Goal: Information Seeking & Learning: Check status

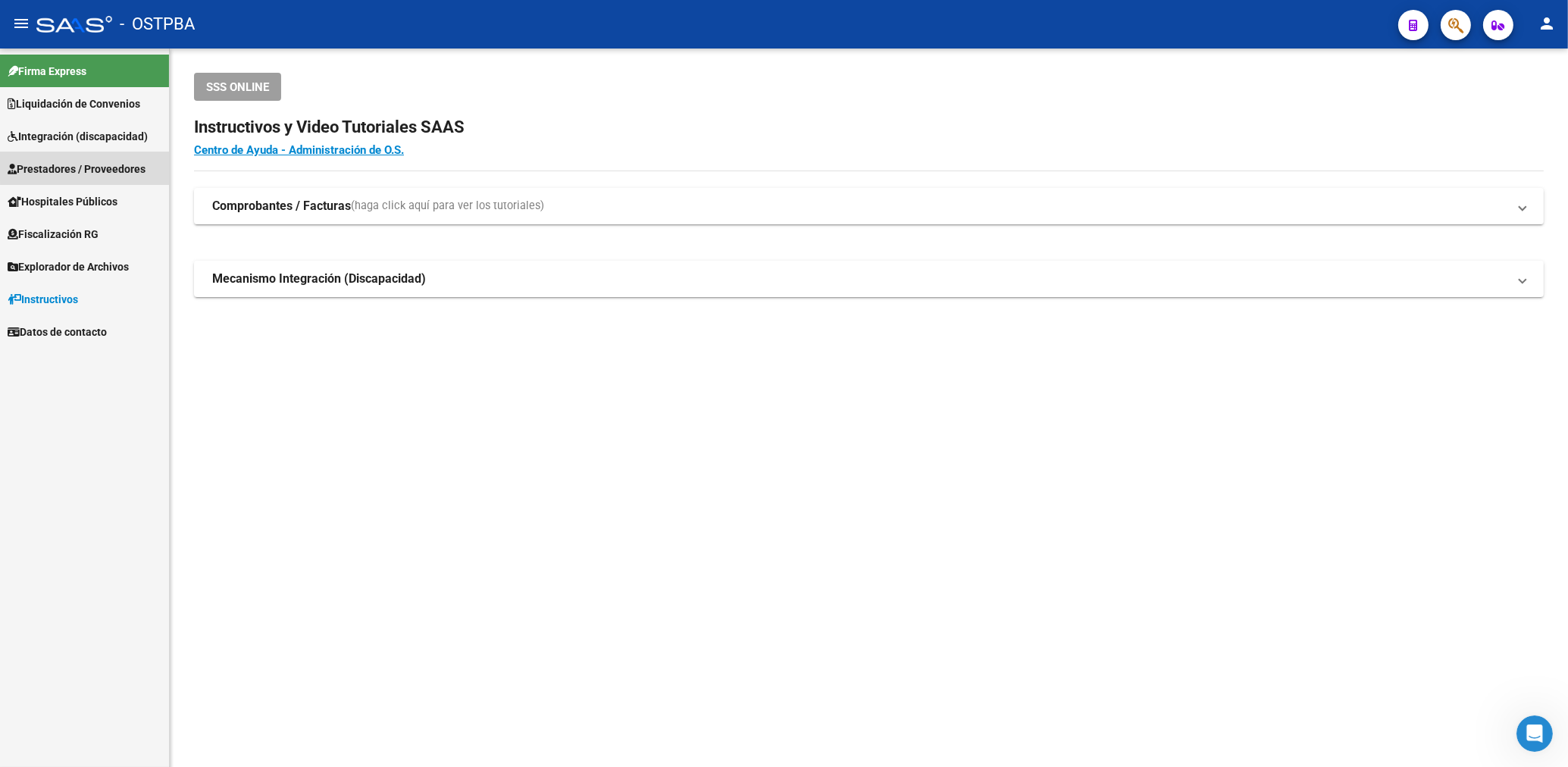
click at [109, 163] on span "Prestadores / Proveedores" at bounding box center [77, 169] width 138 height 17
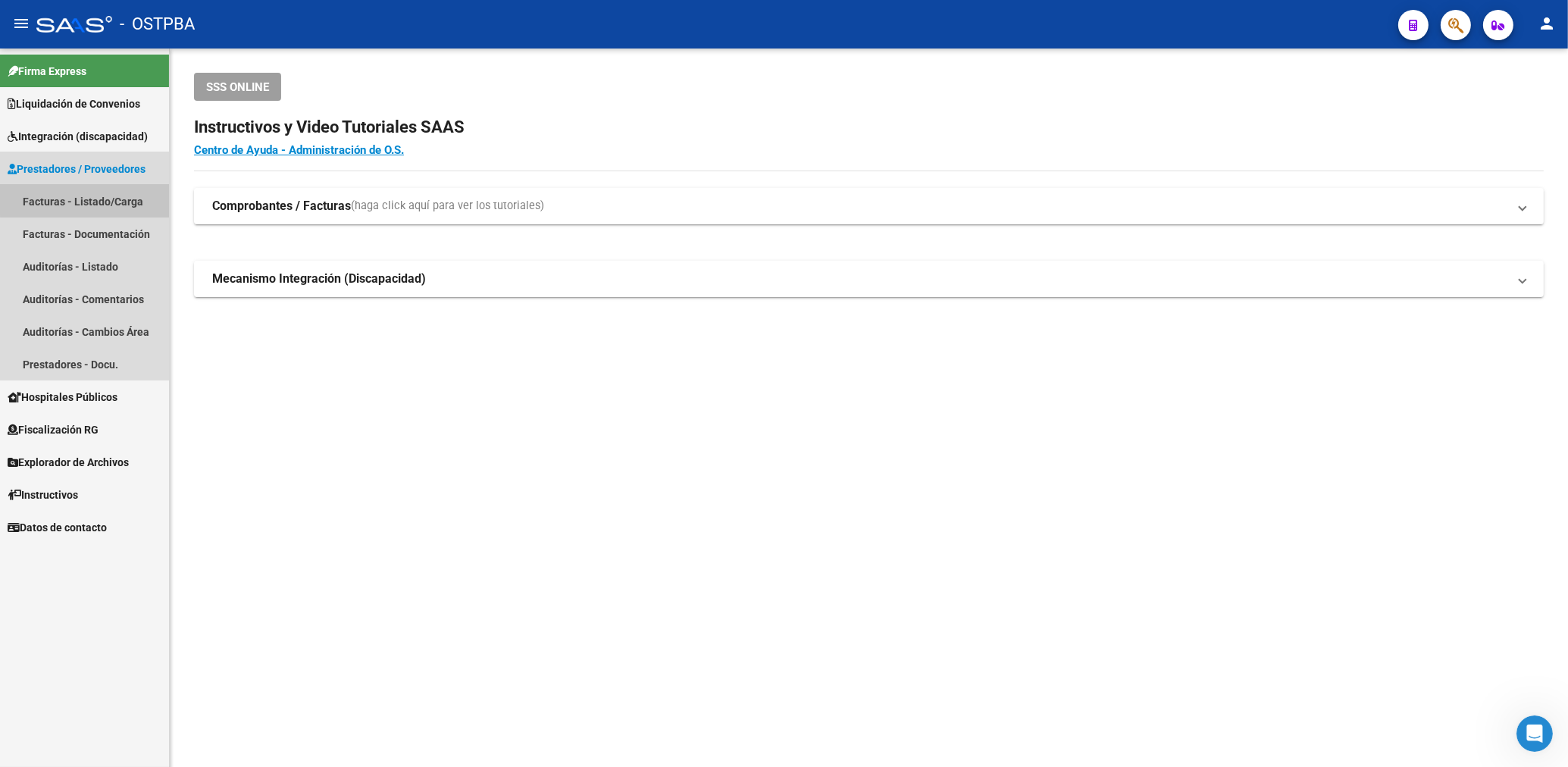
click at [97, 191] on link "Facturas - Listado/Carga" at bounding box center [84, 201] width 169 height 33
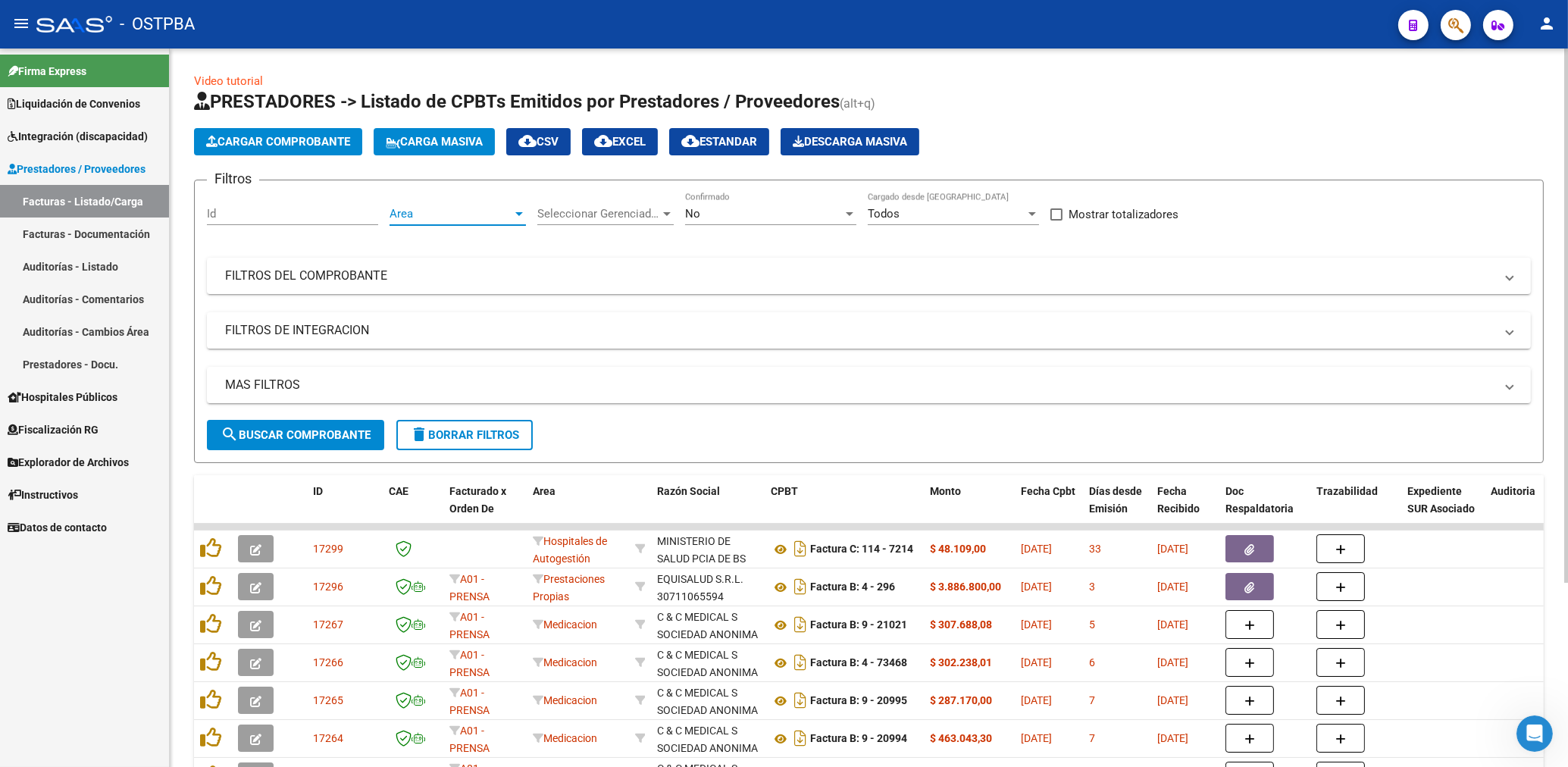
click at [477, 213] on span "Area" at bounding box center [451, 214] width 123 height 14
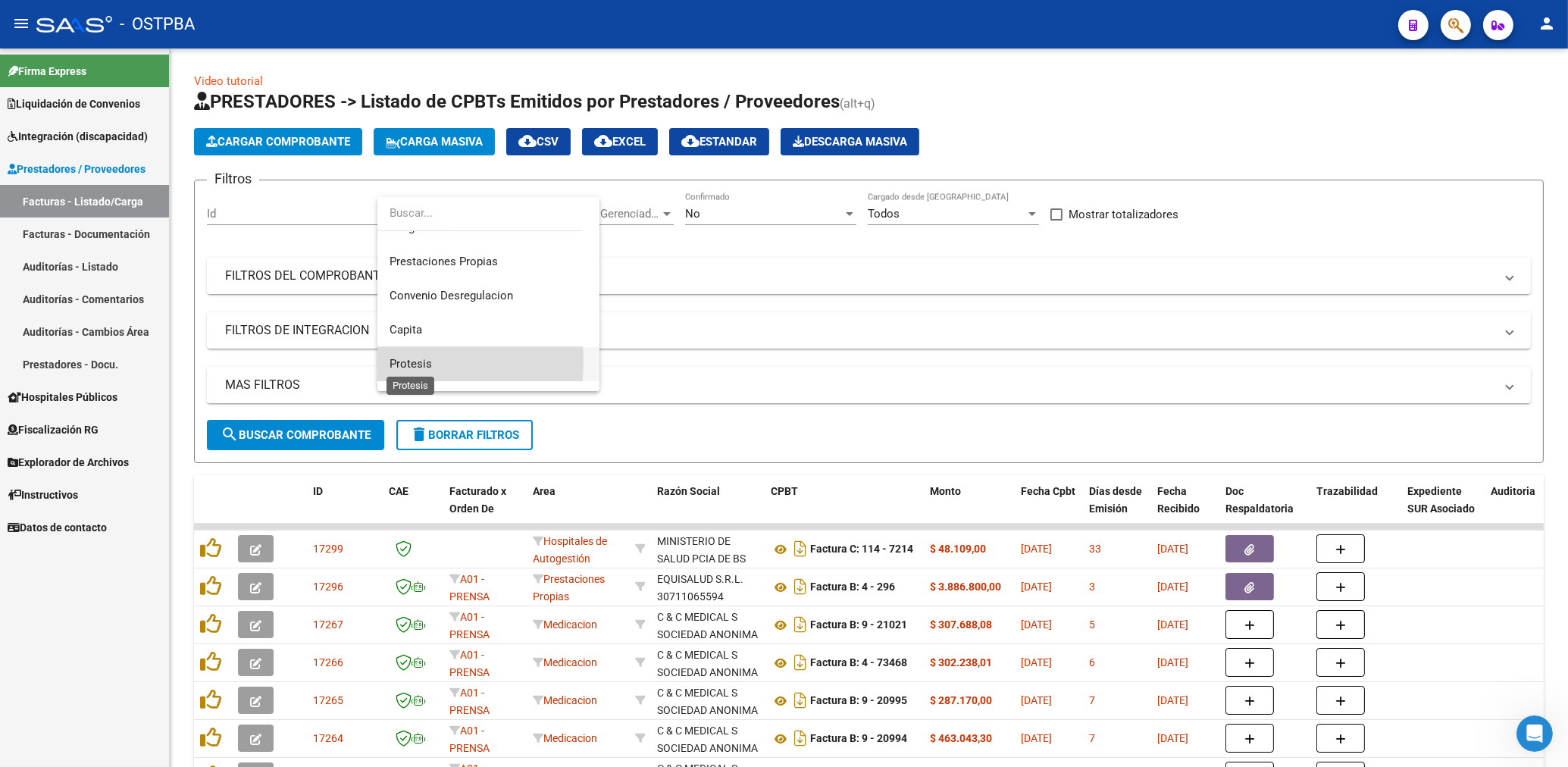
click at [411, 361] on span "Protesis" at bounding box center [410, 363] width 42 height 14
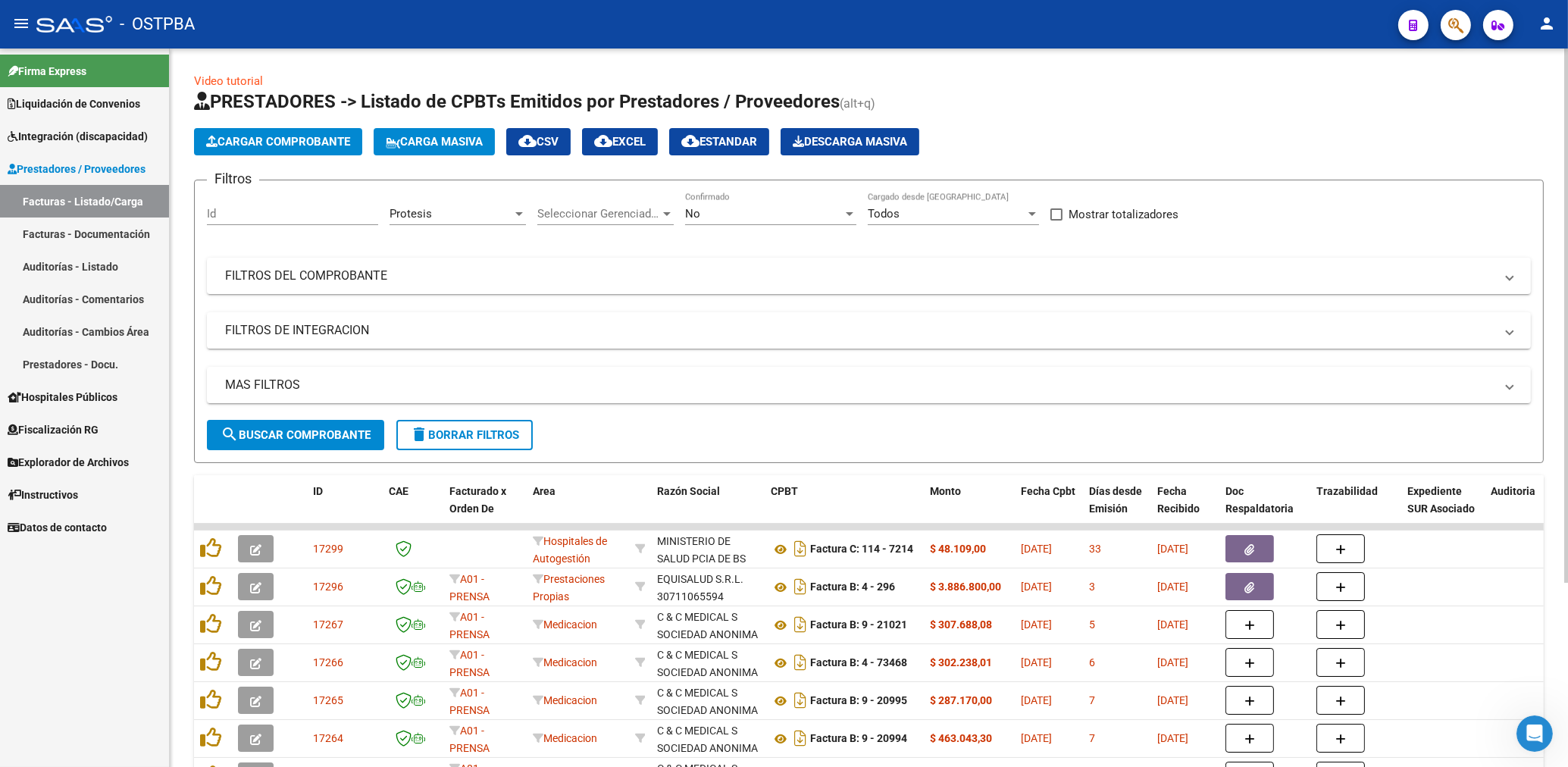
click at [751, 220] on div "No Confirmado" at bounding box center [770, 208] width 171 height 33
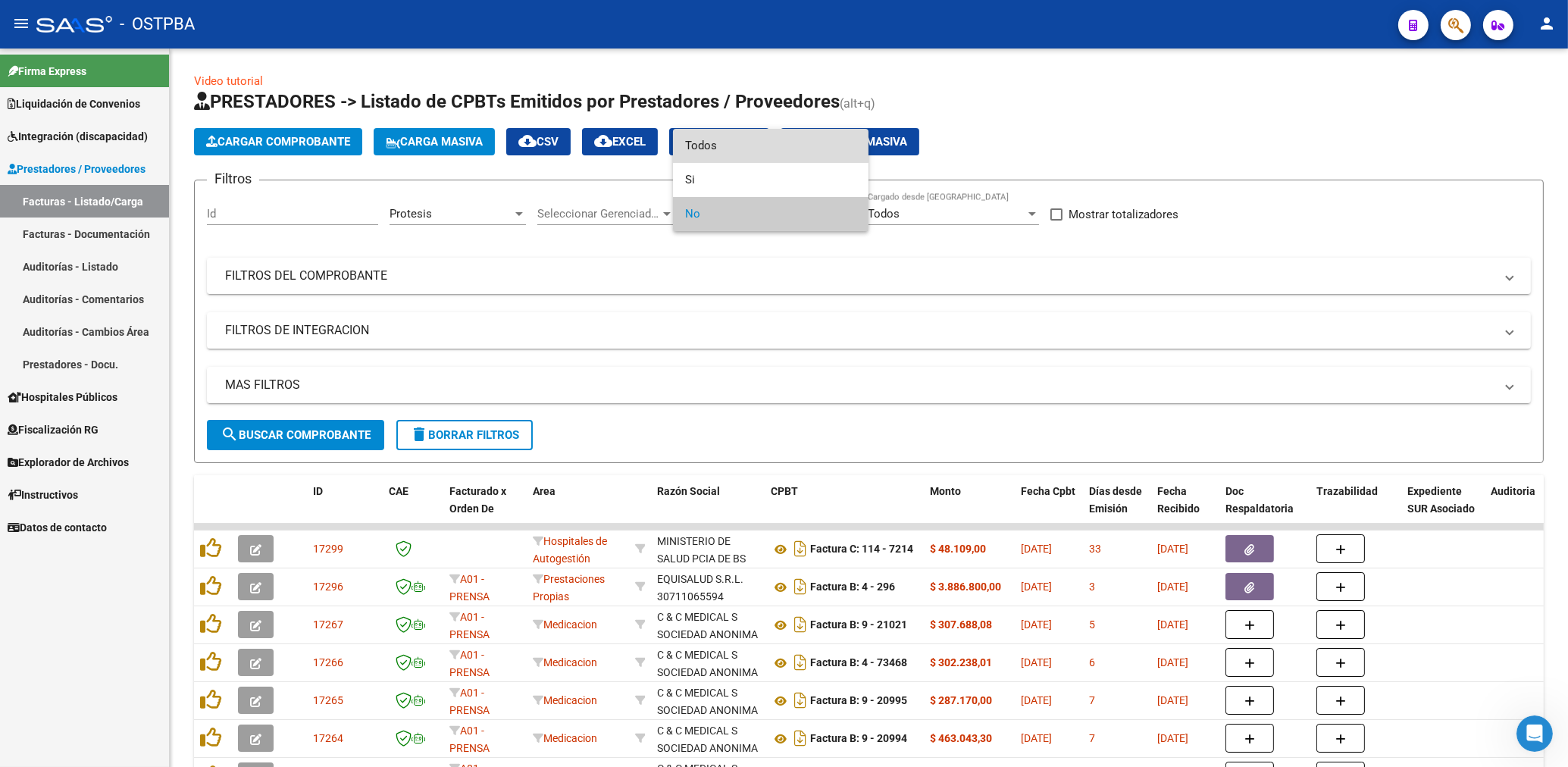
click at [710, 141] on span "Todos" at bounding box center [770, 146] width 171 height 35
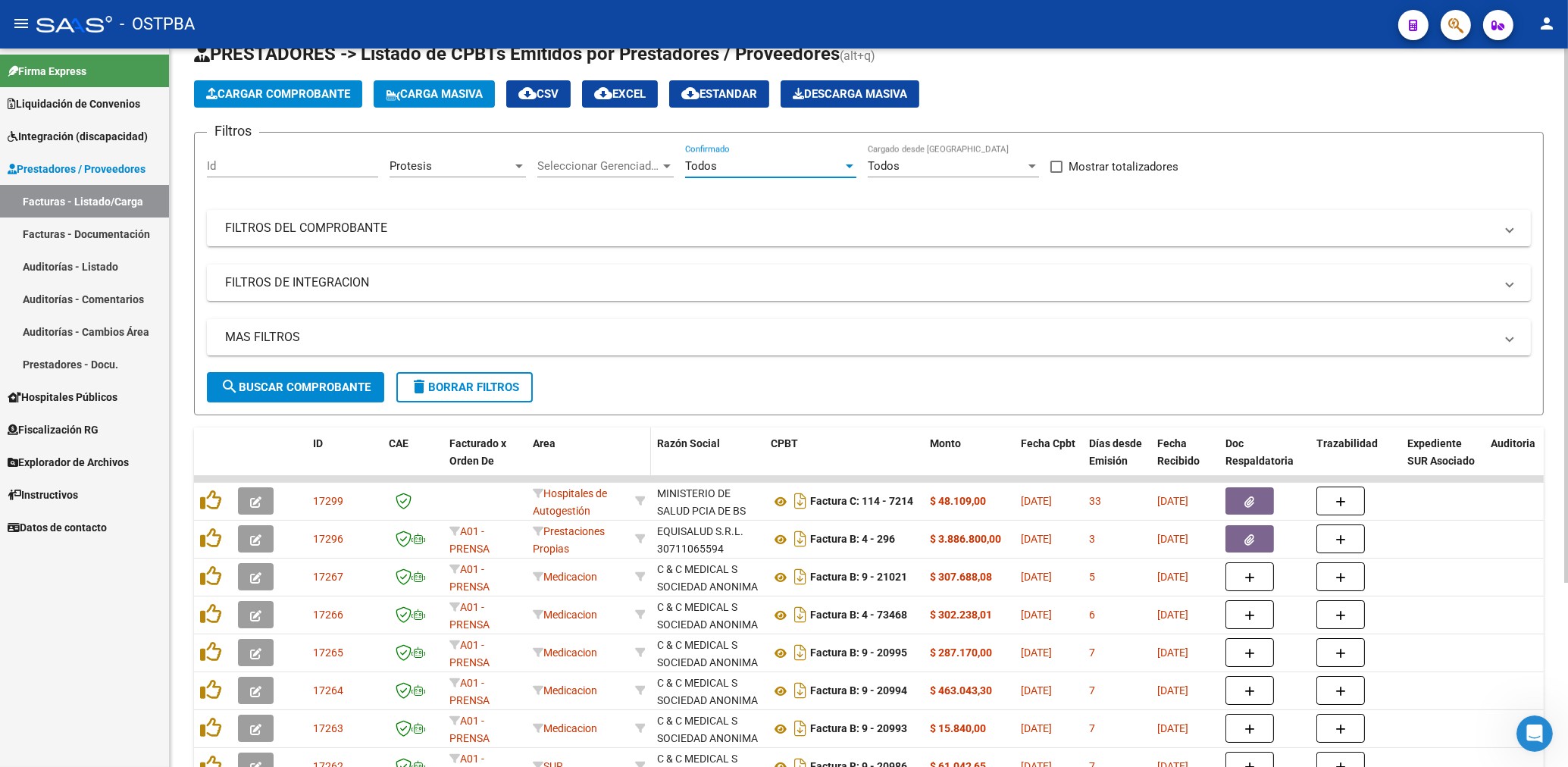
scroll to position [244, 0]
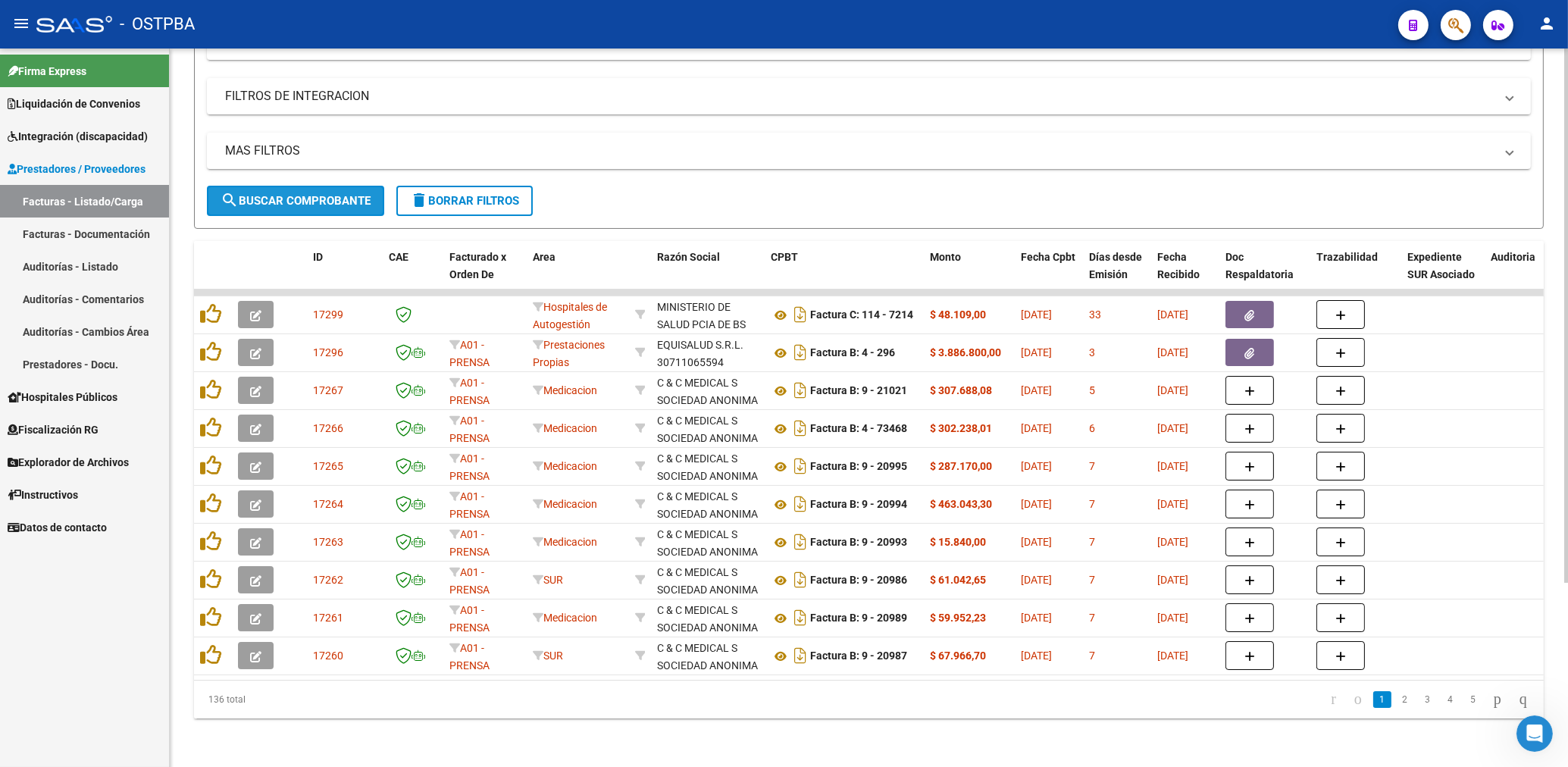
click at [339, 186] on button "search Buscar Comprobante" at bounding box center [296, 201] width 177 height 30
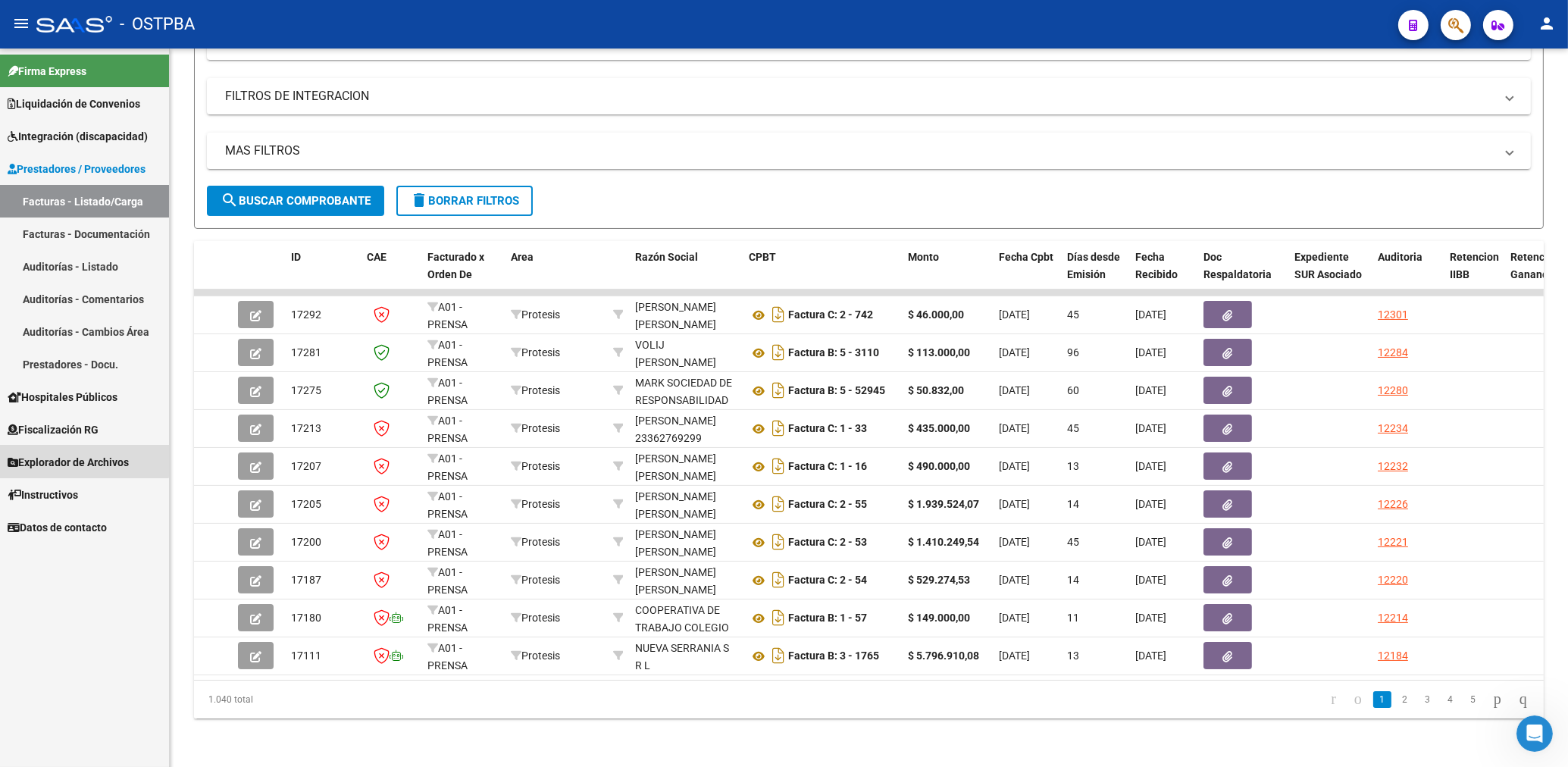
click at [63, 459] on span "Explorador de Archivos" at bounding box center [68, 462] width 121 height 17
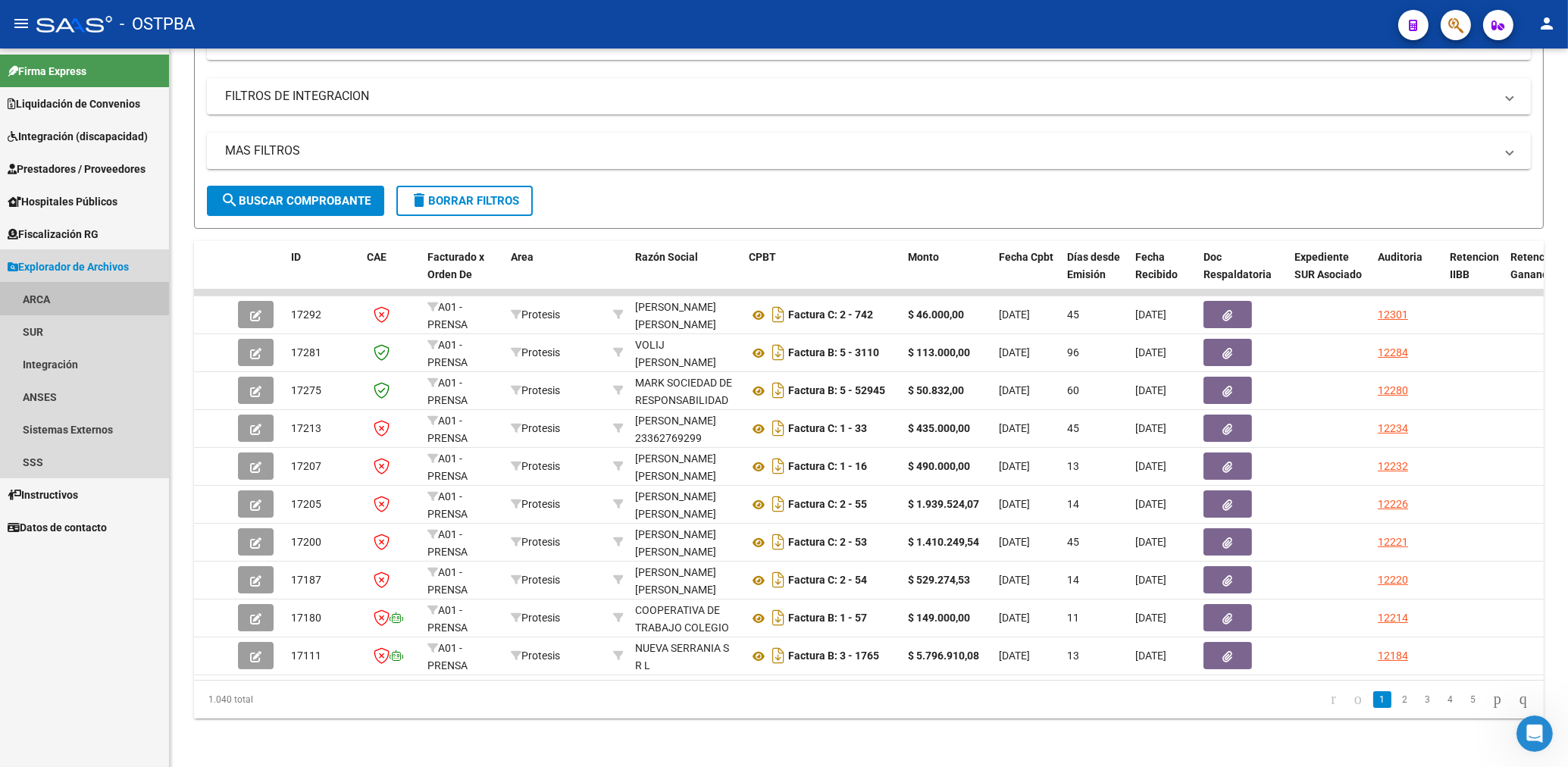
click at [44, 295] on link "ARCA" at bounding box center [84, 299] width 169 height 33
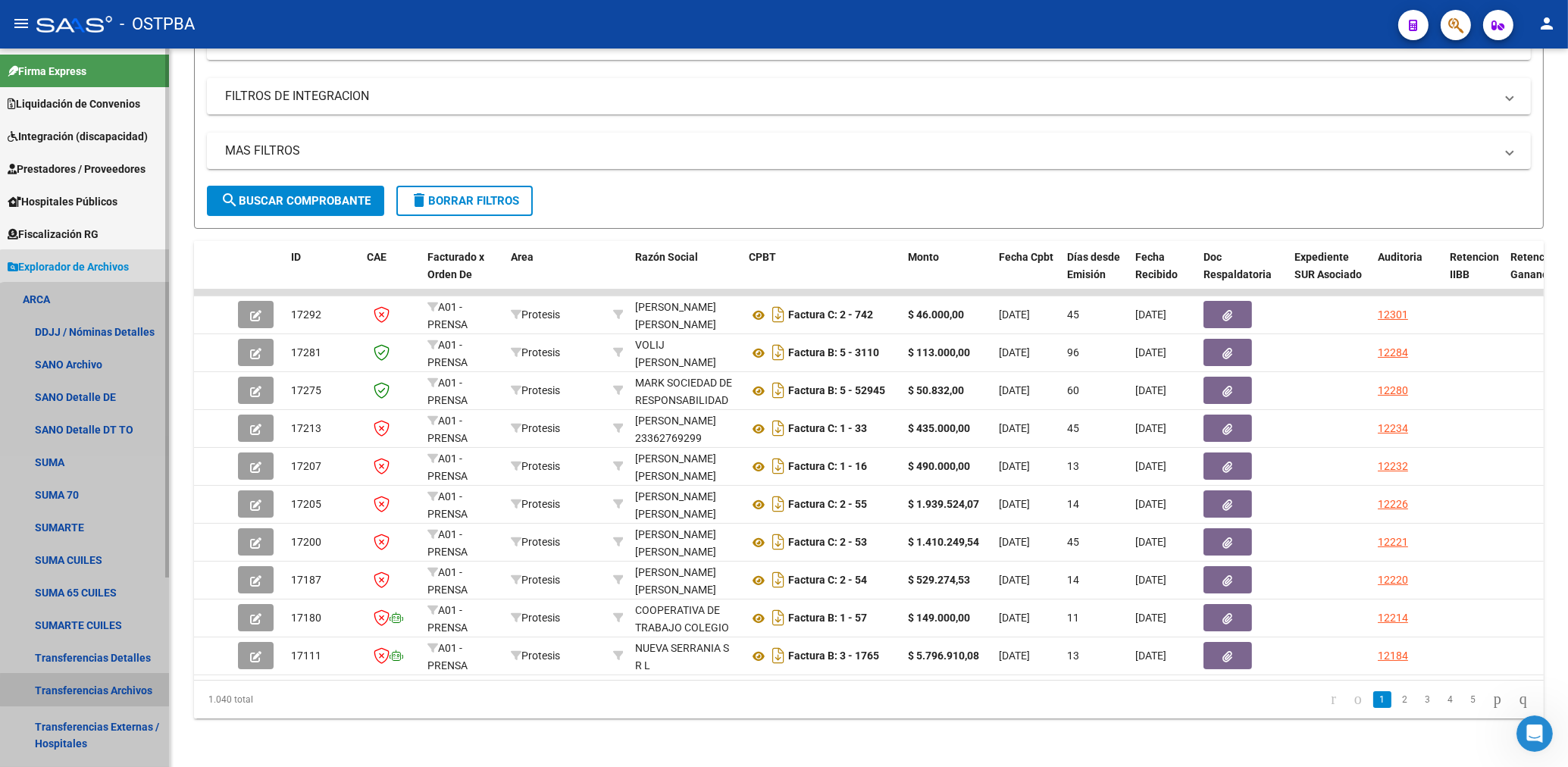
click at [130, 691] on link "Transferencias Archivos" at bounding box center [84, 690] width 169 height 33
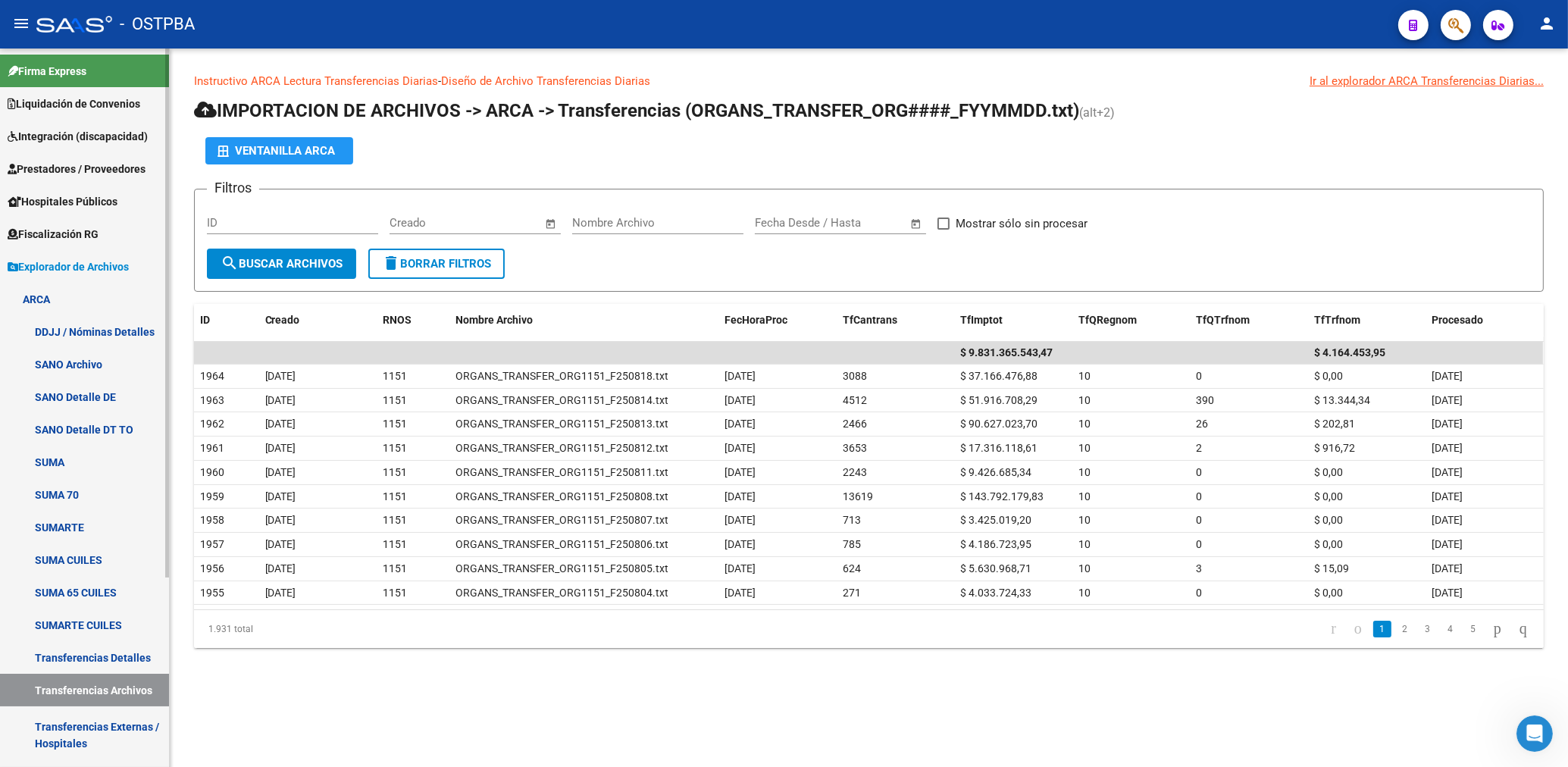
click at [84, 131] on span "Integración (discapacidad)" at bounding box center [77, 136] width 140 height 17
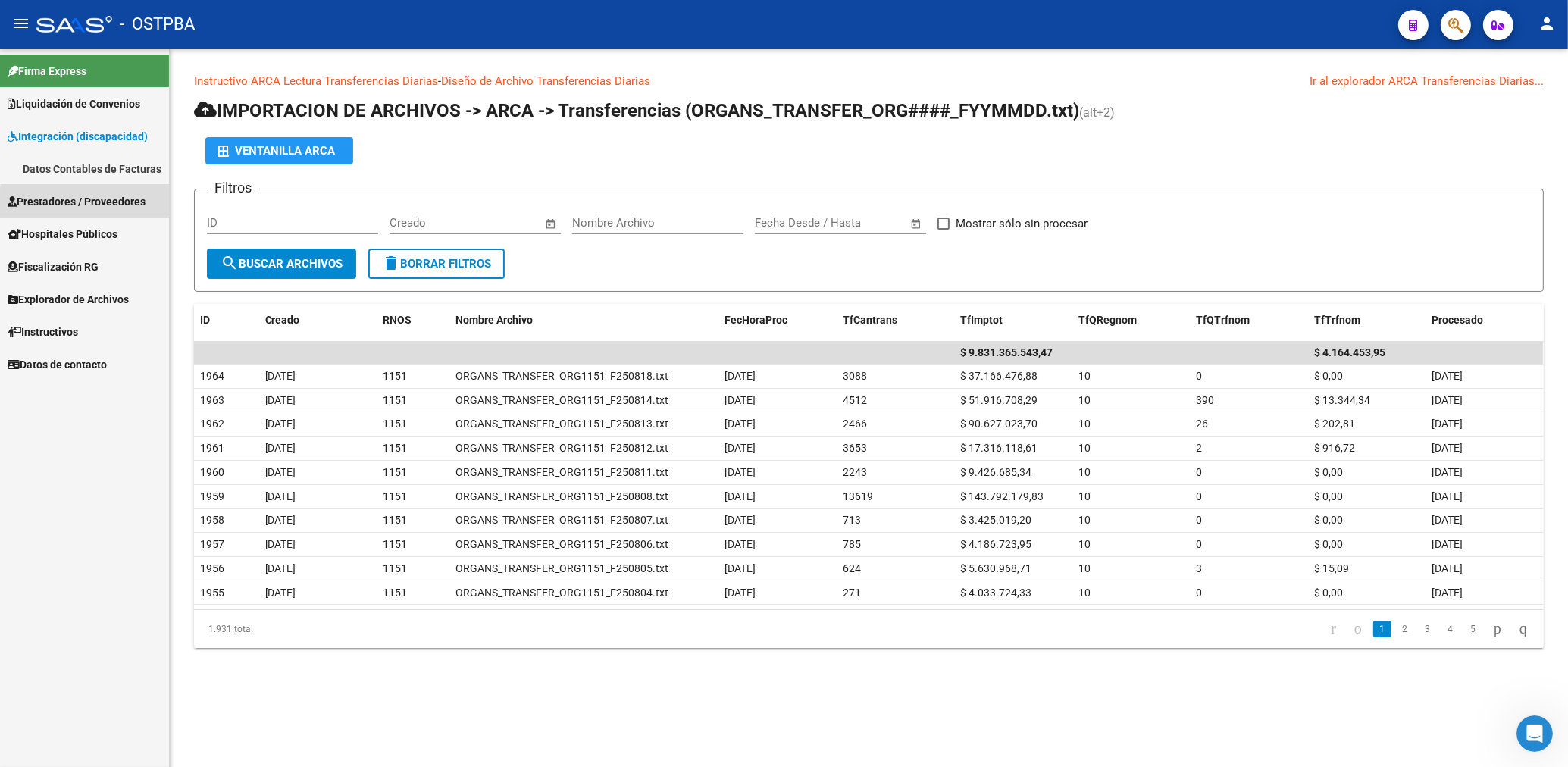
click at [94, 203] on span "Prestadores / Proveedores" at bounding box center [77, 202] width 138 height 17
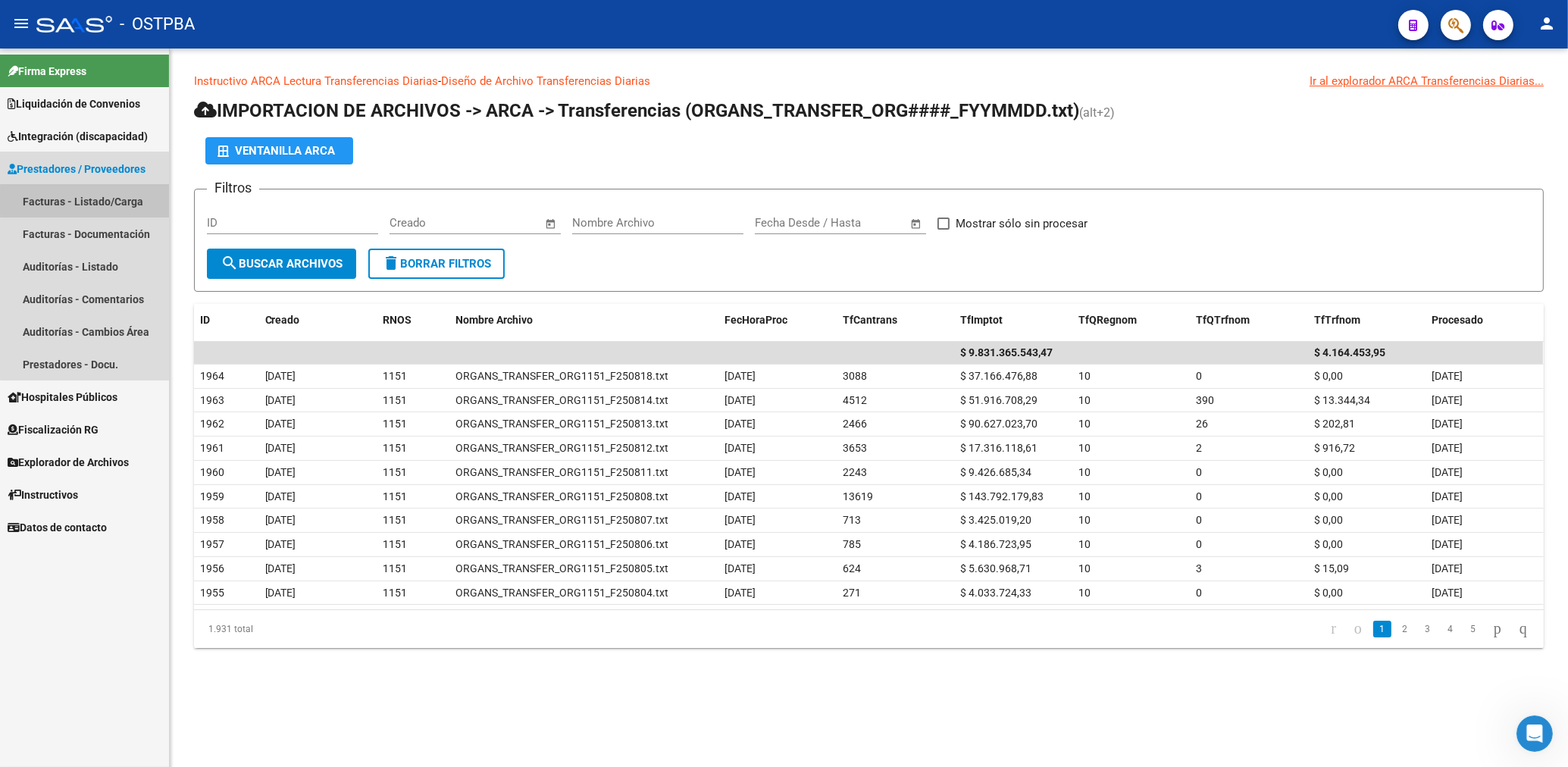
click at [95, 201] on link "Facturas - Listado/Carga" at bounding box center [84, 201] width 169 height 33
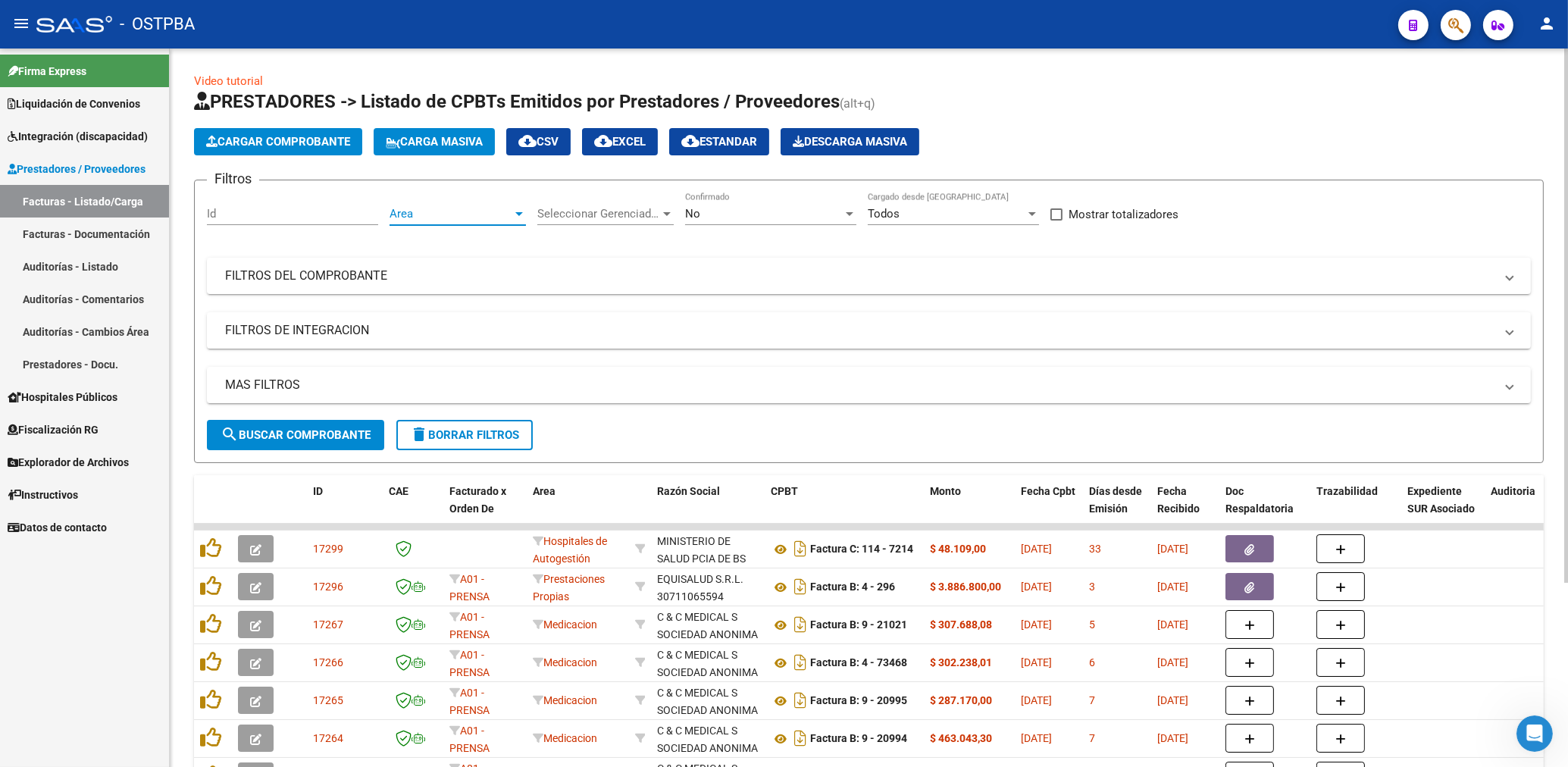
click at [469, 213] on span "Area" at bounding box center [451, 214] width 123 height 14
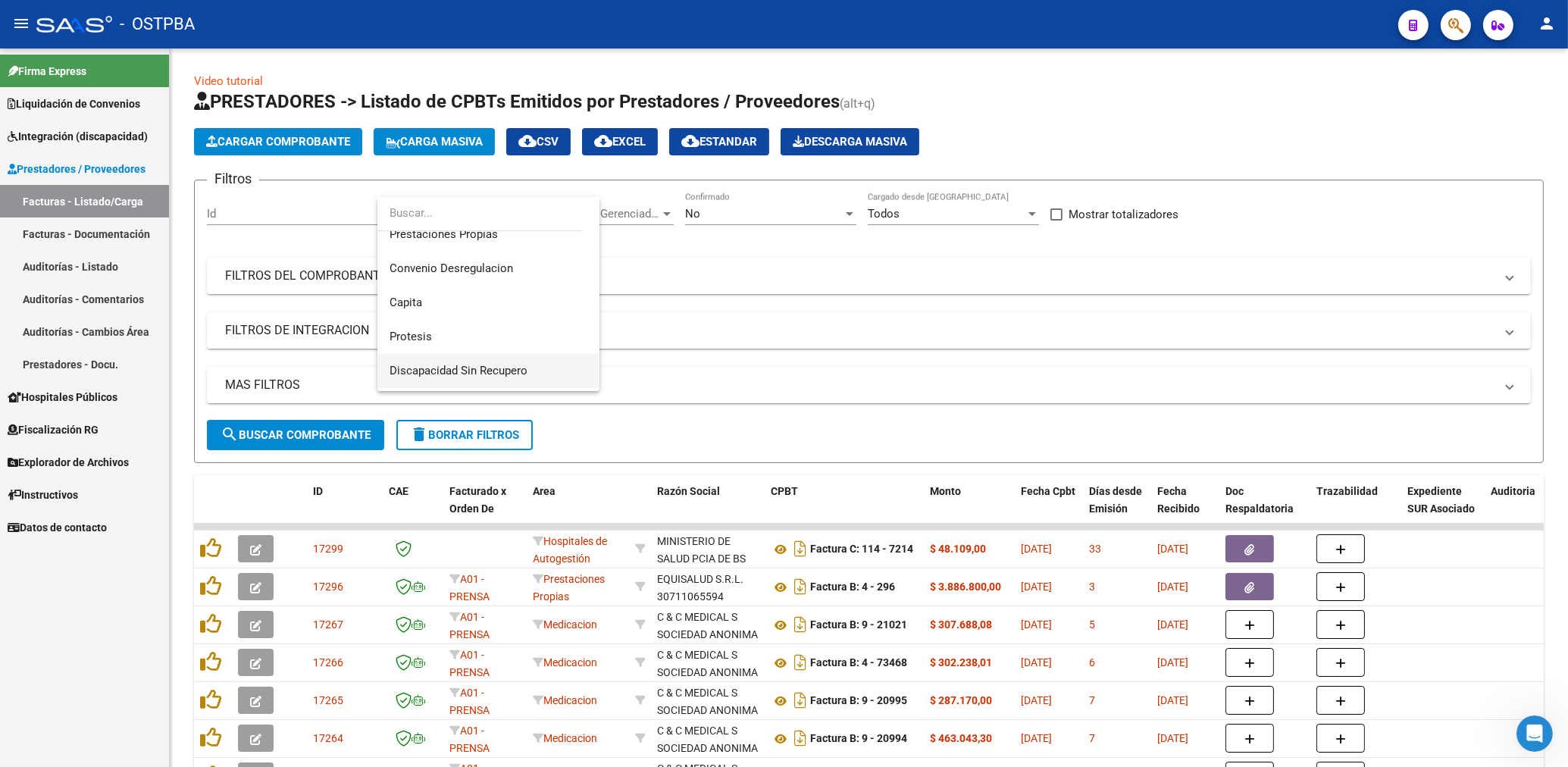
scroll to position [188, 0]
click at [425, 337] on span "Protesis" at bounding box center [410, 331] width 42 height 14
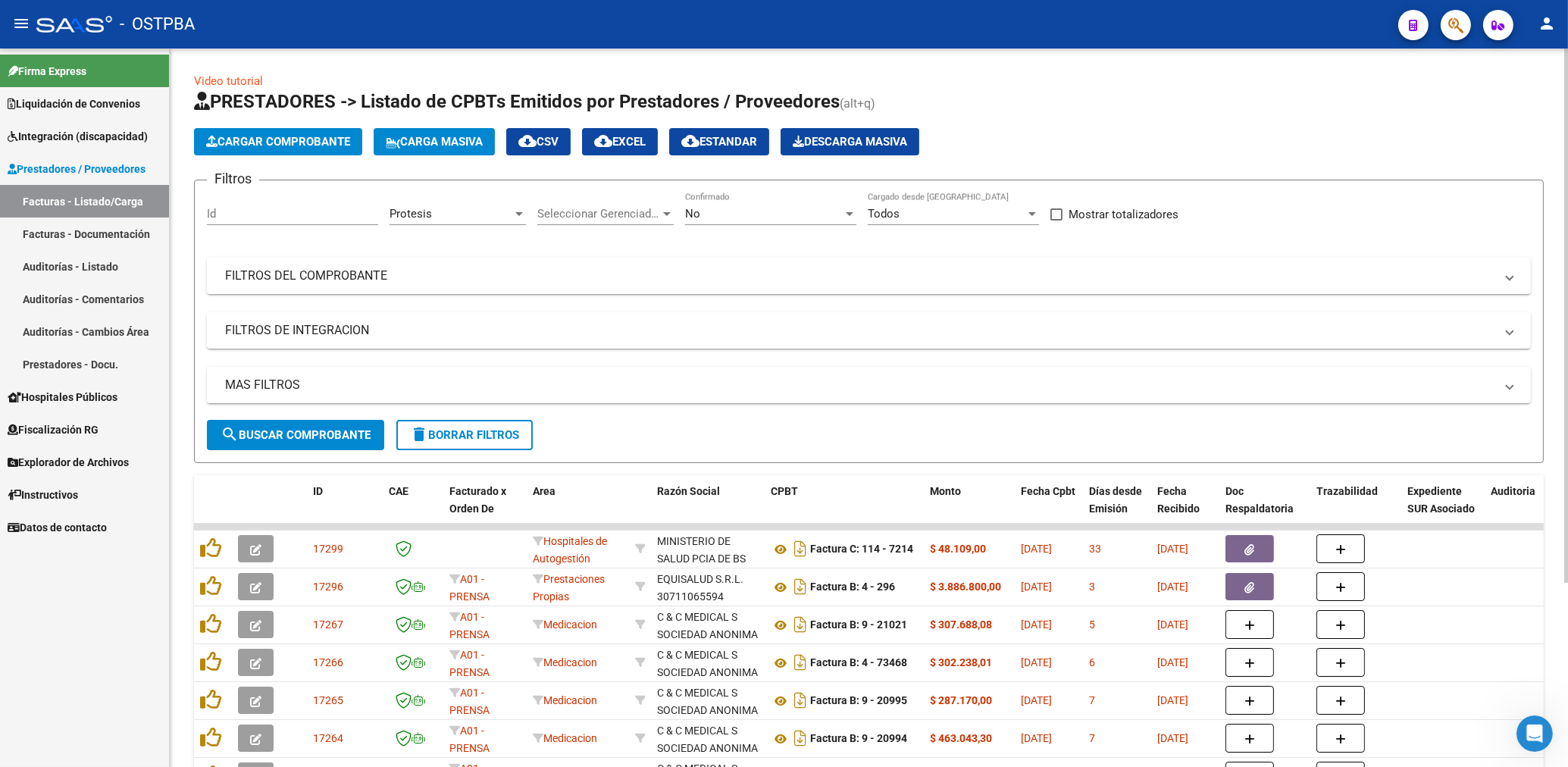
click at [708, 224] on div "No Confirmado" at bounding box center [770, 208] width 171 height 33
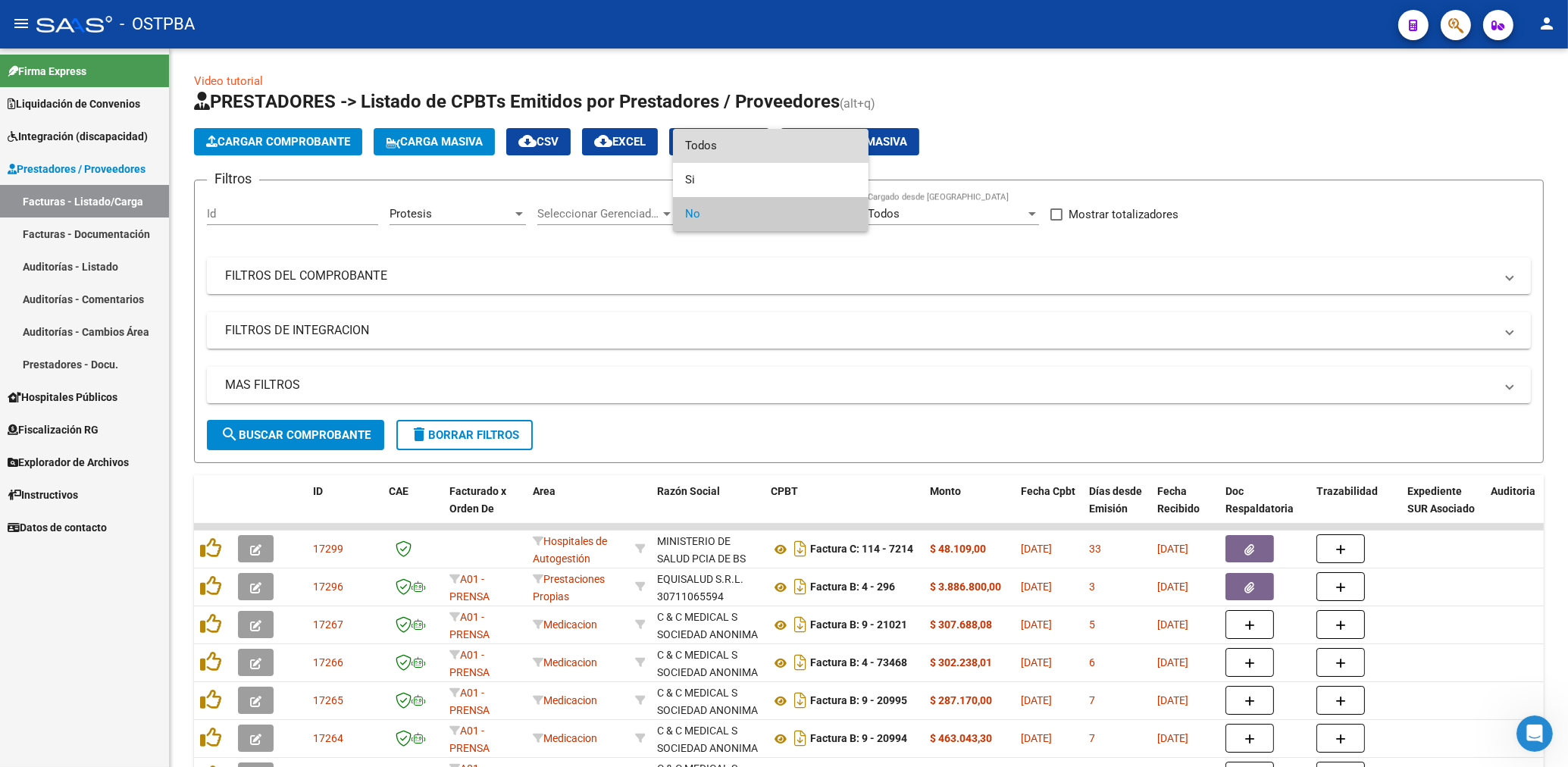
drag, startPoint x: 711, startPoint y: 149, endPoint x: 624, endPoint y: 240, distance: 125.9
click at [709, 151] on span "Todos" at bounding box center [770, 146] width 171 height 35
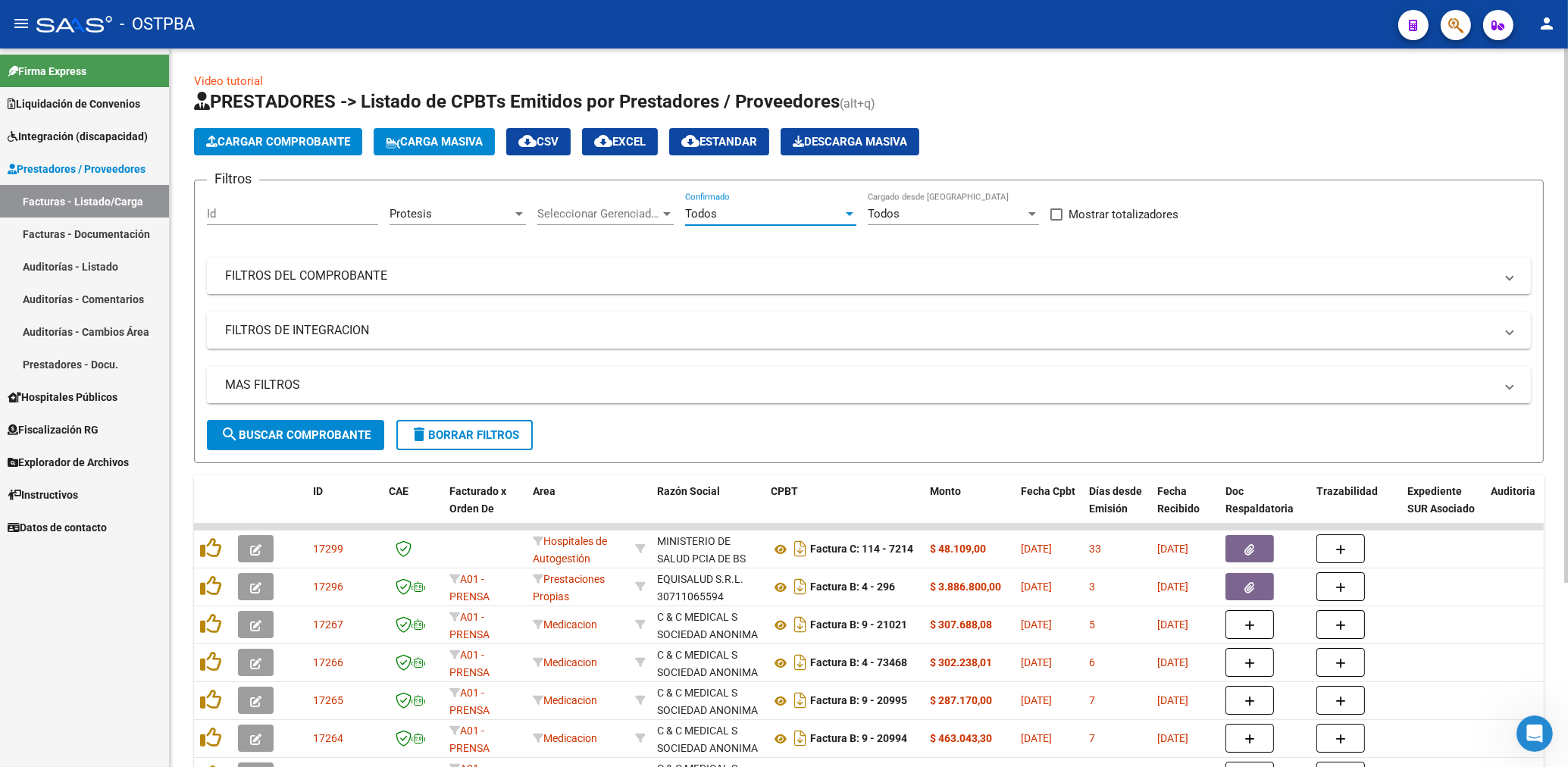
drag, startPoint x: 331, startPoint y: 429, endPoint x: 370, endPoint y: 442, distance: 41.1
click at [331, 428] on span "search Buscar Comprobante" at bounding box center [295, 435] width 150 height 14
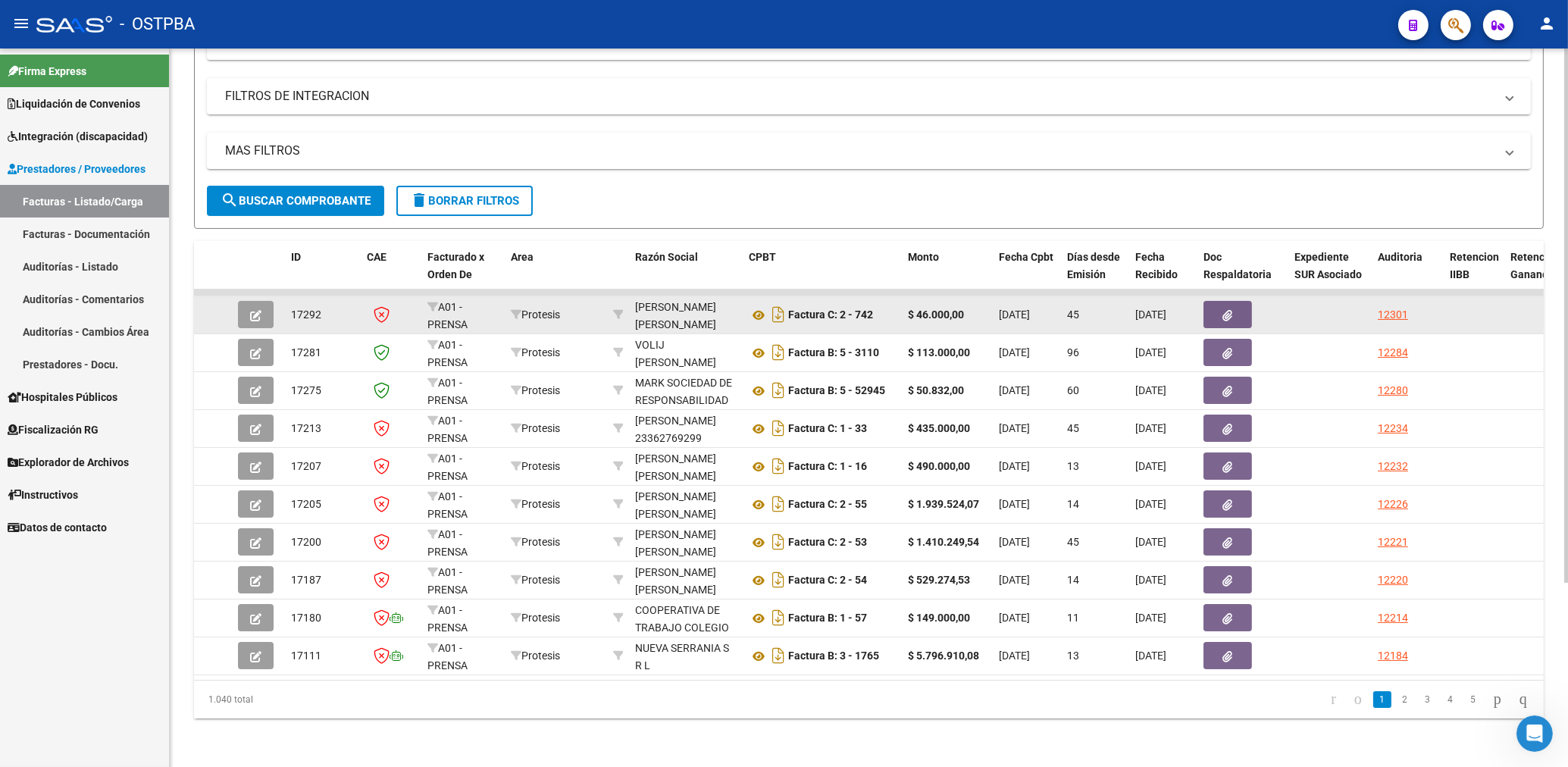
scroll to position [247, 0]
click at [1211, 305] on button "button" at bounding box center [1227, 314] width 49 height 27
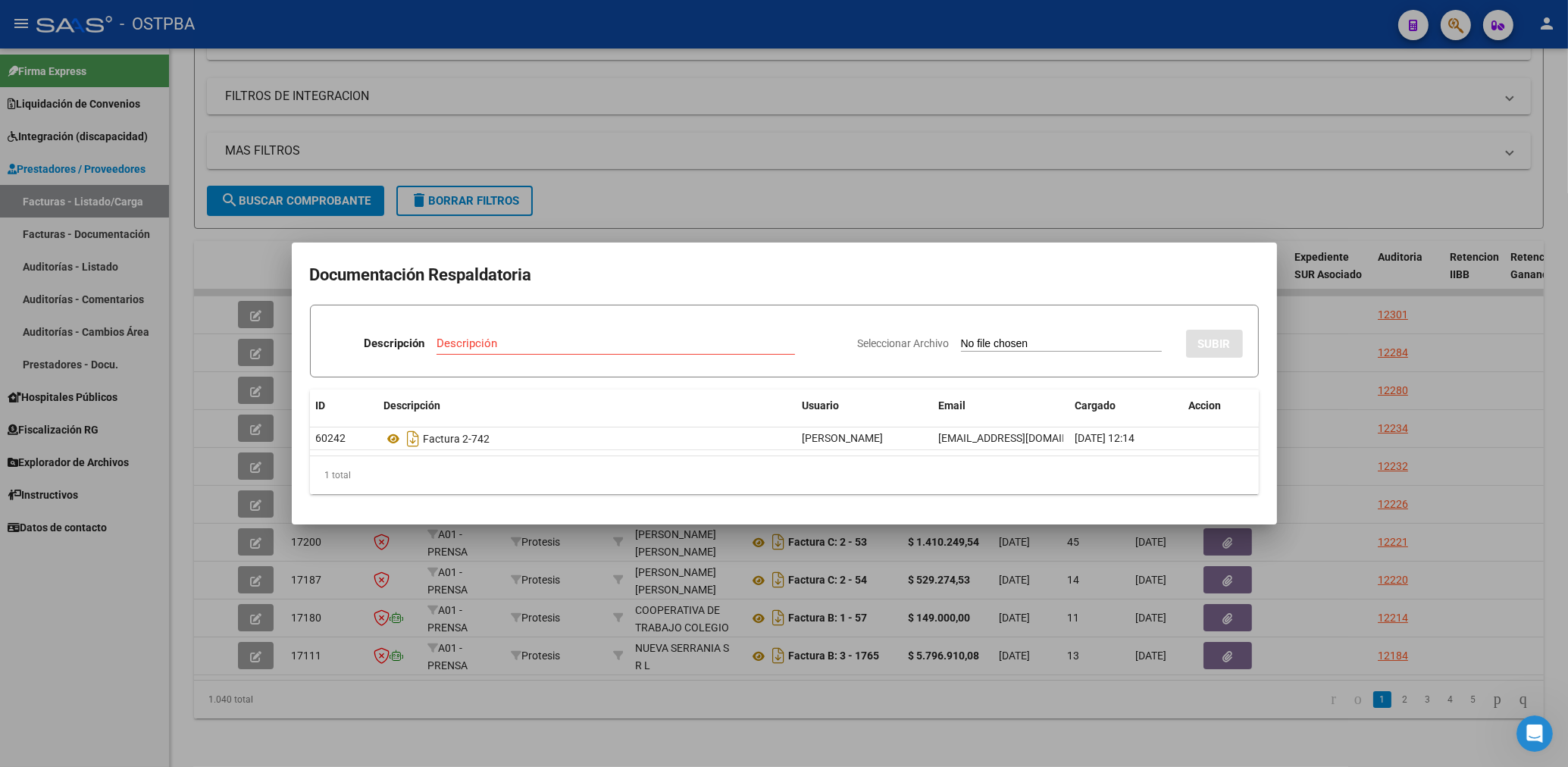
click at [882, 163] on div at bounding box center [784, 384] width 1568 height 767
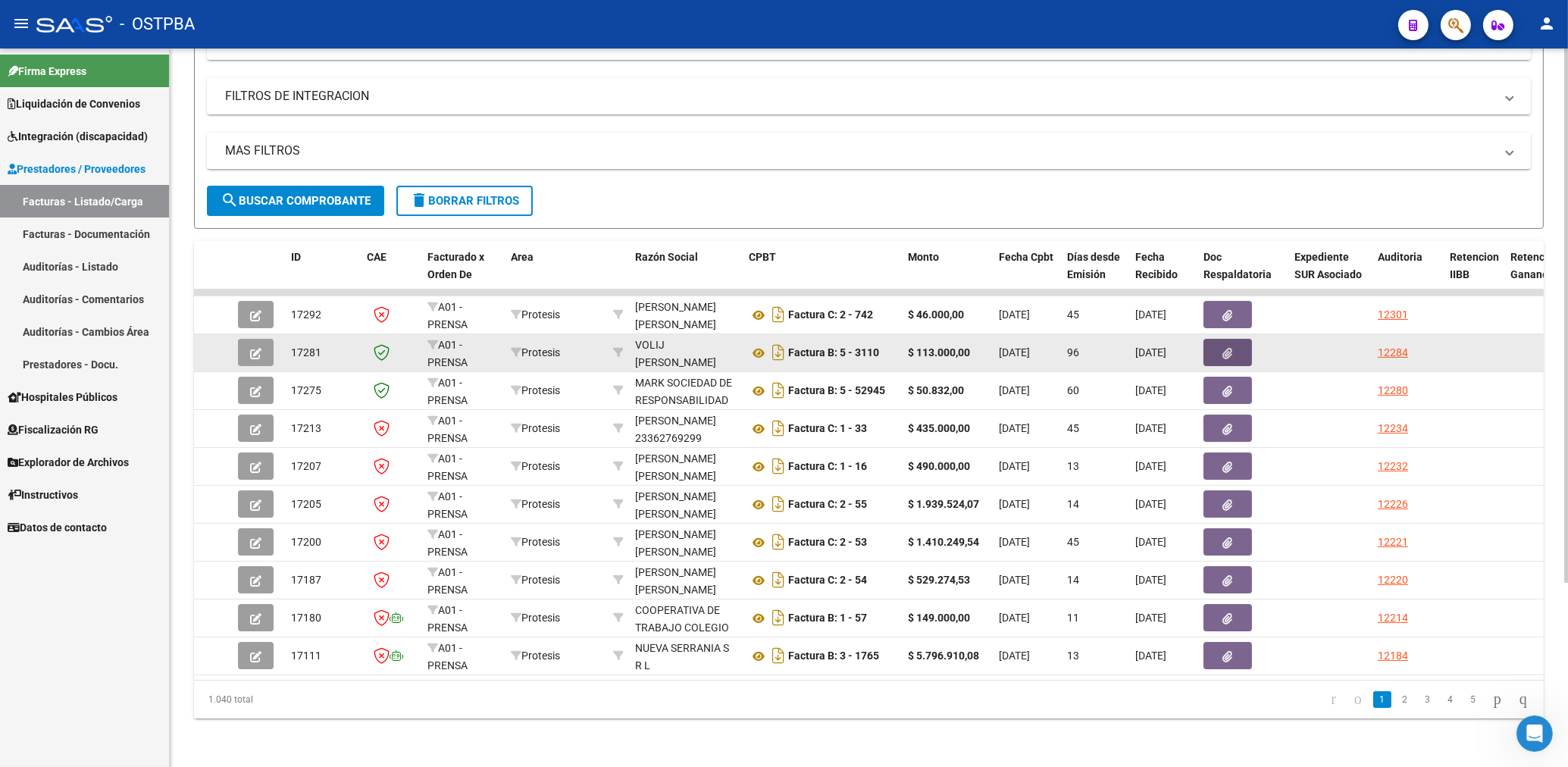
click at [1231, 348] on icon "button" at bounding box center [1227, 354] width 10 height 11
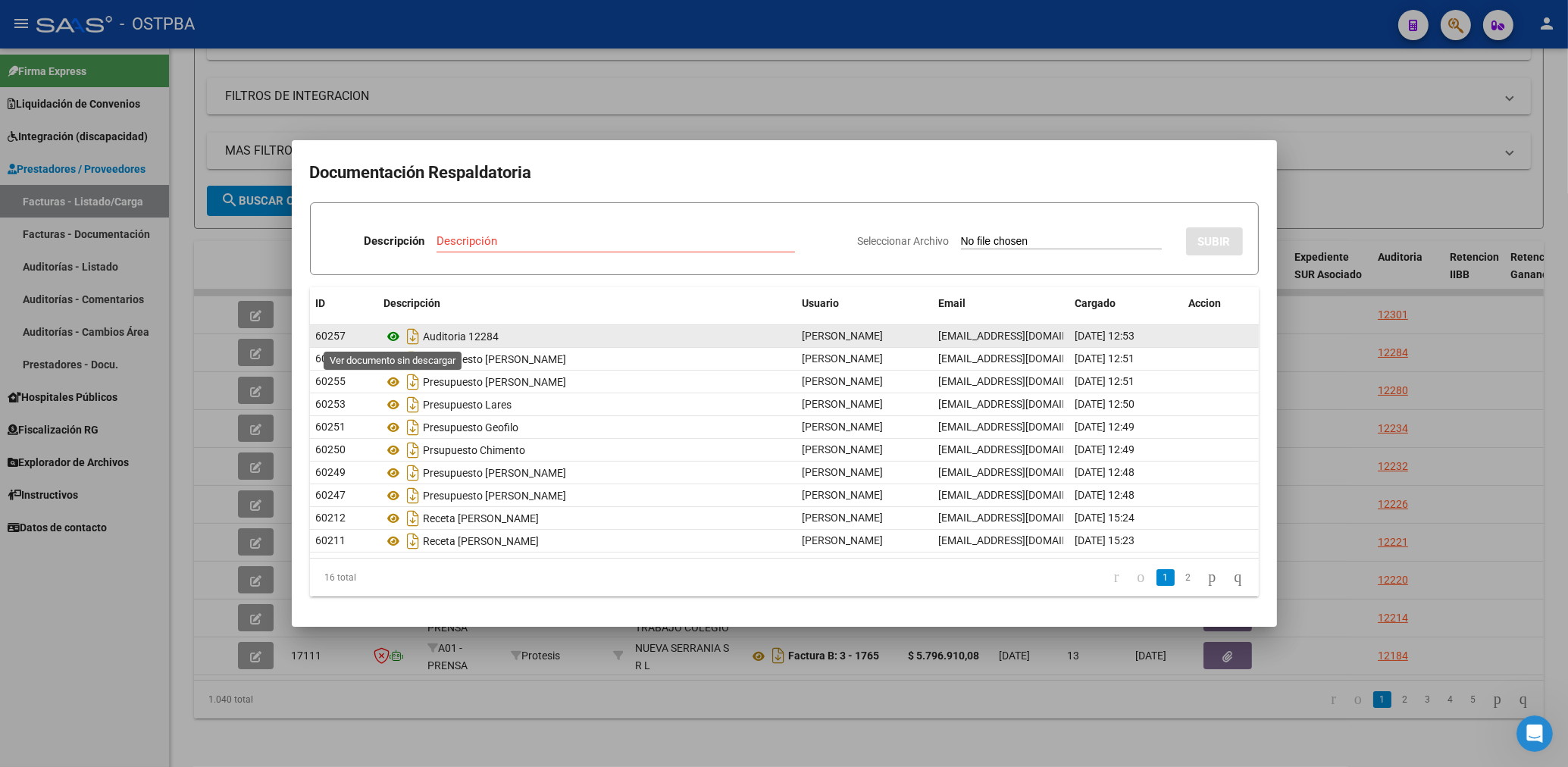
click at [395, 336] on icon at bounding box center [394, 336] width 20 height 18
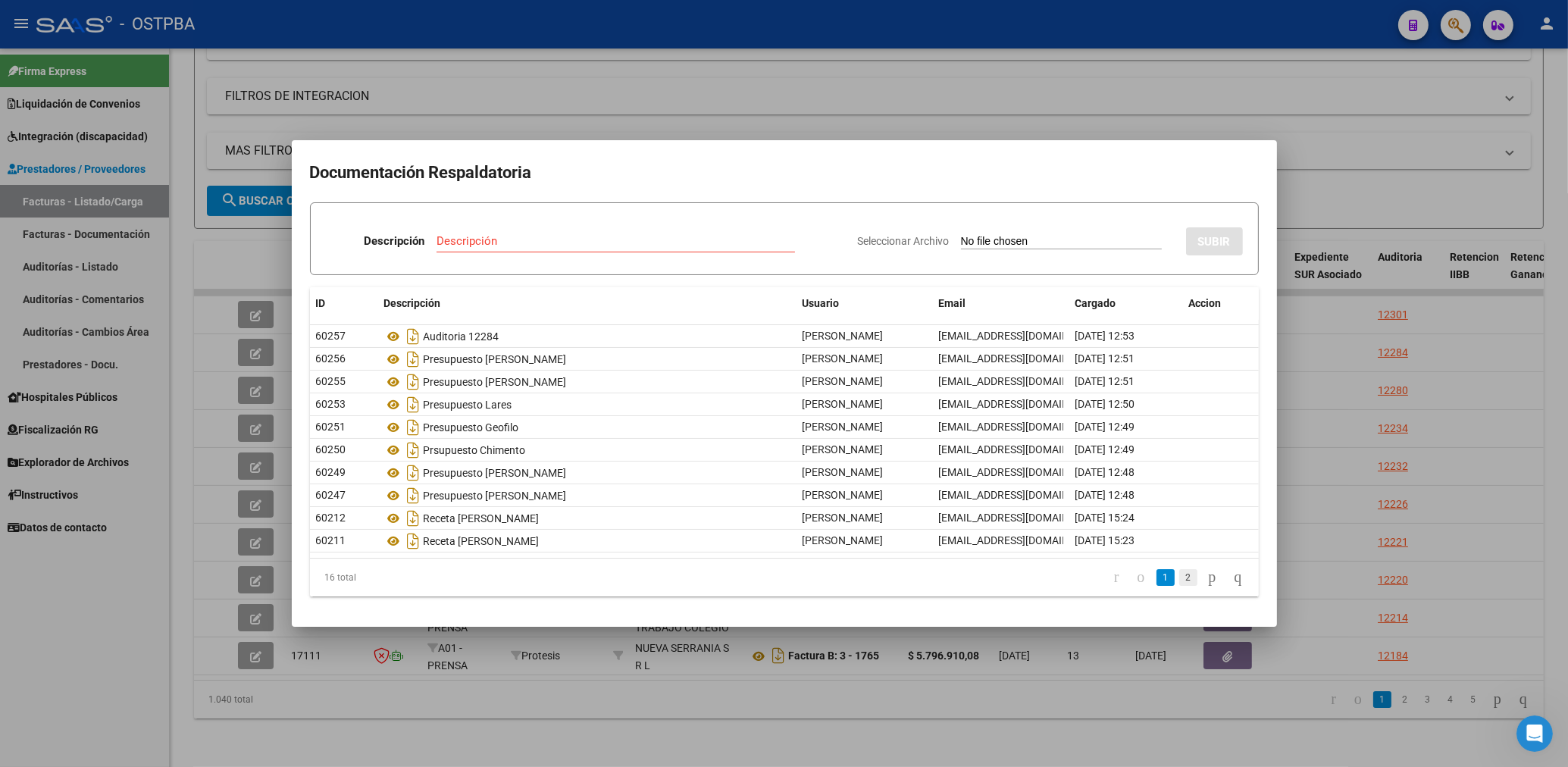
click at [1179, 578] on link "2" at bounding box center [1187, 578] width 18 height 17
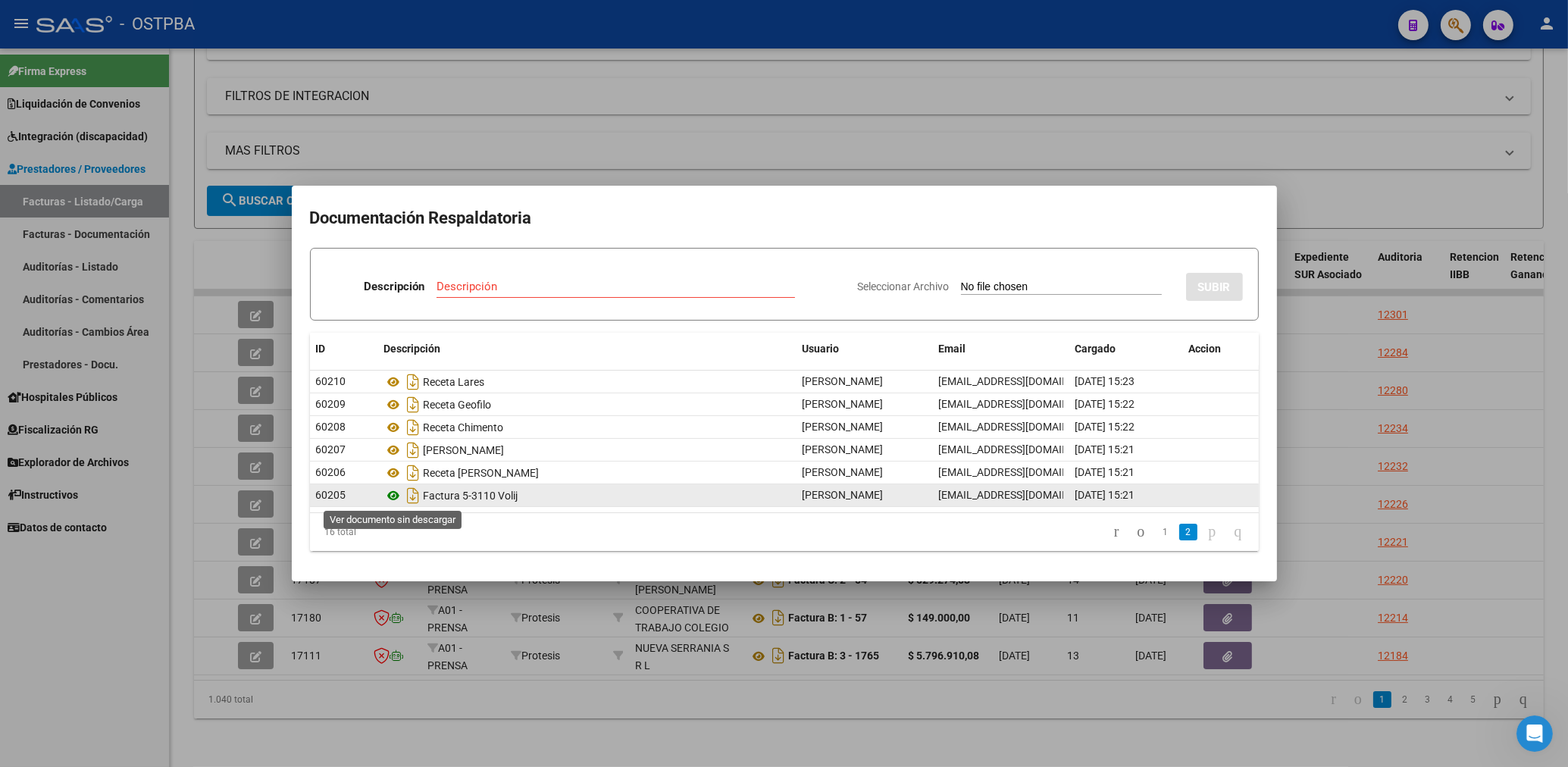
click at [390, 499] on icon at bounding box center [394, 495] width 20 height 18
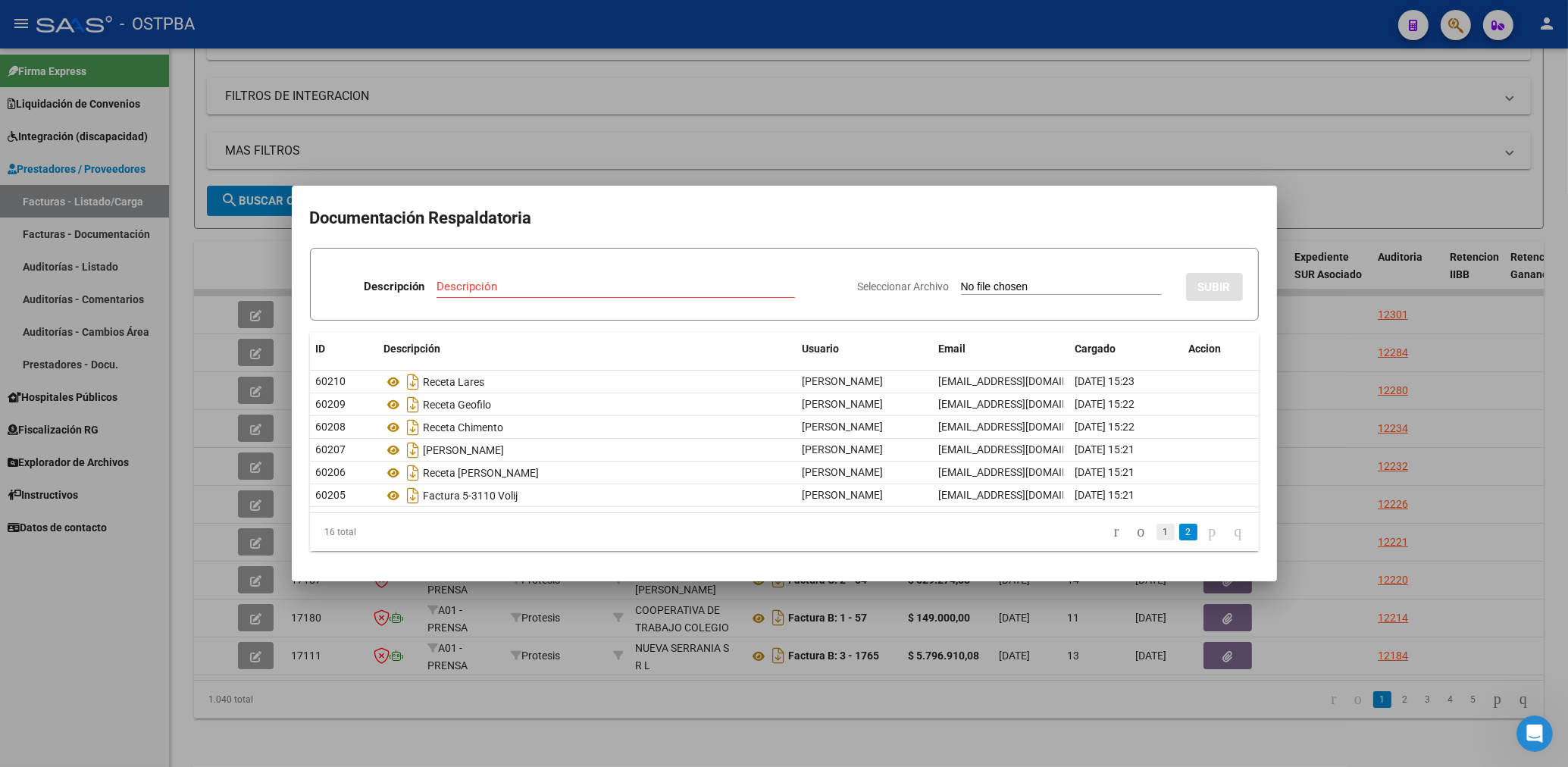
click at [1156, 537] on link "1" at bounding box center [1165, 532] width 18 height 17
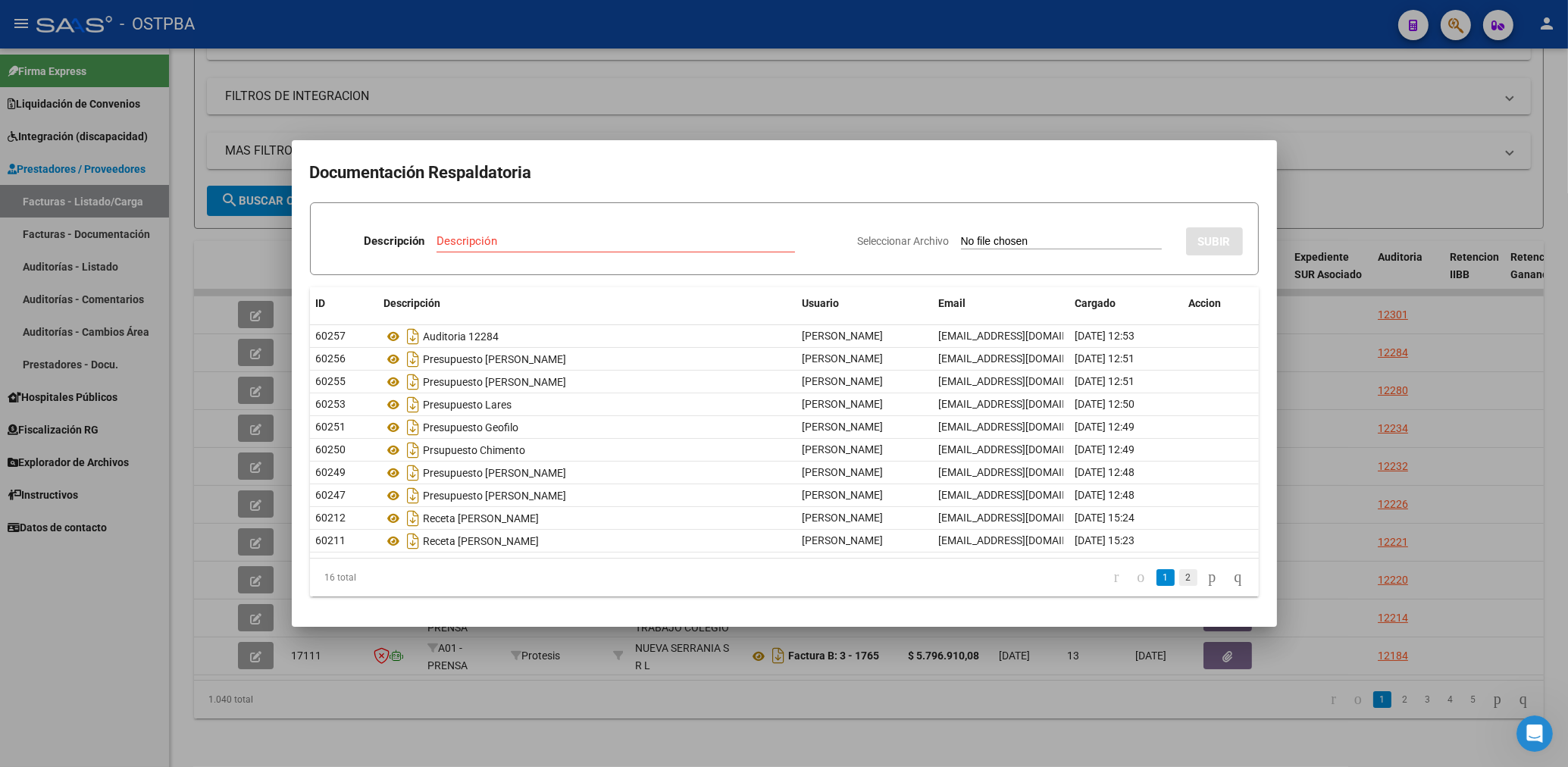
click at [1180, 582] on link "2" at bounding box center [1187, 578] width 18 height 17
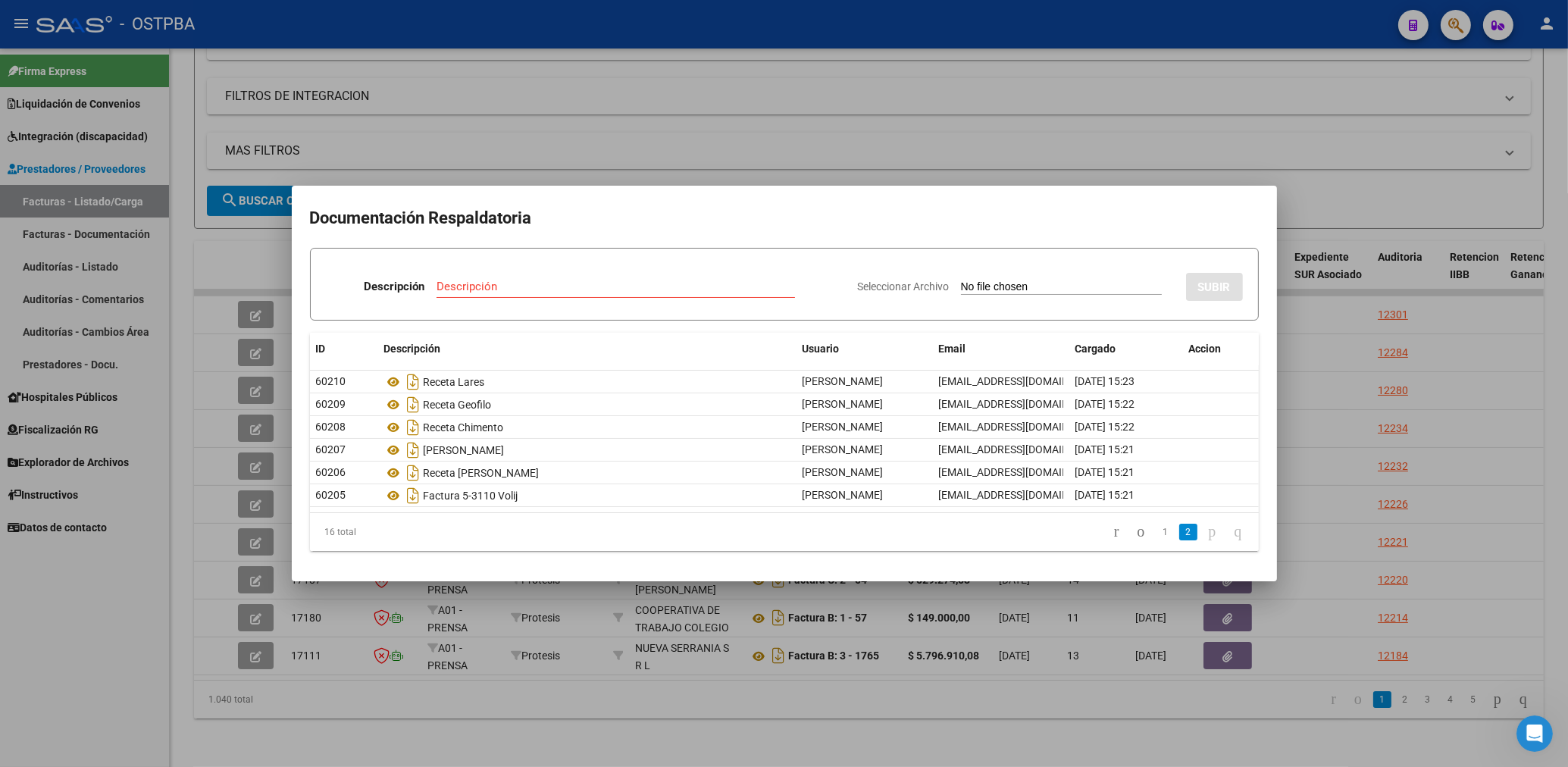
click at [739, 143] on div at bounding box center [784, 384] width 1568 height 767
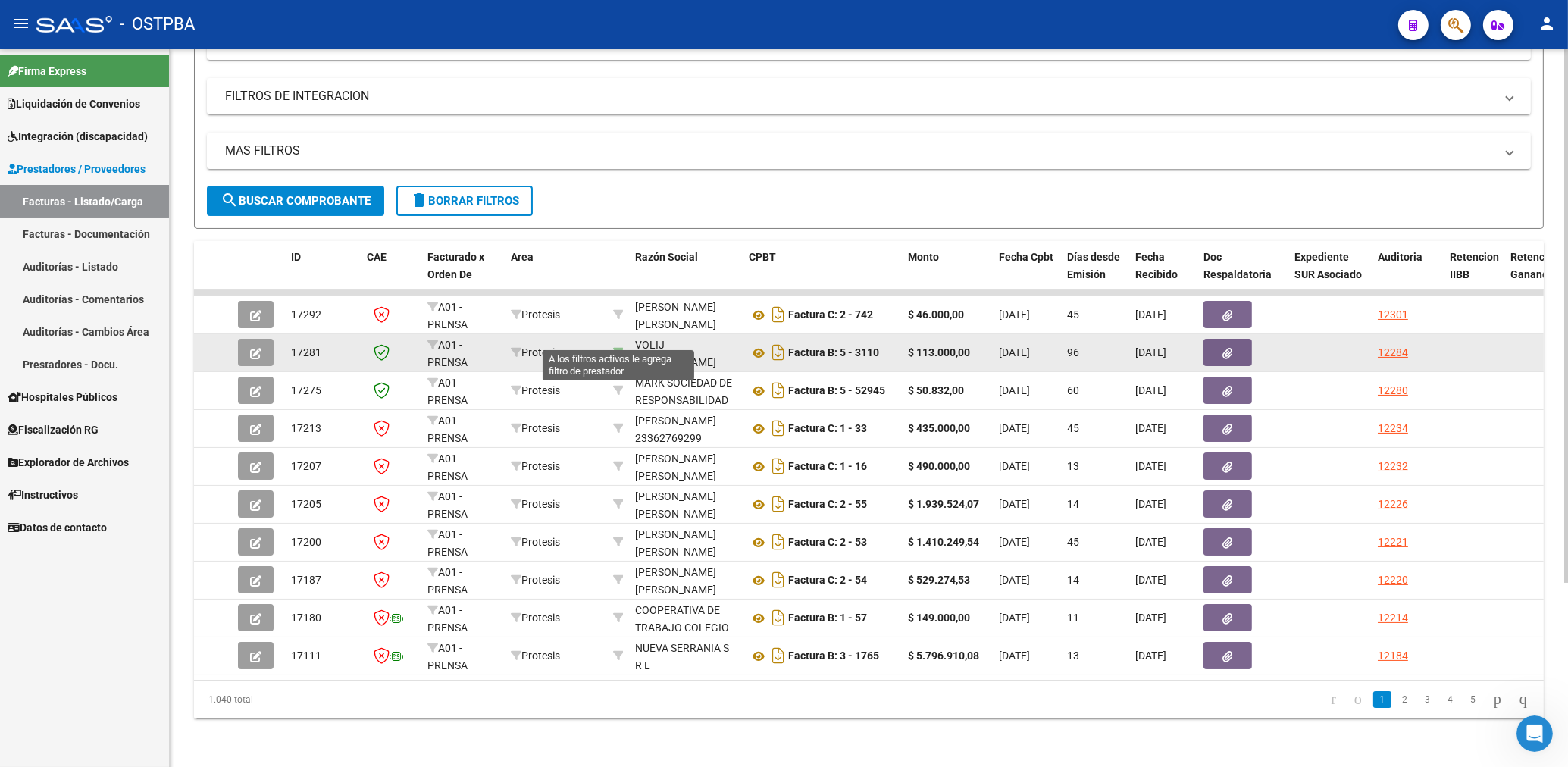
click at [617, 347] on icon at bounding box center [618, 352] width 10 height 10
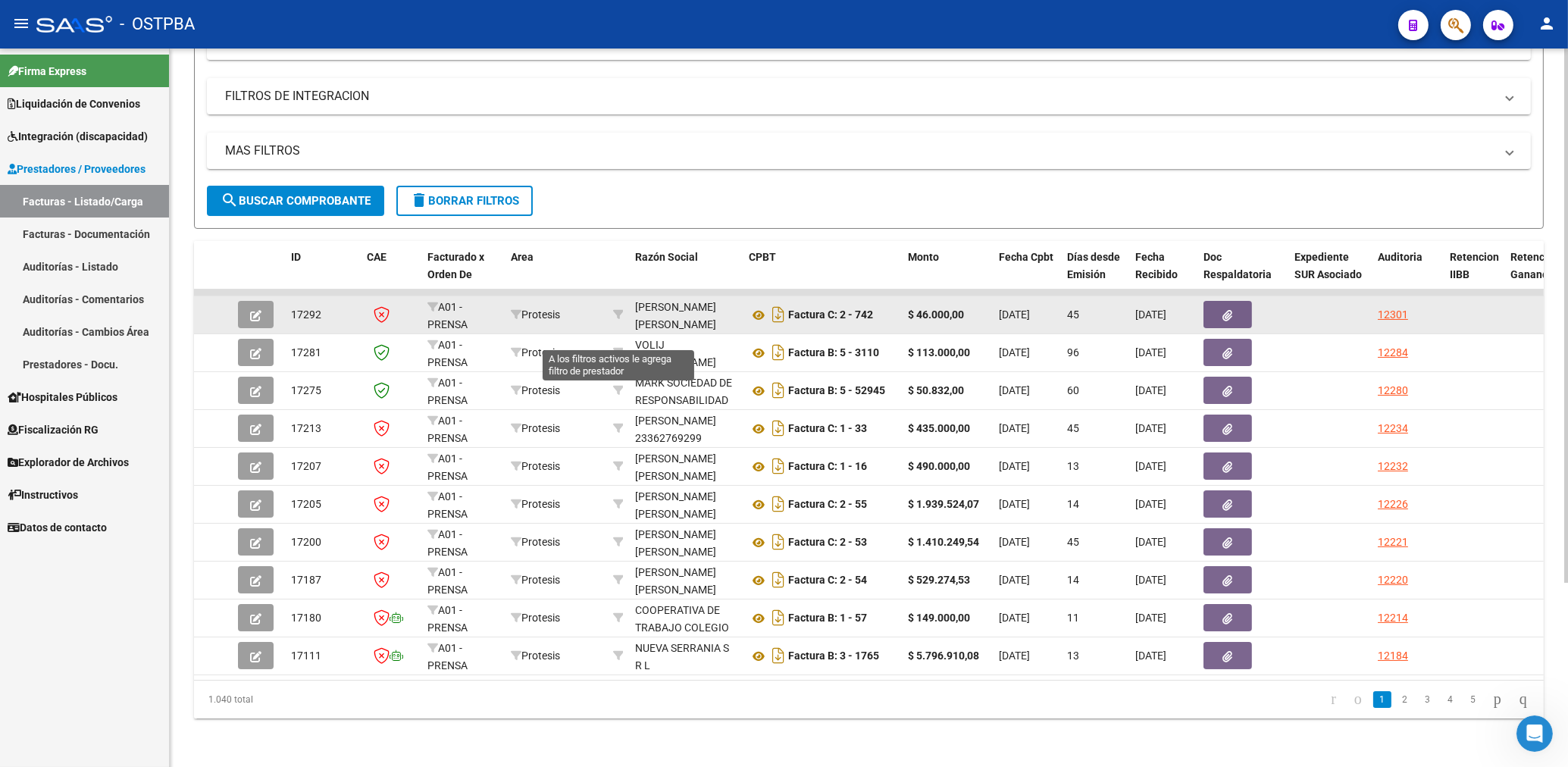
type input "20218327517"
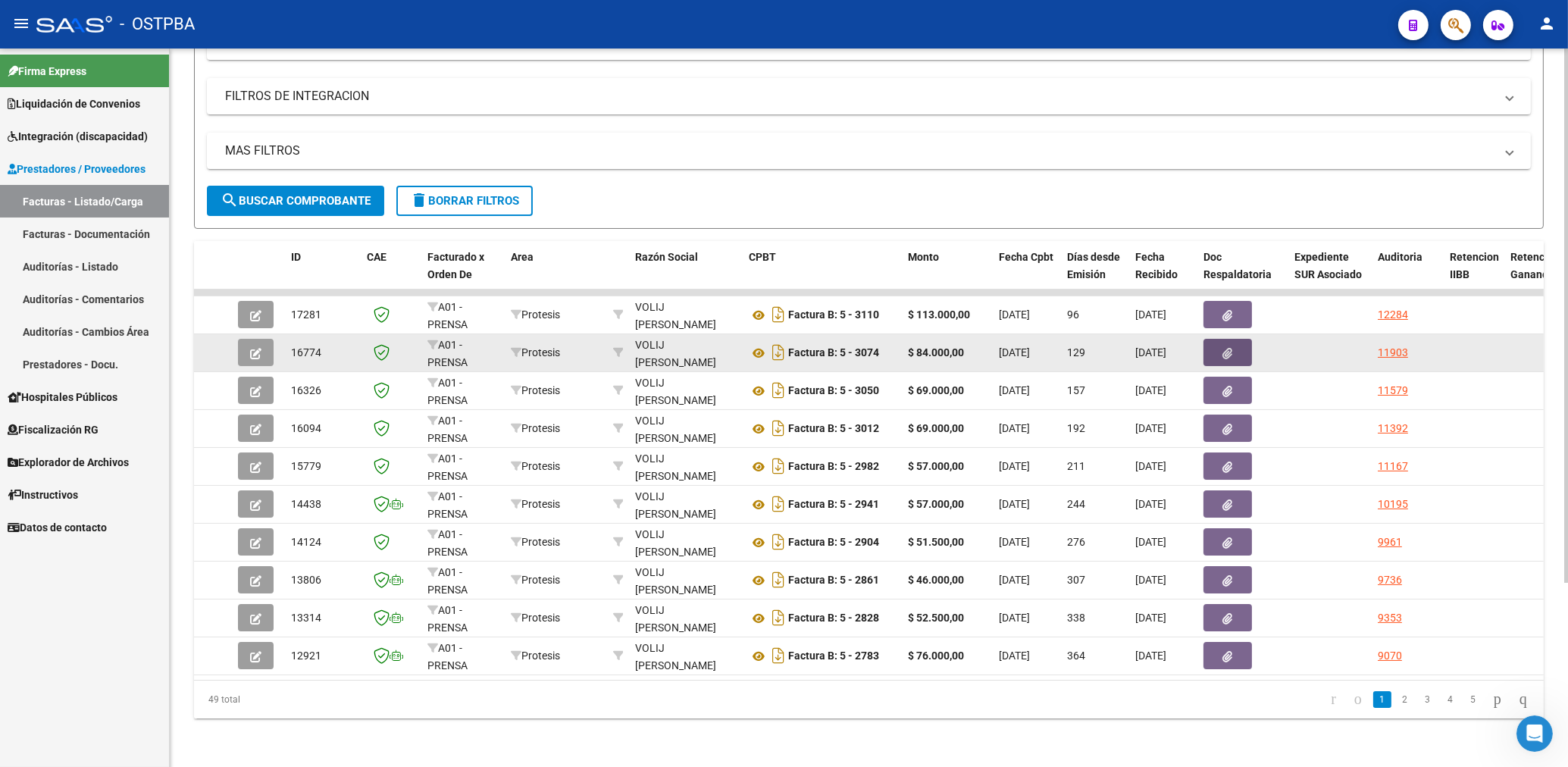
click at [1226, 348] on button "button" at bounding box center [1227, 352] width 49 height 27
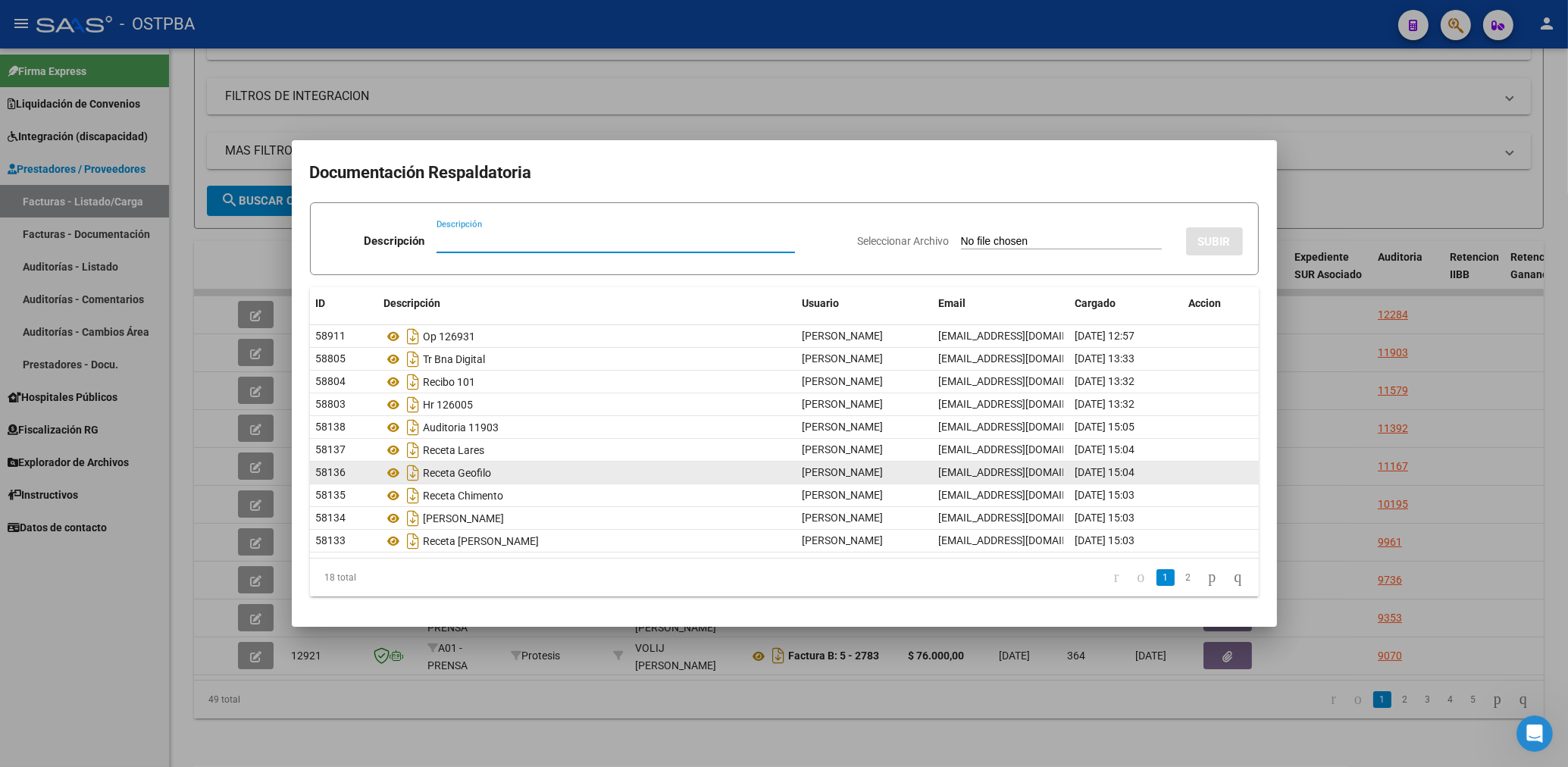
drag, startPoint x: 1064, startPoint y: 441, endPoint x: 1082, endPoint y: 477, distance: 40.2
click at [1070, 438] on datatable-body-cell "[EMAIL_ADDRESS][DOMAIN_NAME]" at bounding box center [1001, 427] width 136 height 22
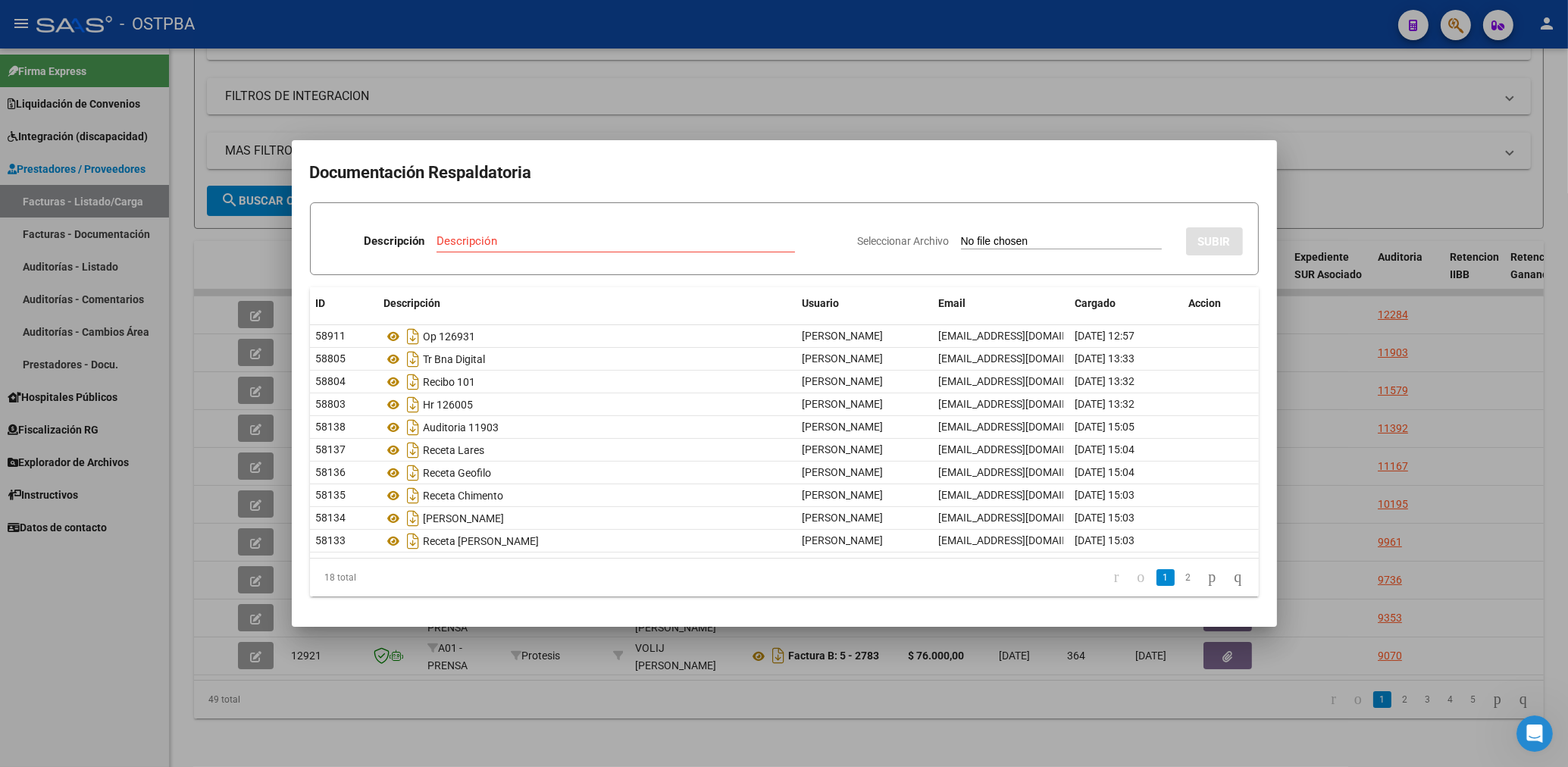
click at [155, 611] on div at bounding box center [784, 384] width 1568 height 767
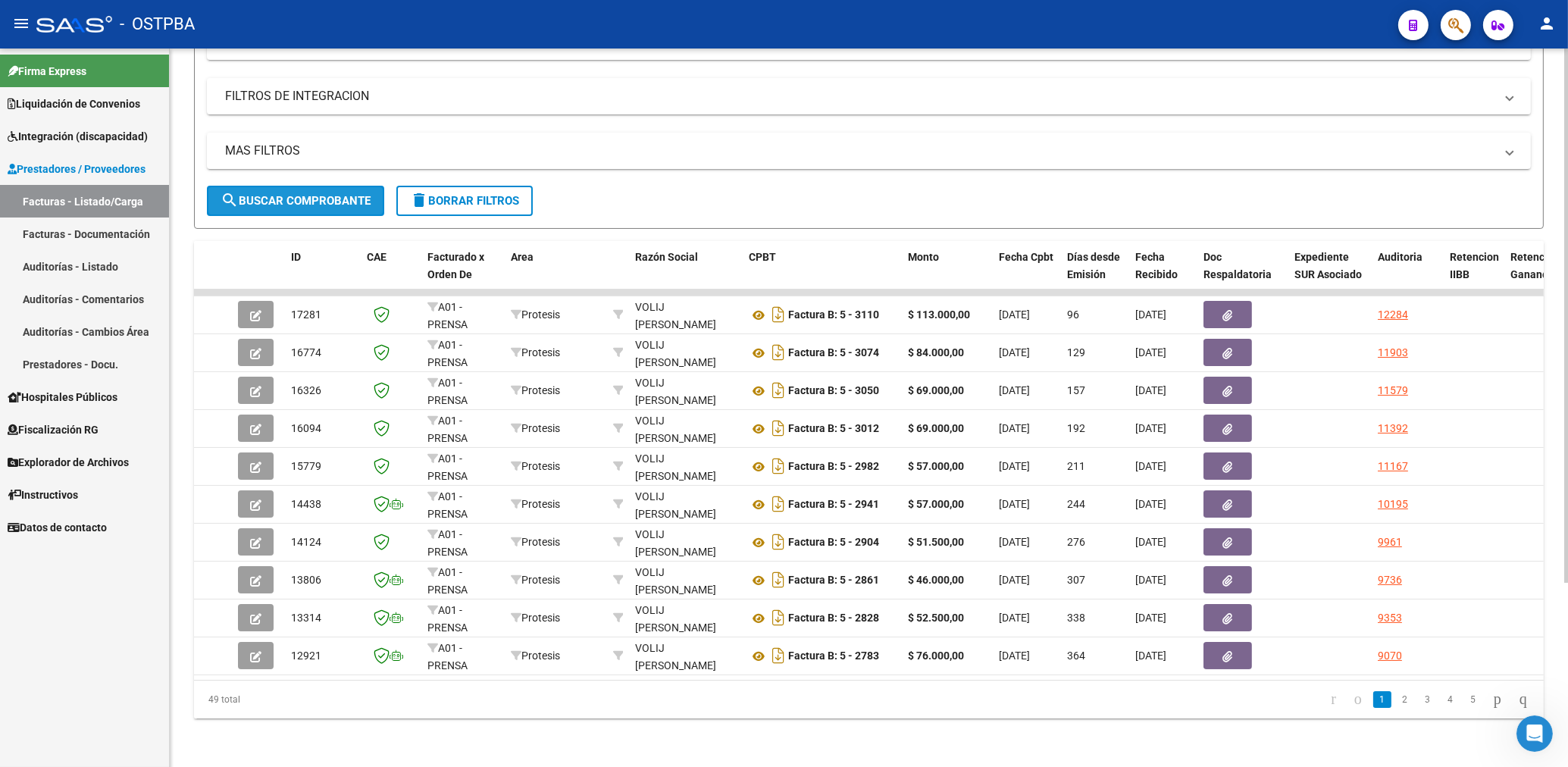
click at [345, 186] on button "search Buscar Comprobante" at bounding box center [296, 201] width 177 height 30
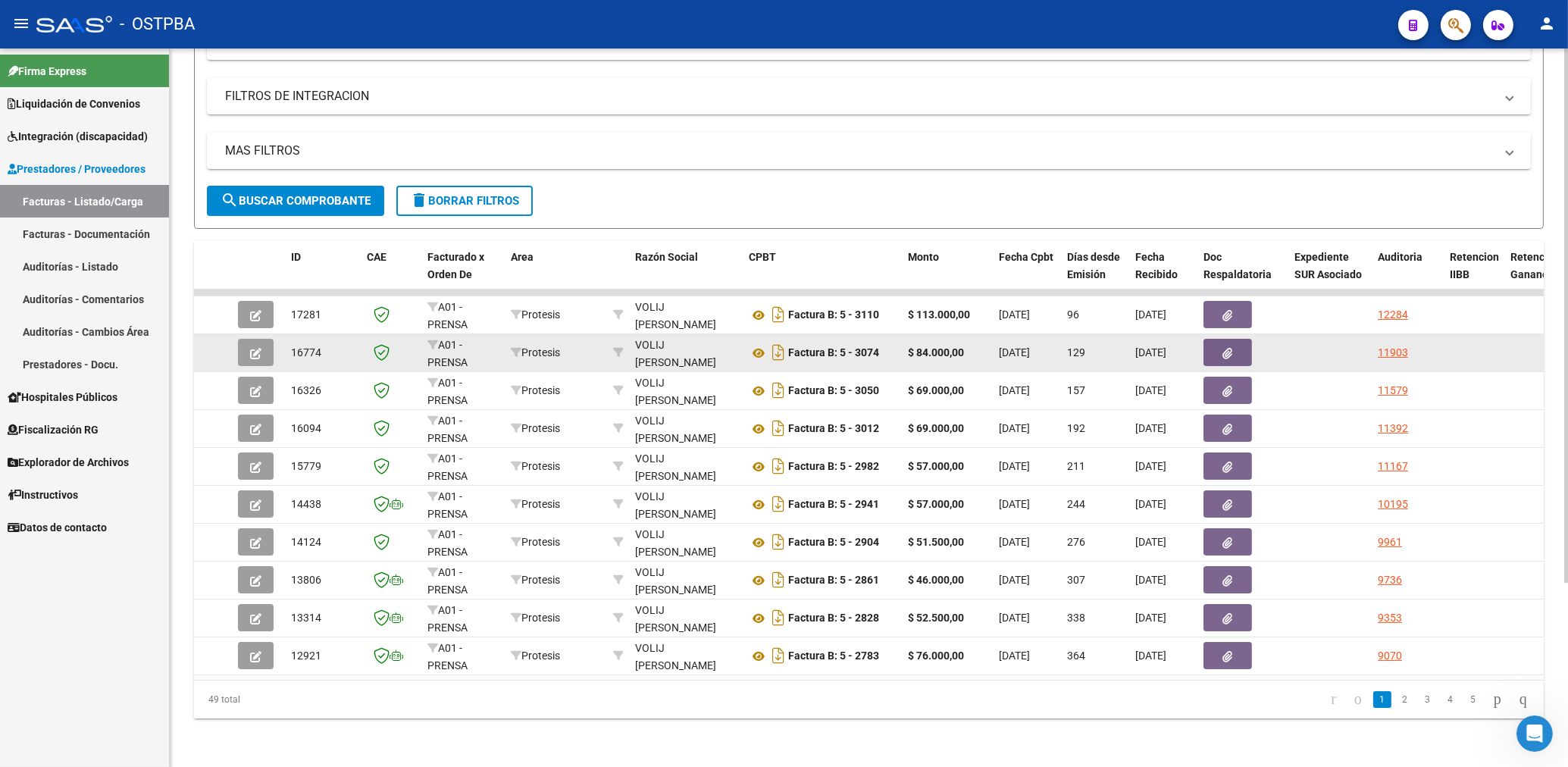
click at [1235, 339] on button "button" at bounding box center [1227, 352] width 49 height 27
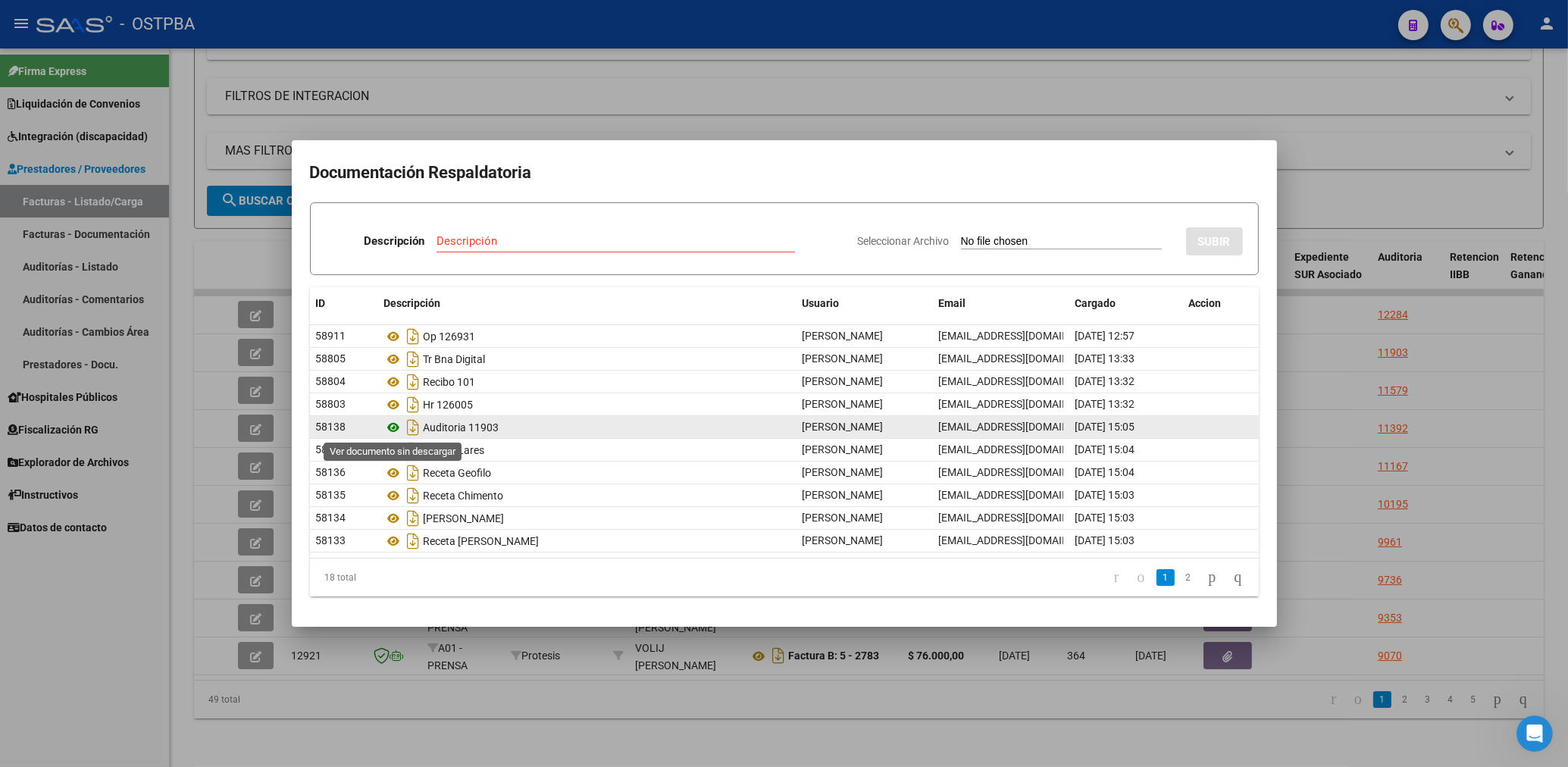
click at [395, 423] on icon at bounding box center [394, 426] width 20 height 18
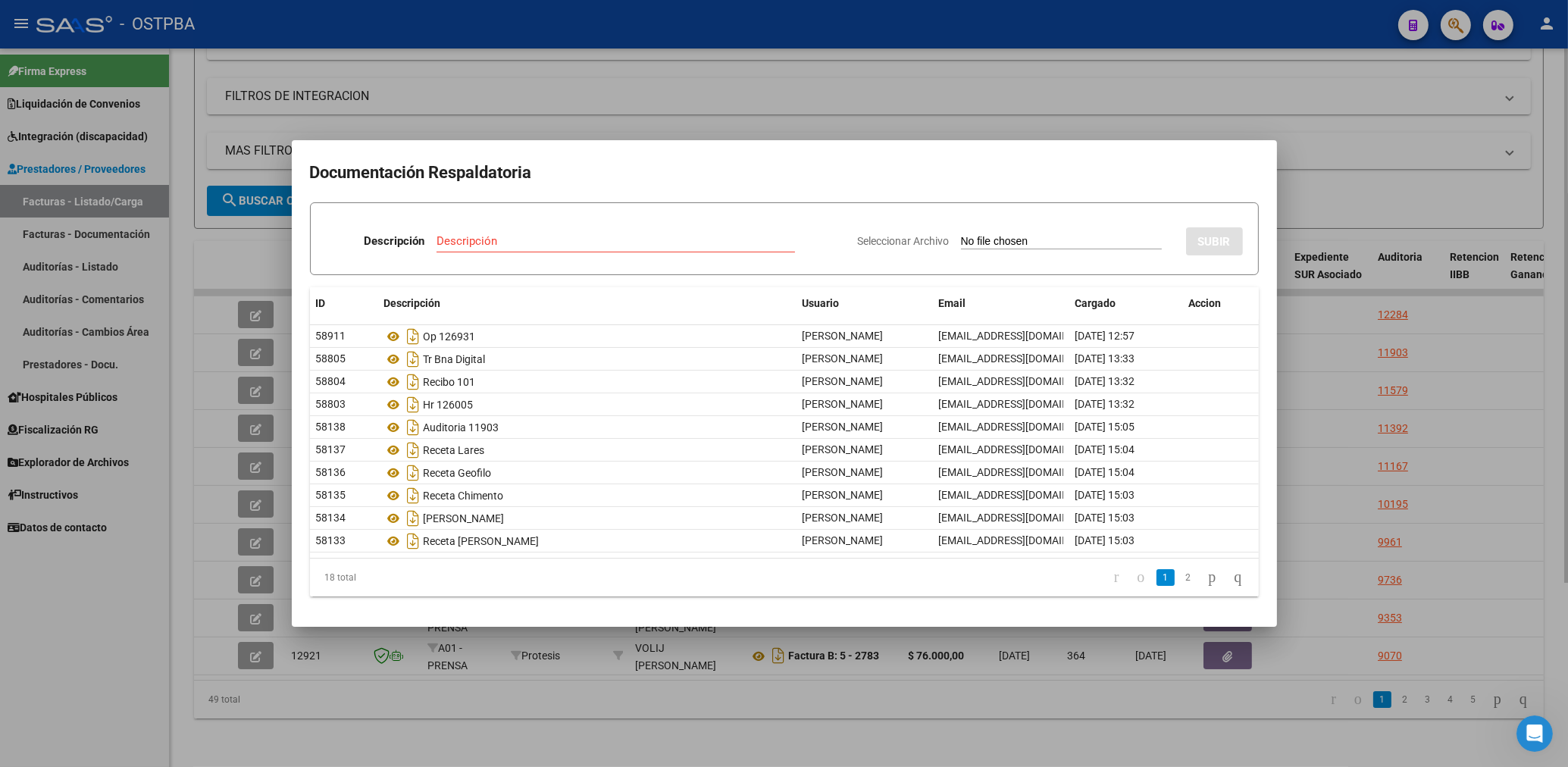
drag, startPoint x: 810, startPoint y: 103, endPoint x: 820, endPoint y: 105, distance: 10.2
click at [811, 103] on div at bounding box center [784, 384] width 1568 height 767
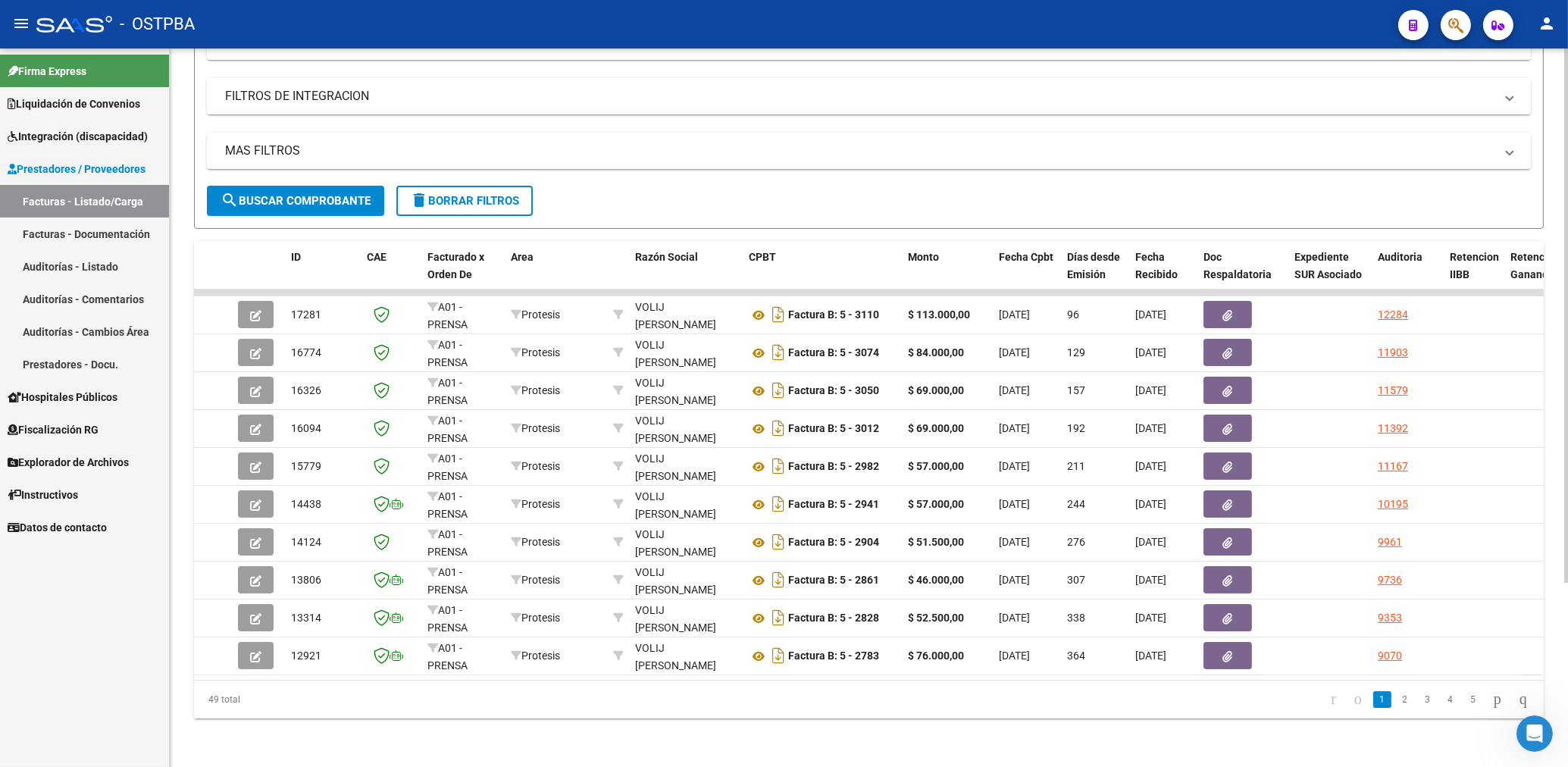
click at [1075, 88] on mat-panel-title "FILTROS DE INTEGRACION" at bounding box center [860, 96] width 1269 height 17
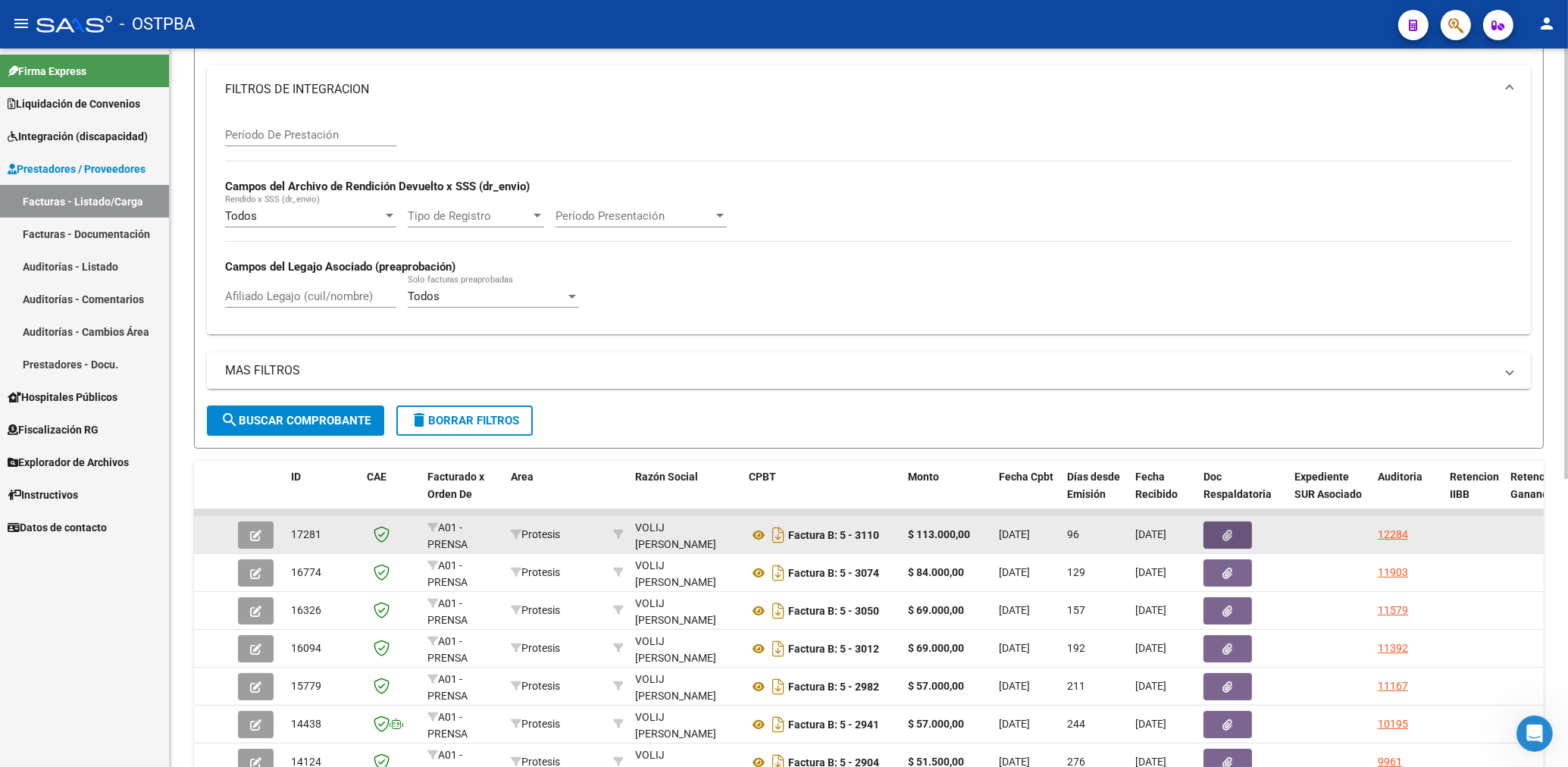
click at [1238, 538] on button "button" at bounding box center [1227, 535] width 49 height 27
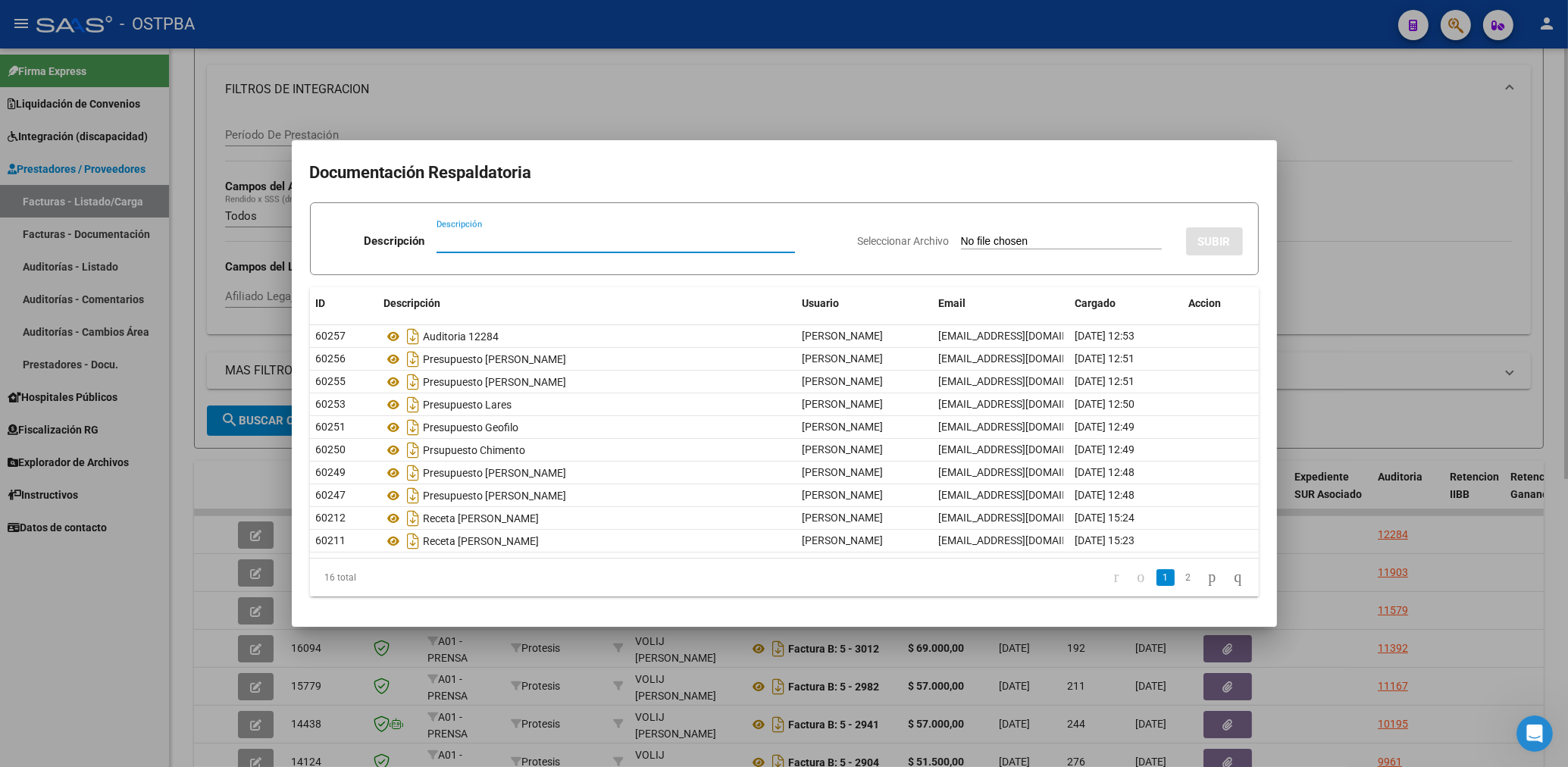
drag, startPoint x: 931, startPoint y: 104, endPoint x: 912, endPoint y: 106, distance: 19.1
click at [927, 103] on div at bounding box center [784, 384] width 1568 height 767
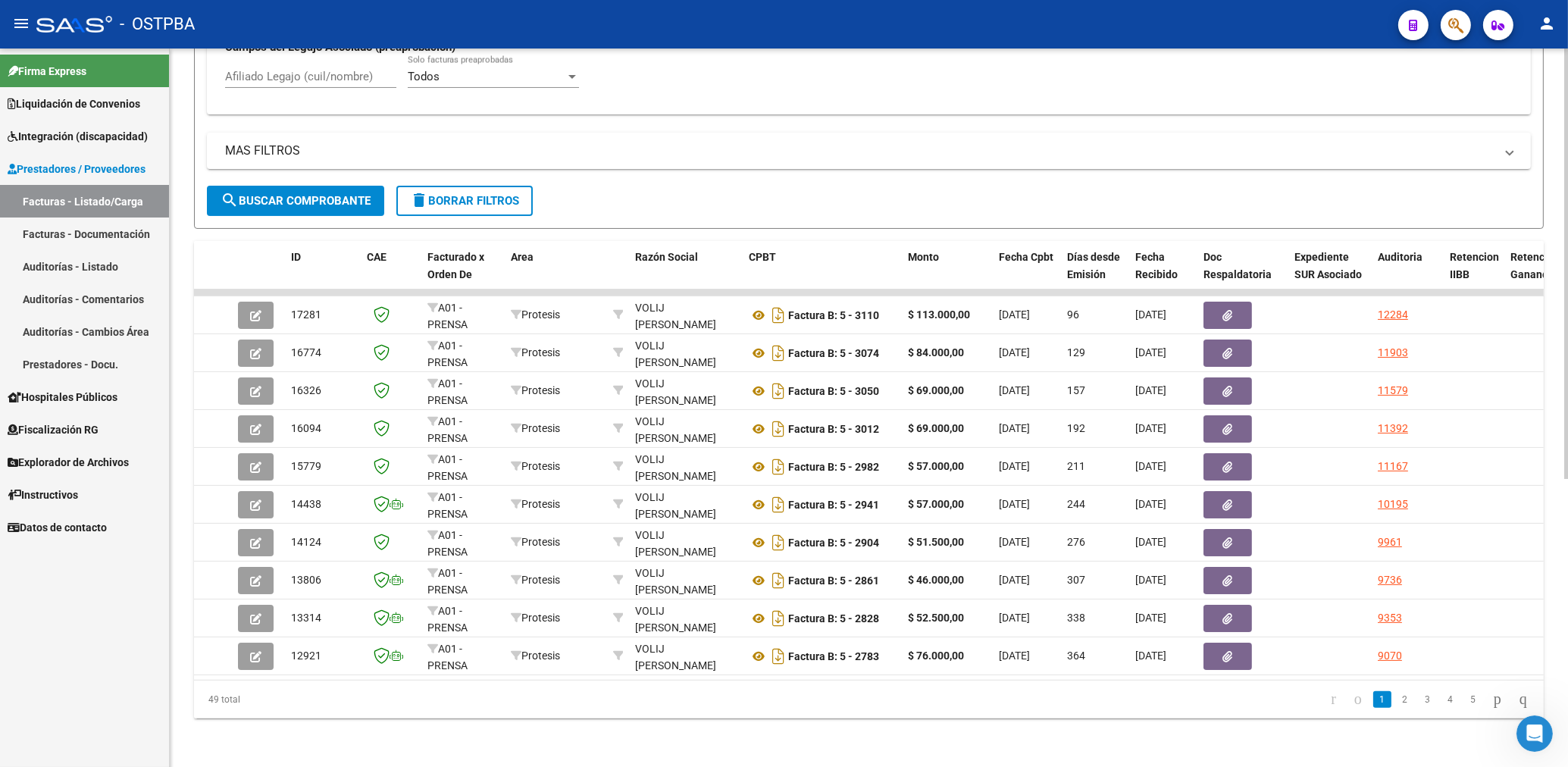
click at [474, 194] on span "delete Borrar Filtros" at bounding box center [464, 201] width 109 height 14
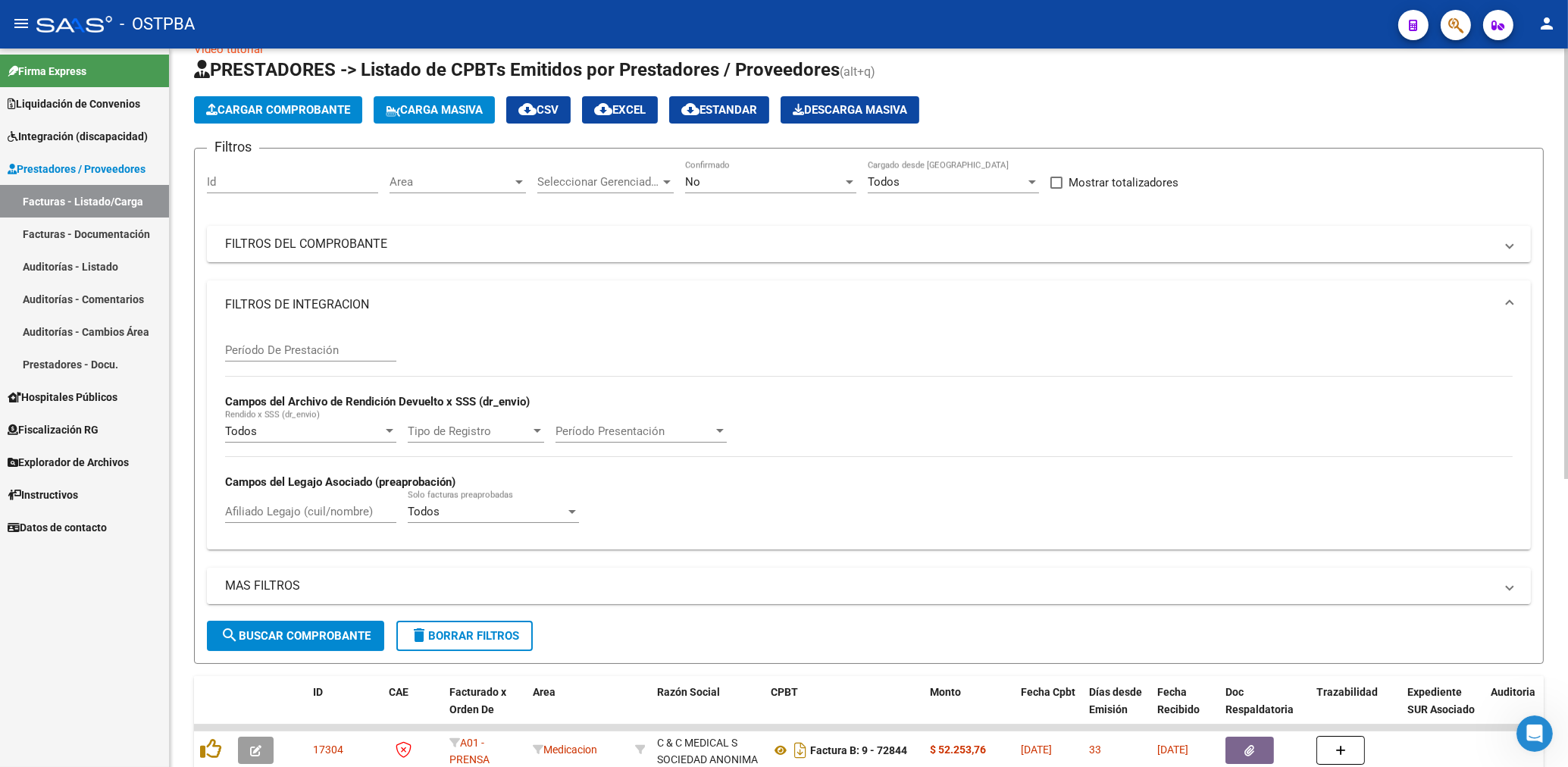
scroll to position [0, 0]
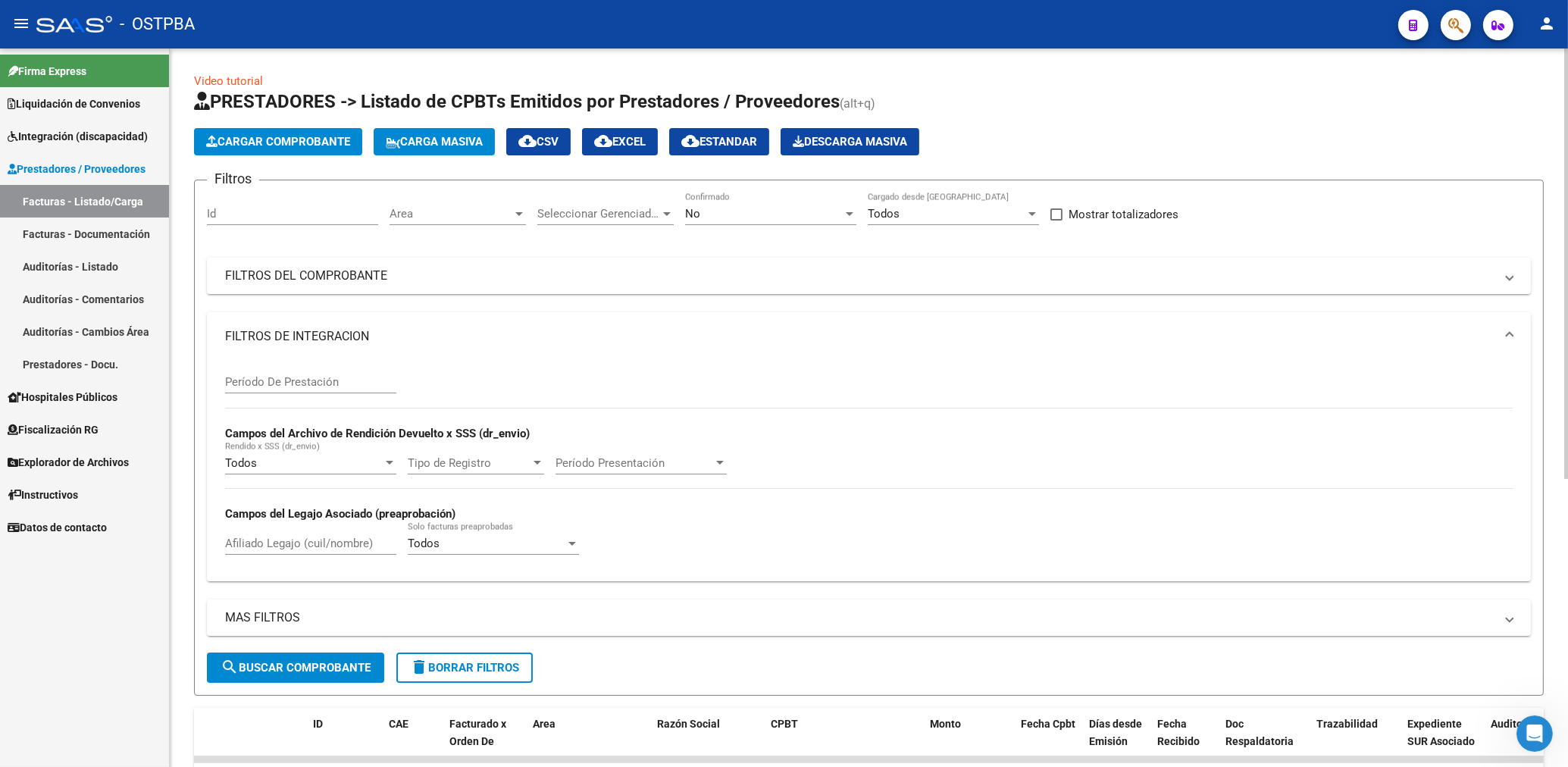
click at [408, 213] on span "Area" at bounding box center [451, 214] width 123 height 14
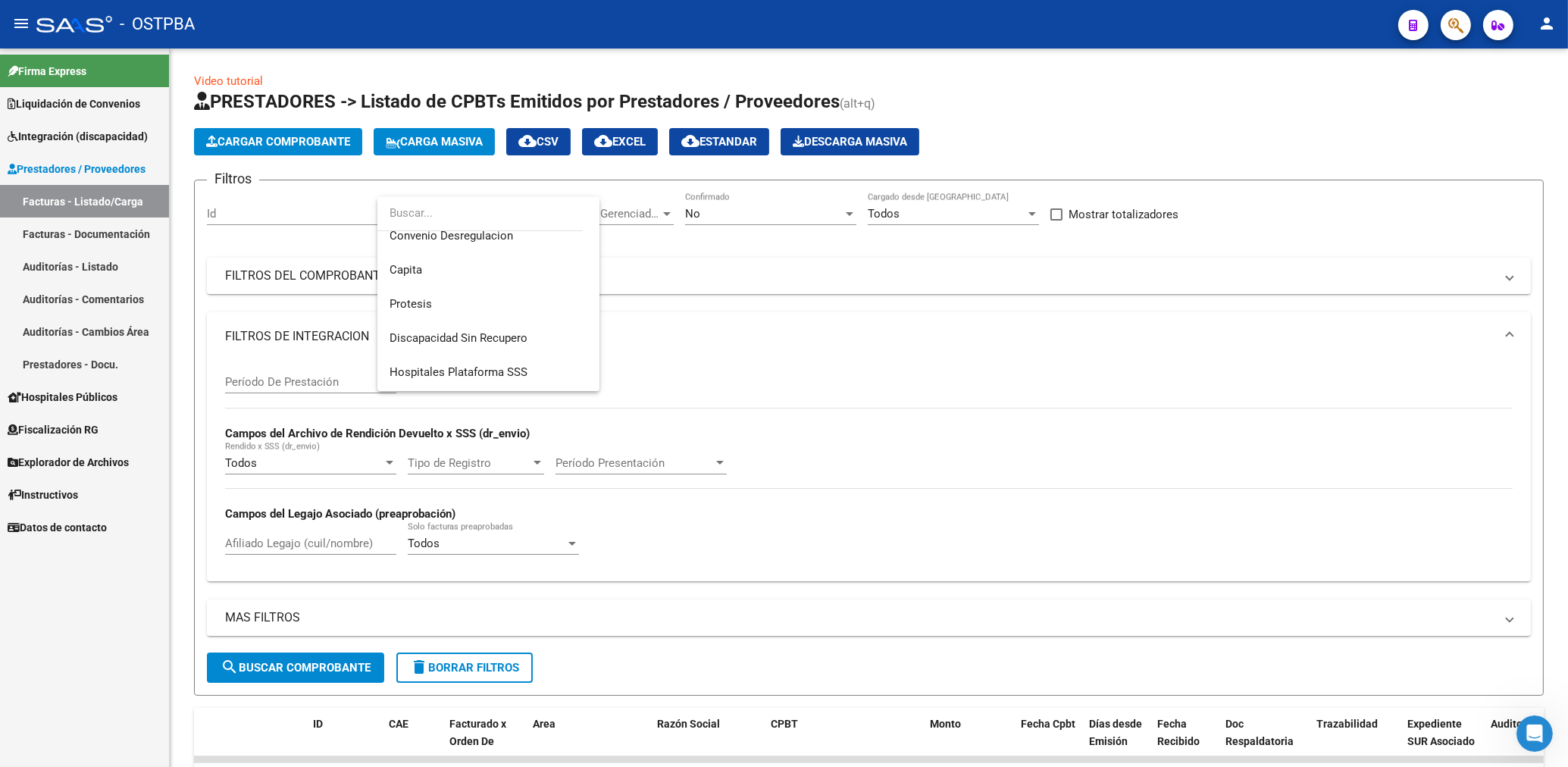
scroll to position [248, 0]
click at [434, 272] on span "Protesis" at bounding box center [488, 272] width 198 height 35
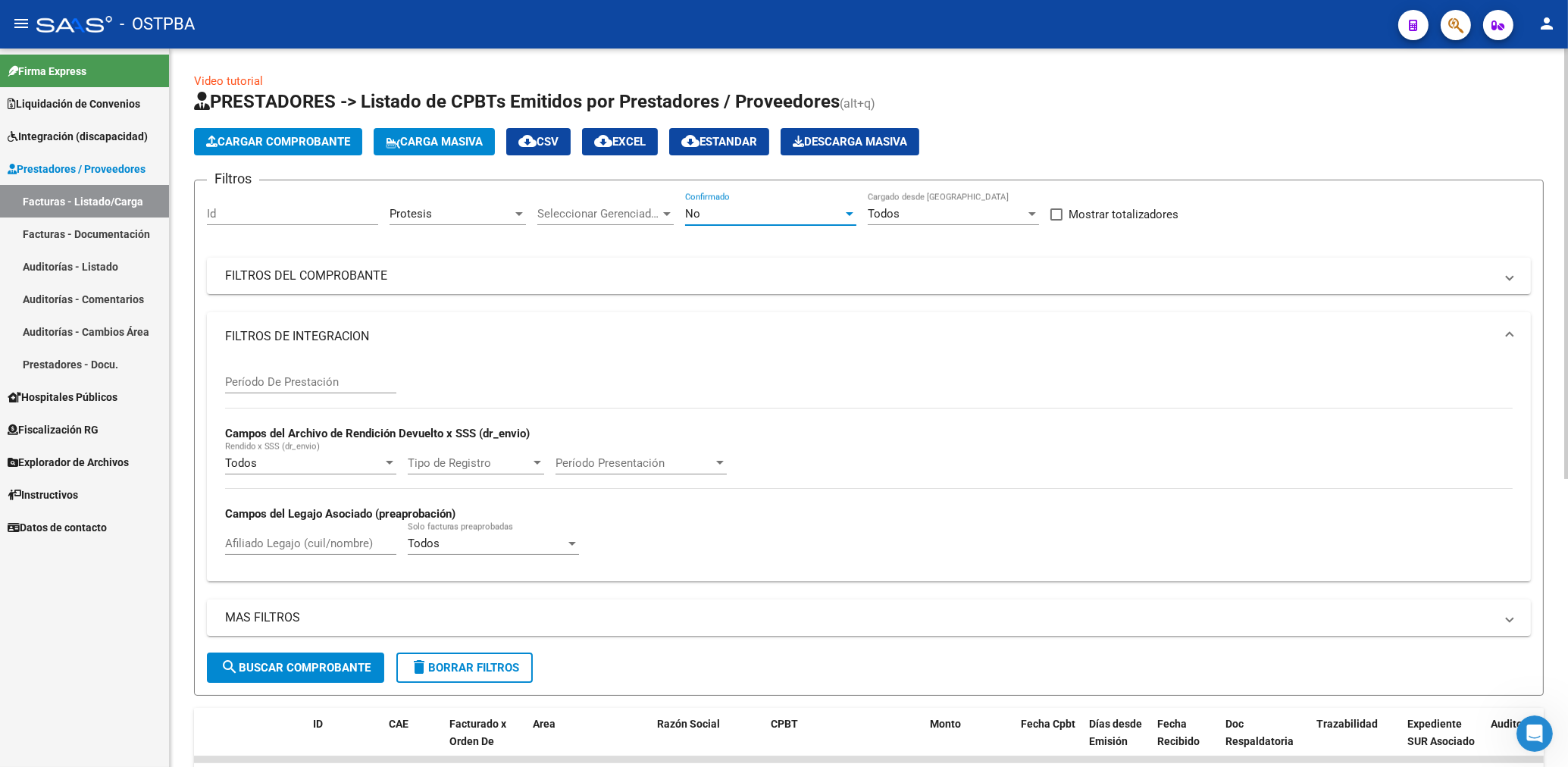
click at [738, 216] on div "No" at bounding box center [763, 214] width 158 height 14
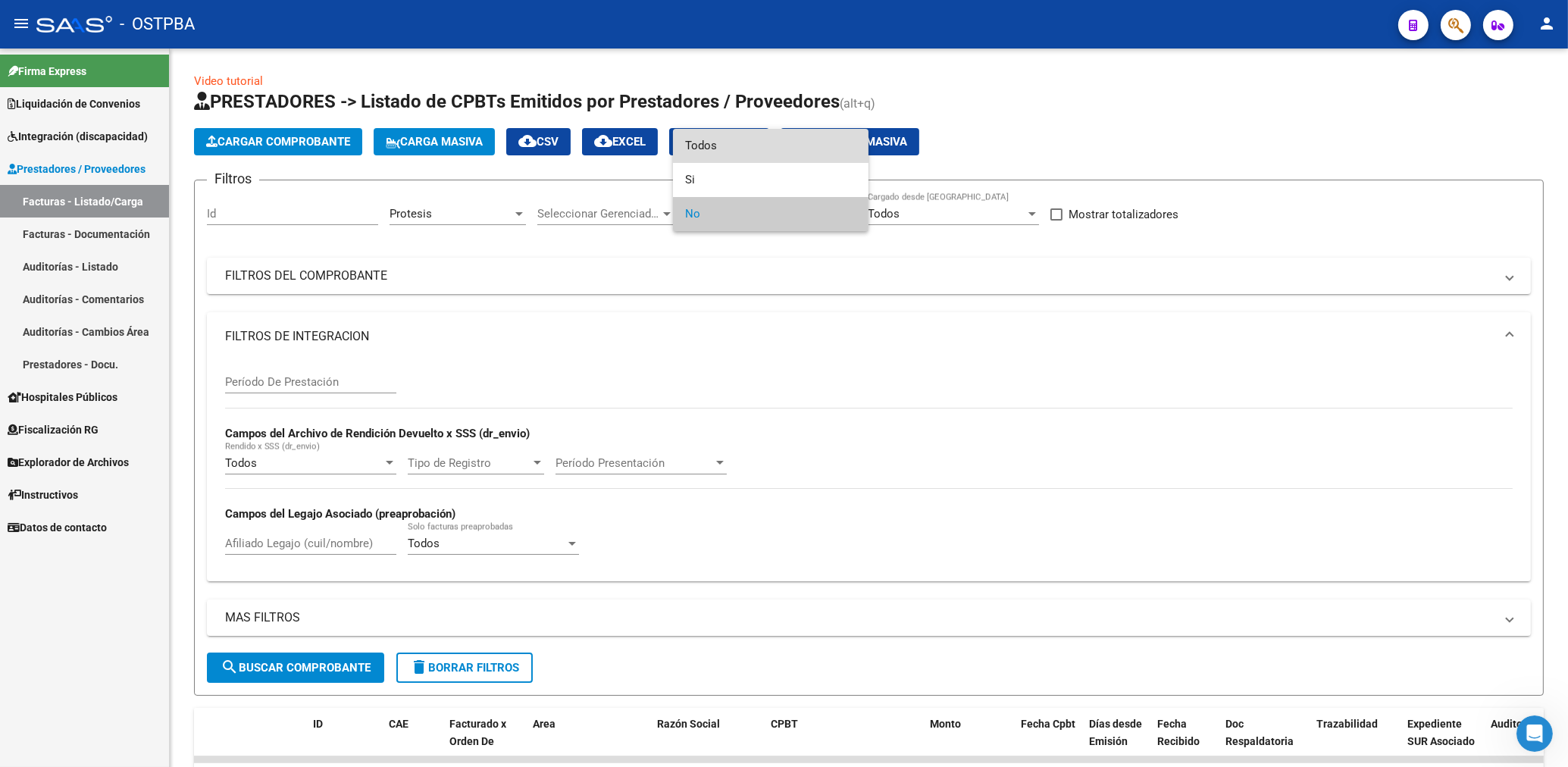
click at [701, 144] on span "Todos" at bounding box center [770, 146] width 171 height 35
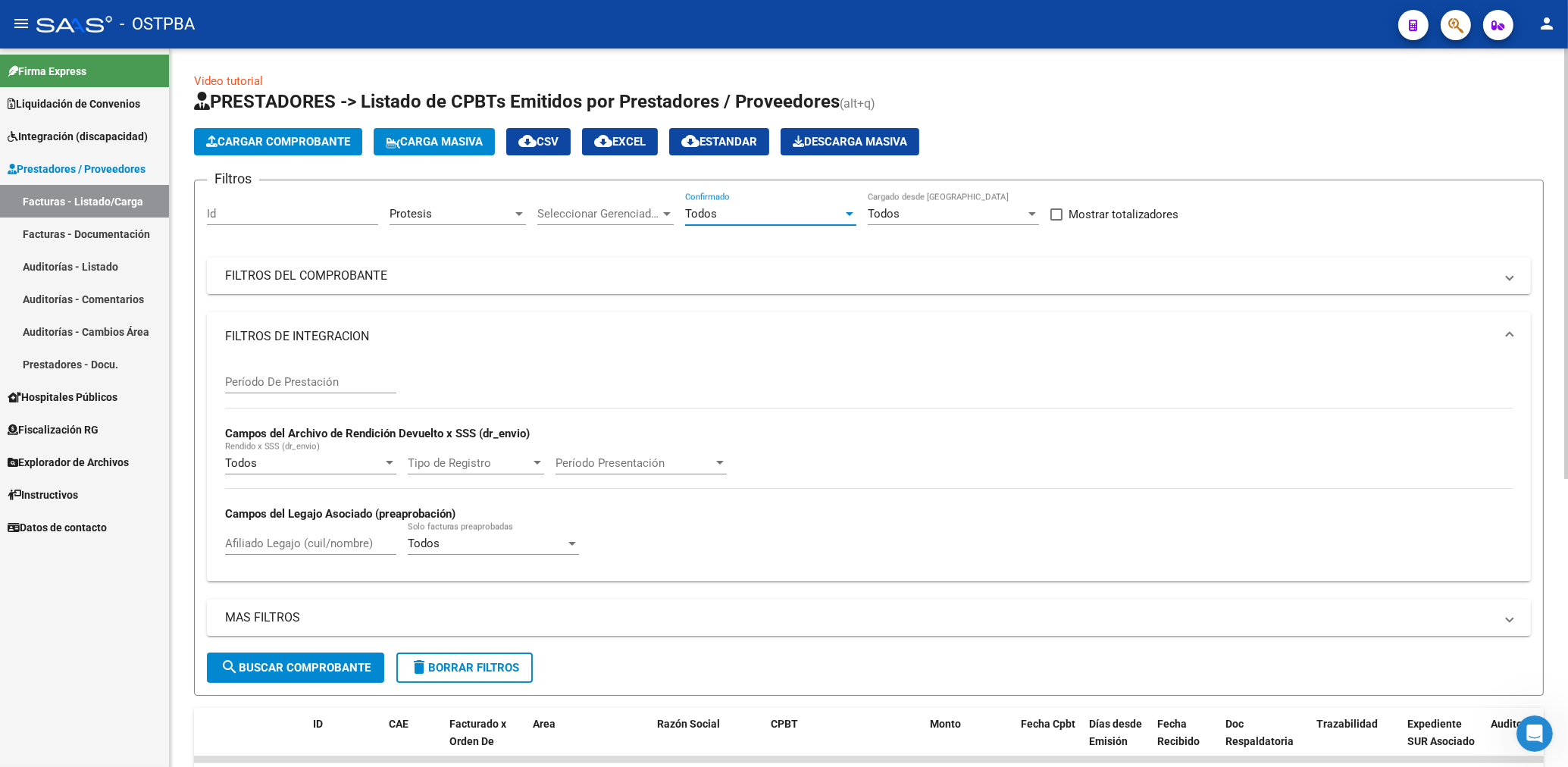
scroll to position [324, 0]
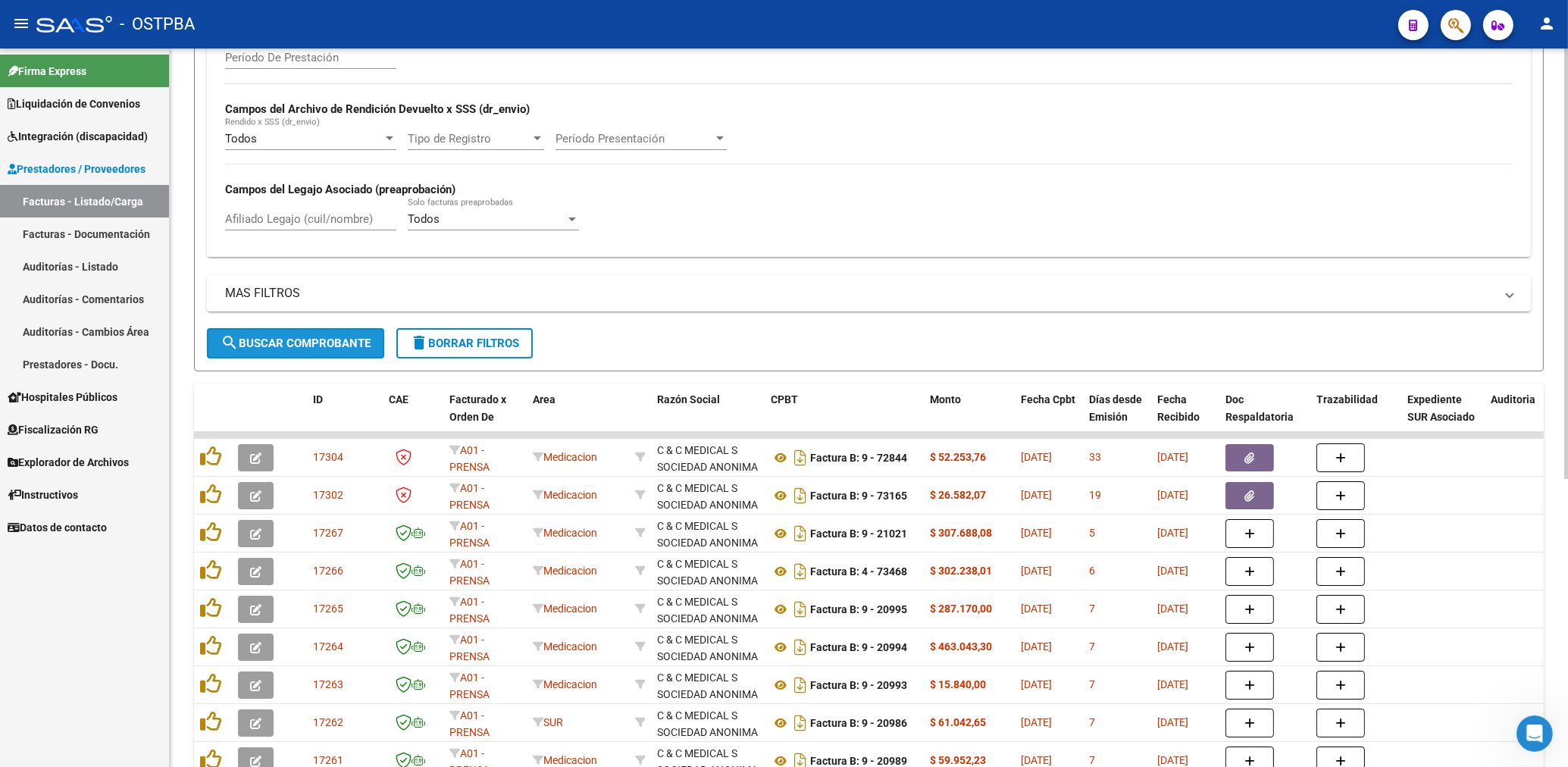
click at [249, 348] on span "search Buscar Comprobante" at bounding box center [295, 342] width 150 height 14
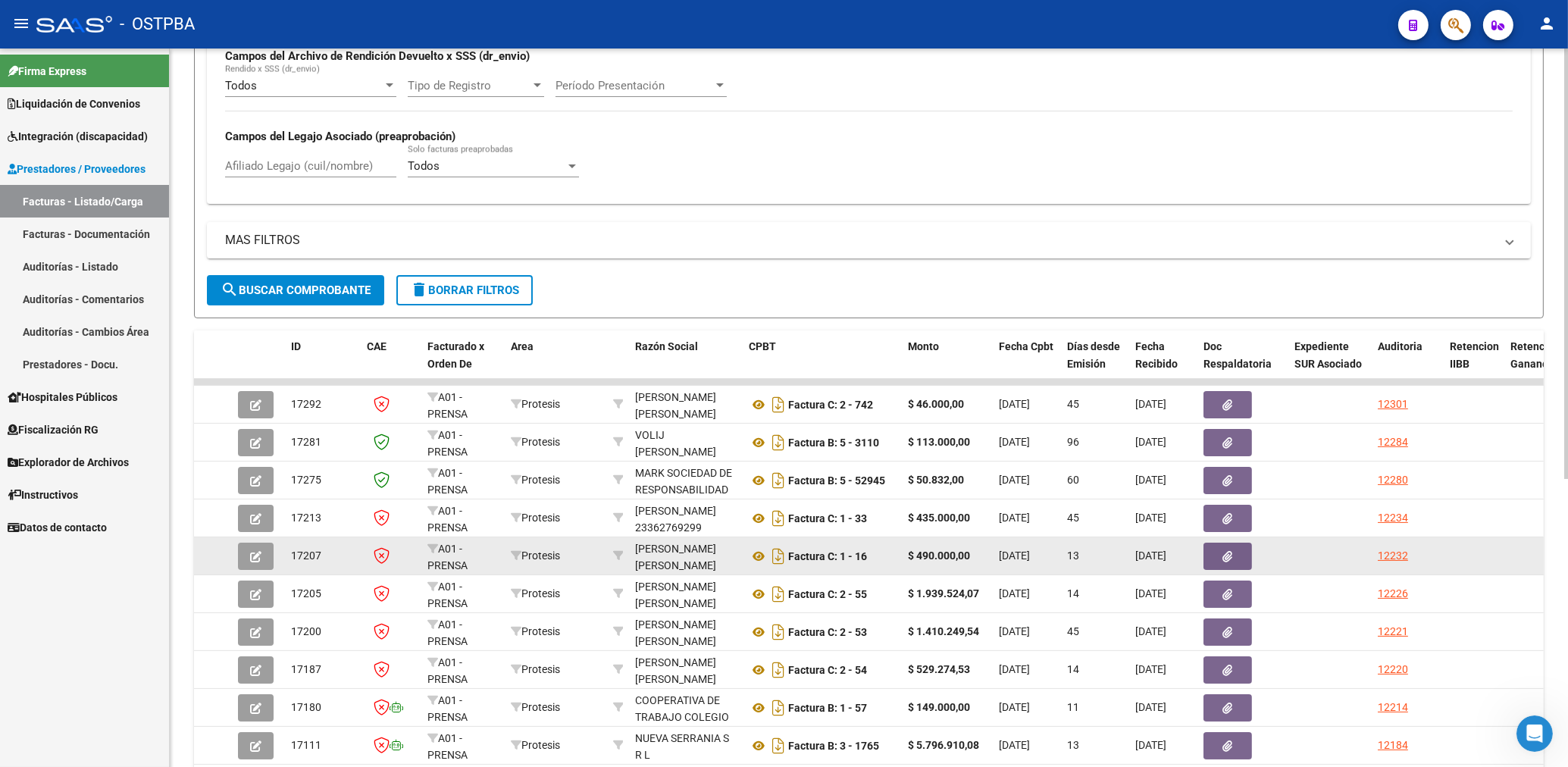
scroll to position [406, 0]
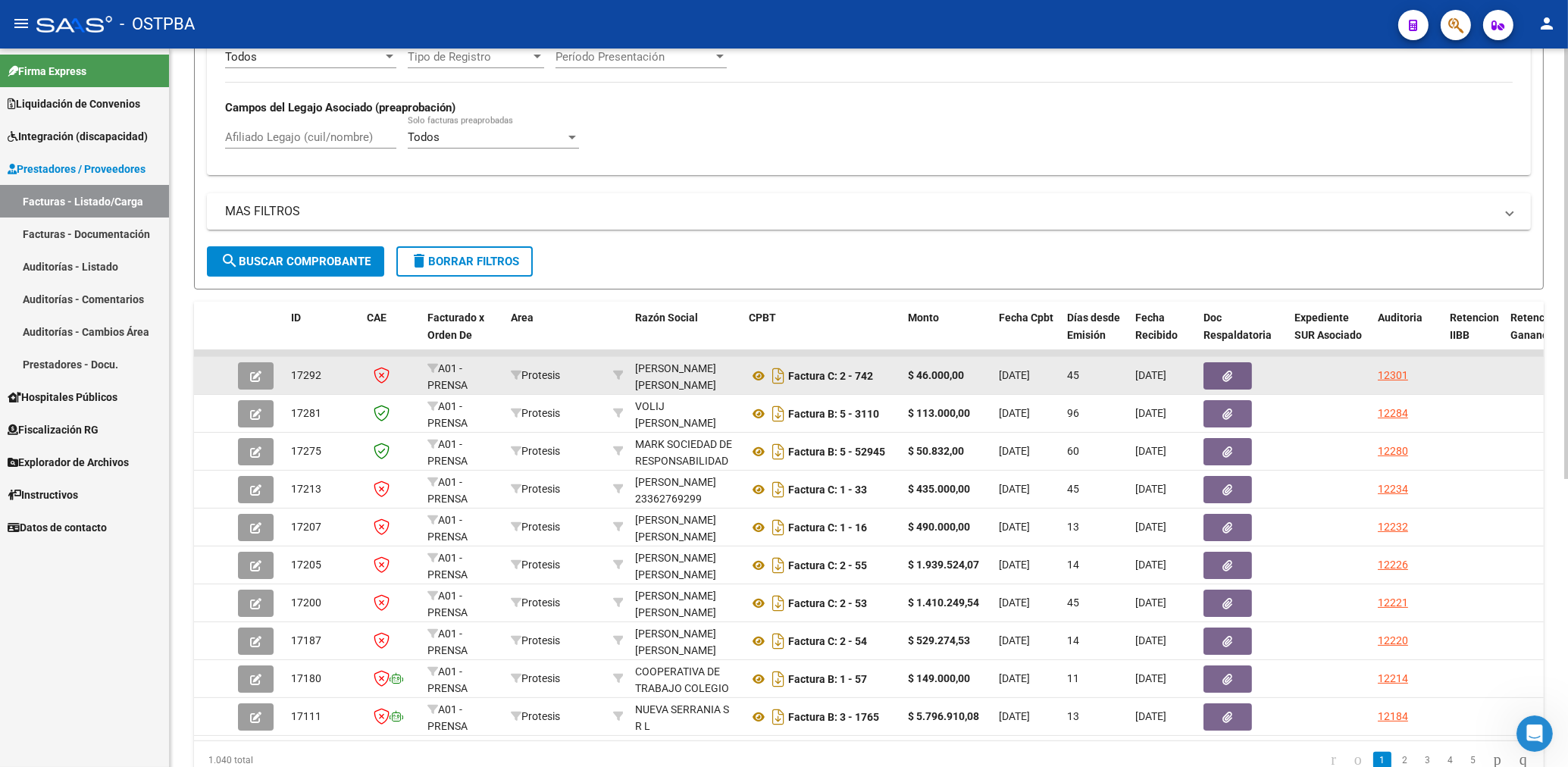
click at [1235, 371] on button "button" at bounding box center [1227, 375] width 49 height 27
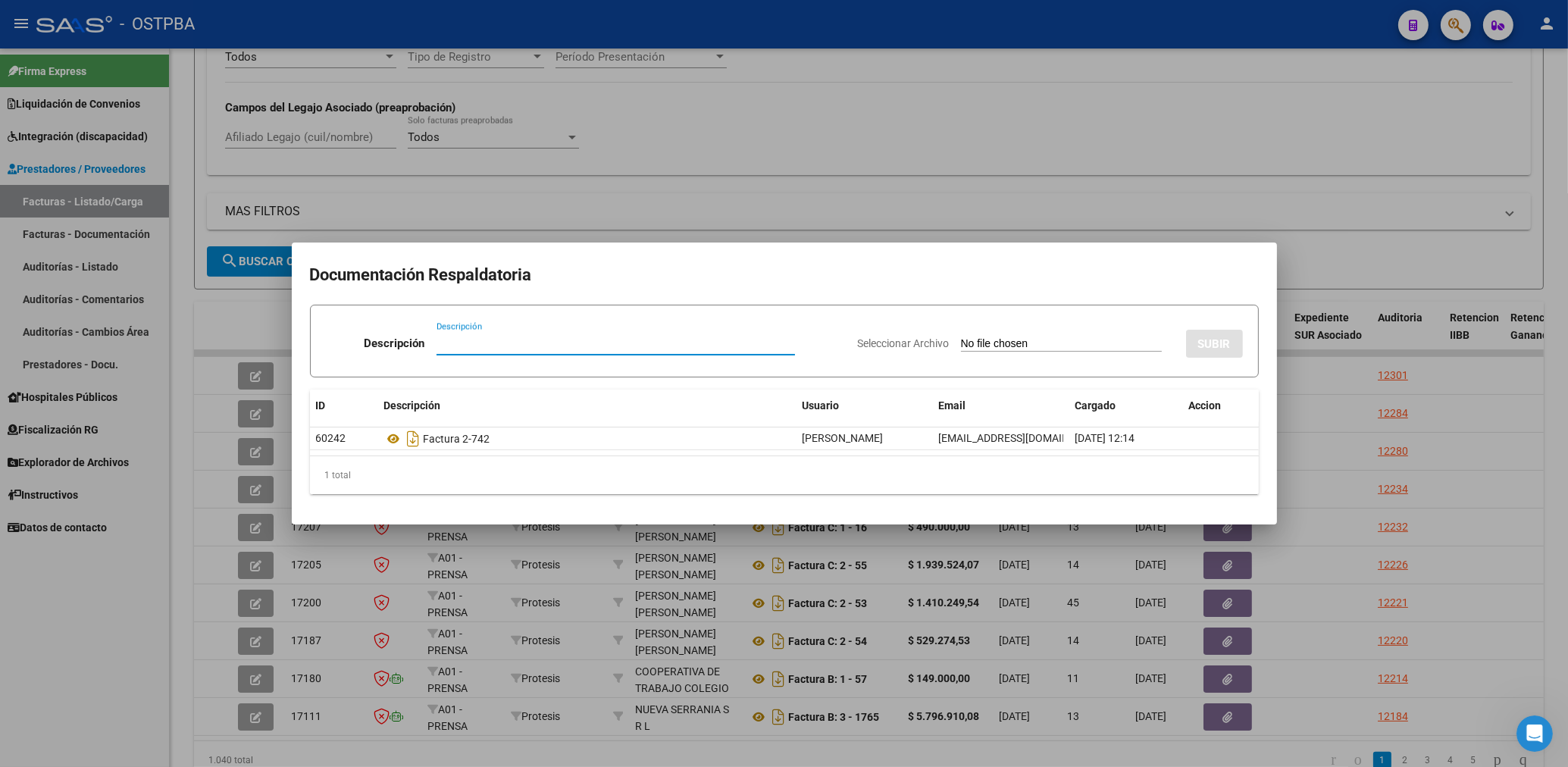
click at [842, 101] on div at bounding box center [784, 384] width 1568 height 767
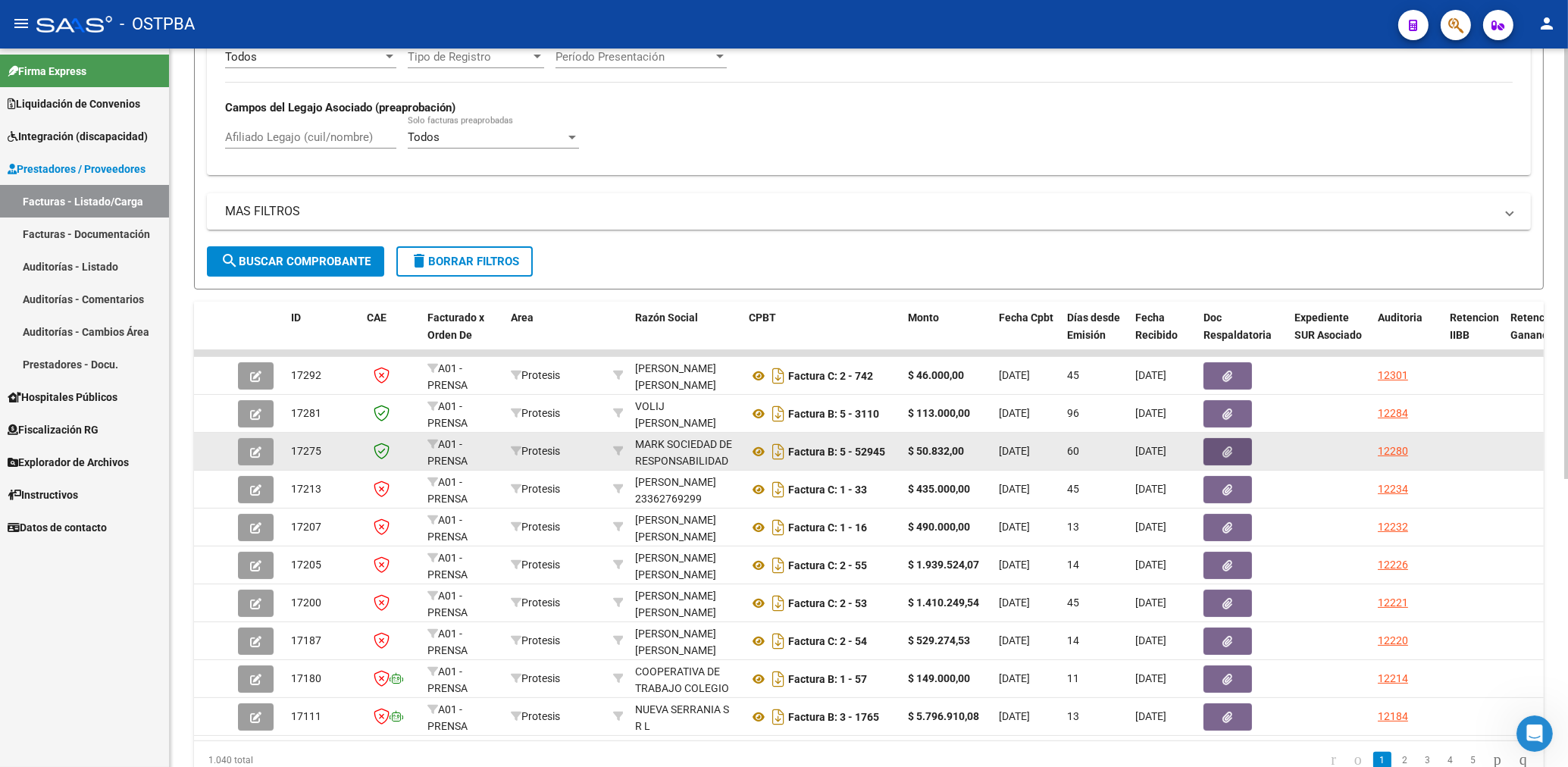
click at [1219, 449] on button "button" at bounding box center [1227, 451] width 49 height 27
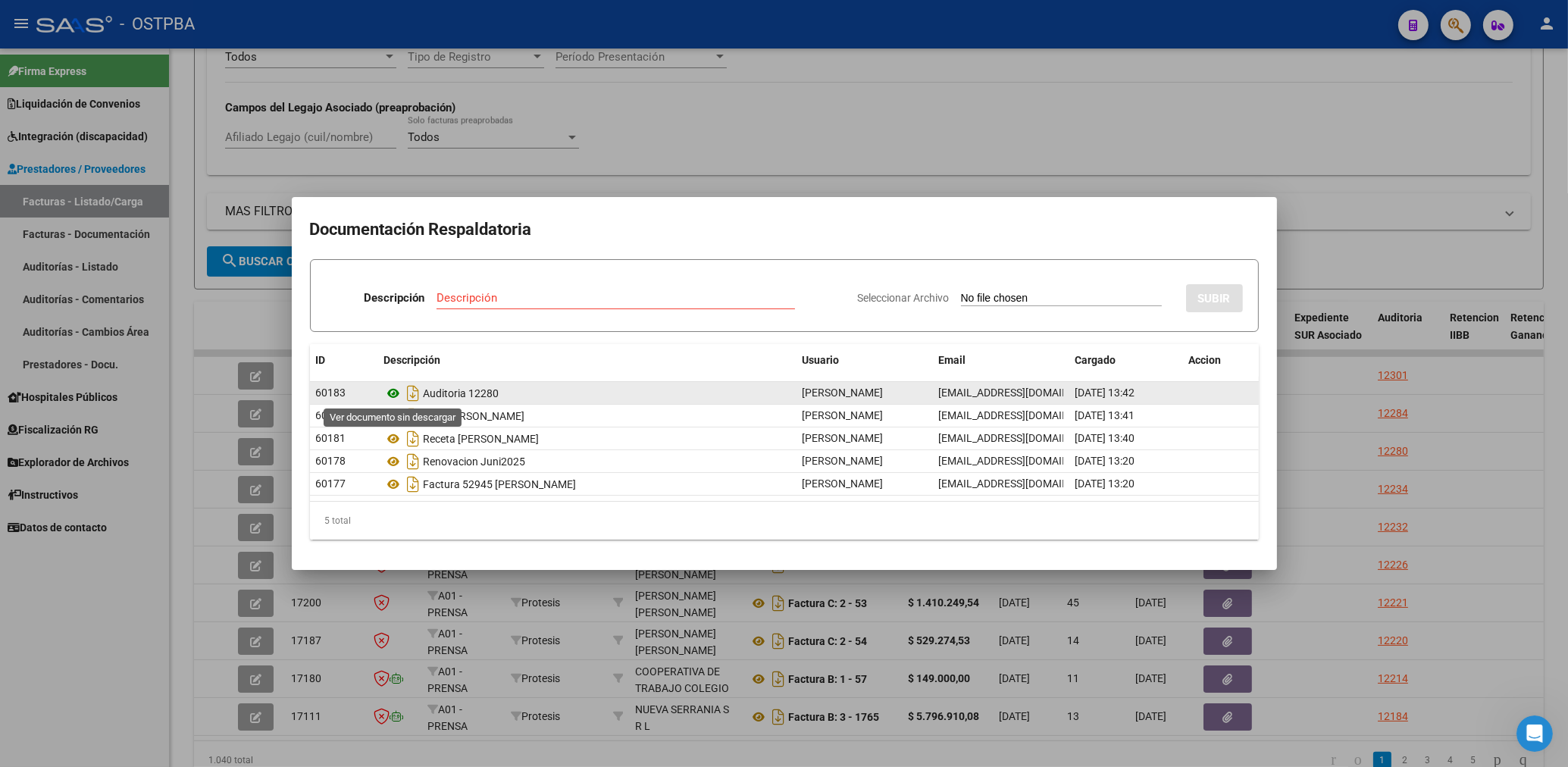
click at [391, 393] on icon at bounding box center [394, 393] width 20 height 18
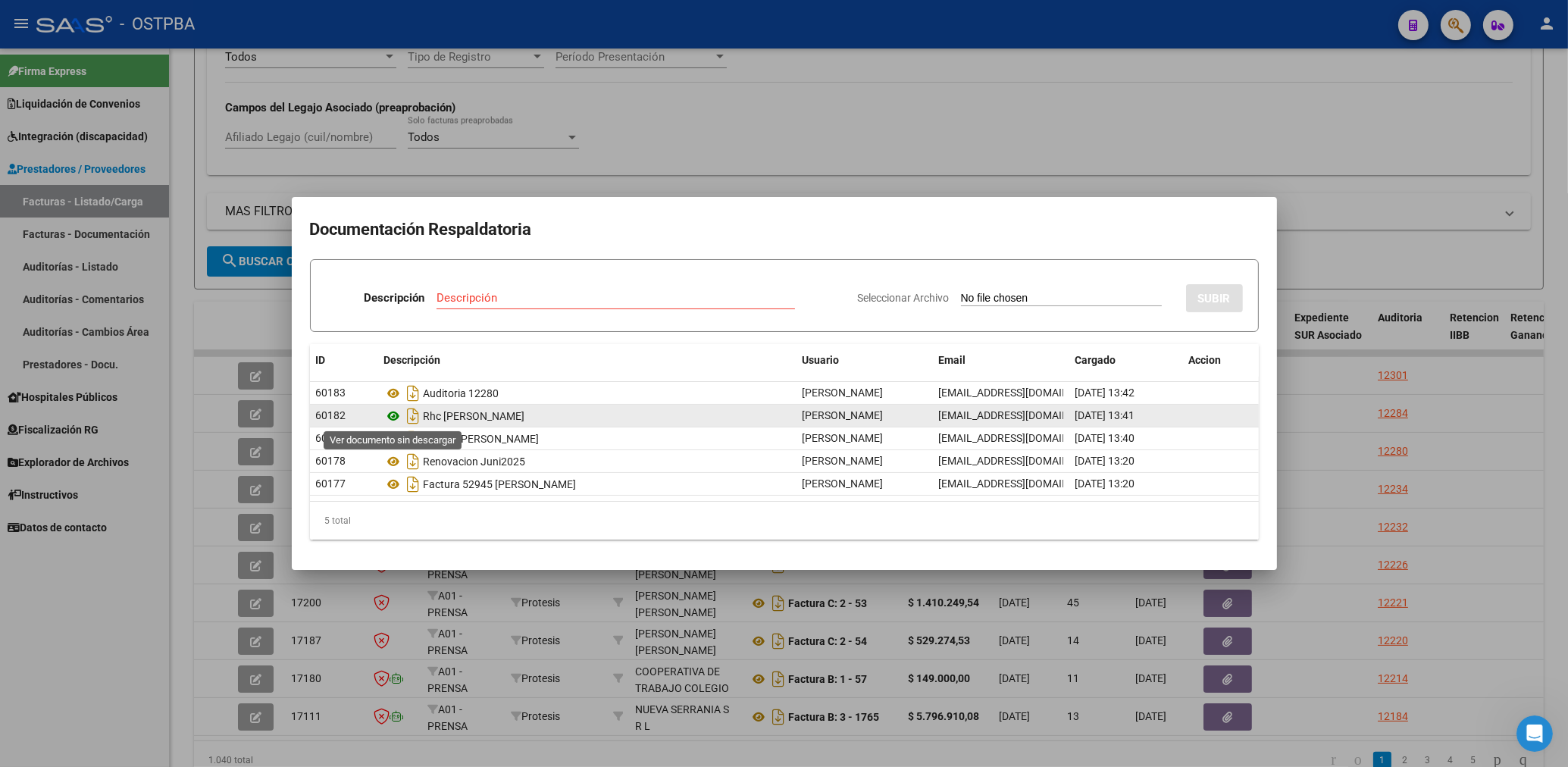
click at [394, 411] on icon at bounding box center [394, 415] width 20 height 18
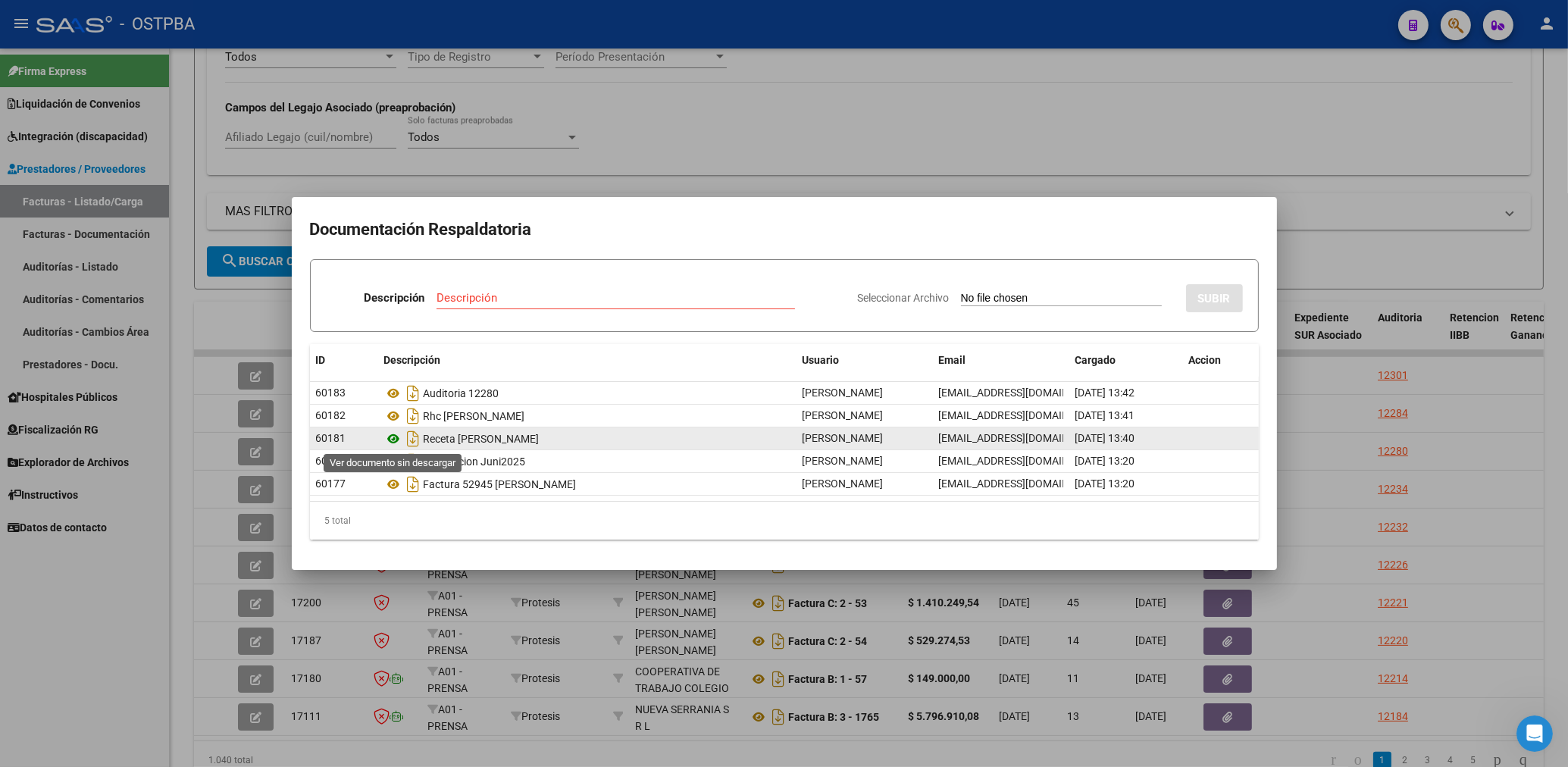
click at [390, 438] on icon at bounding box center [394, 438] width 20 height 18
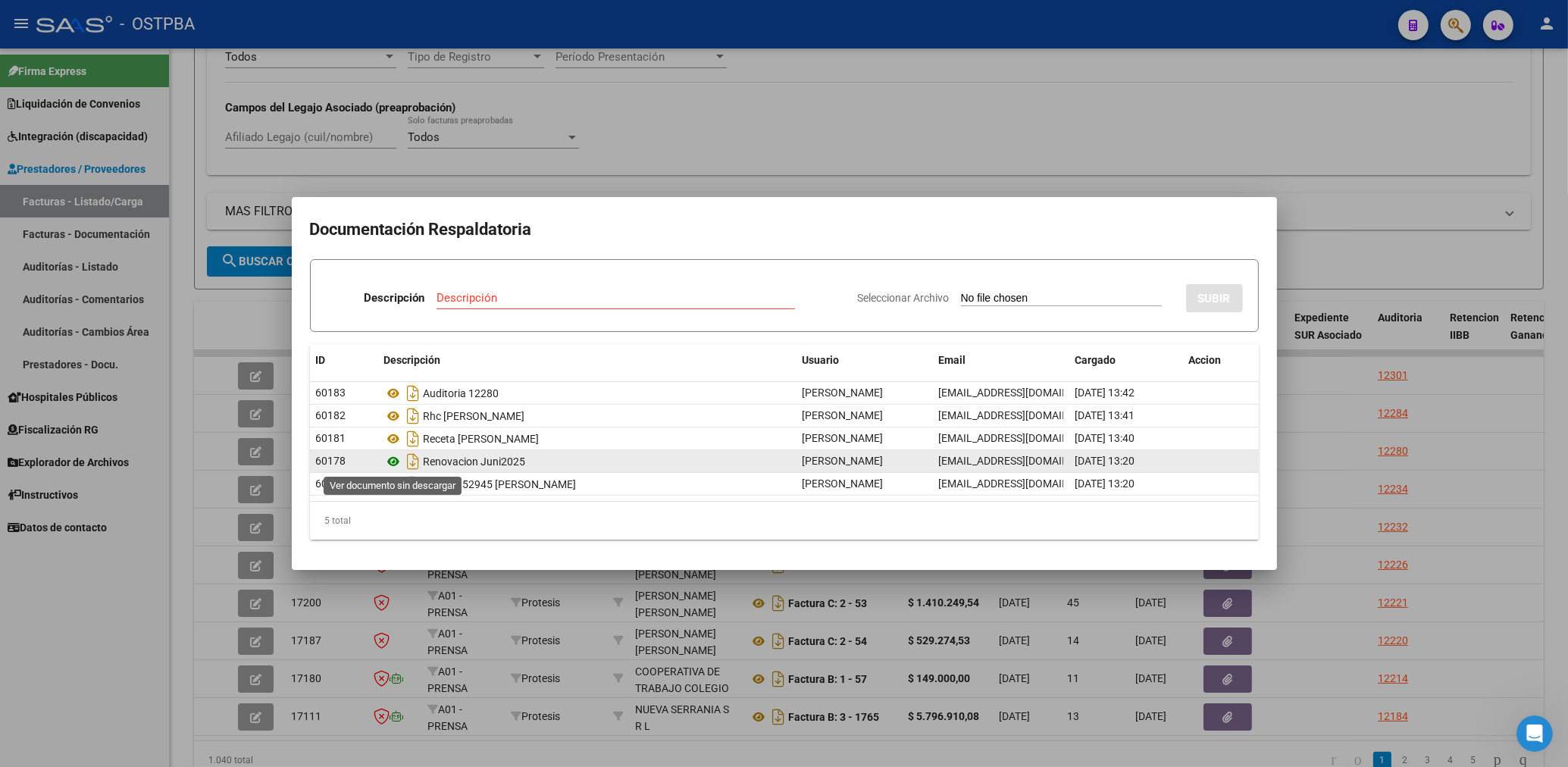
click at [389, 461] on icon at bounding box center [394, 461] width 20 height 18
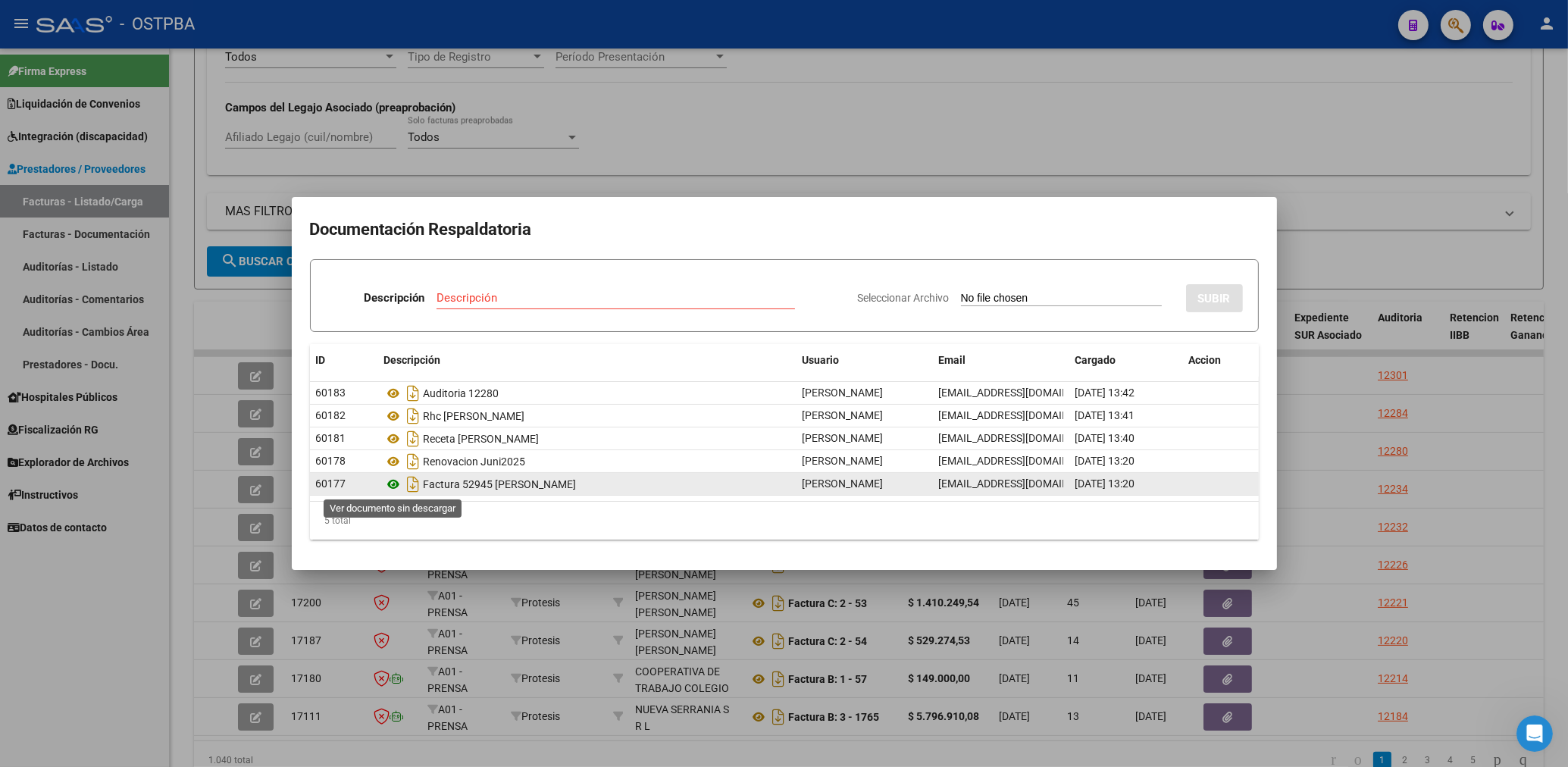
click at [392, 486] on icon at bounding box center [394, 483] width 20 height 18
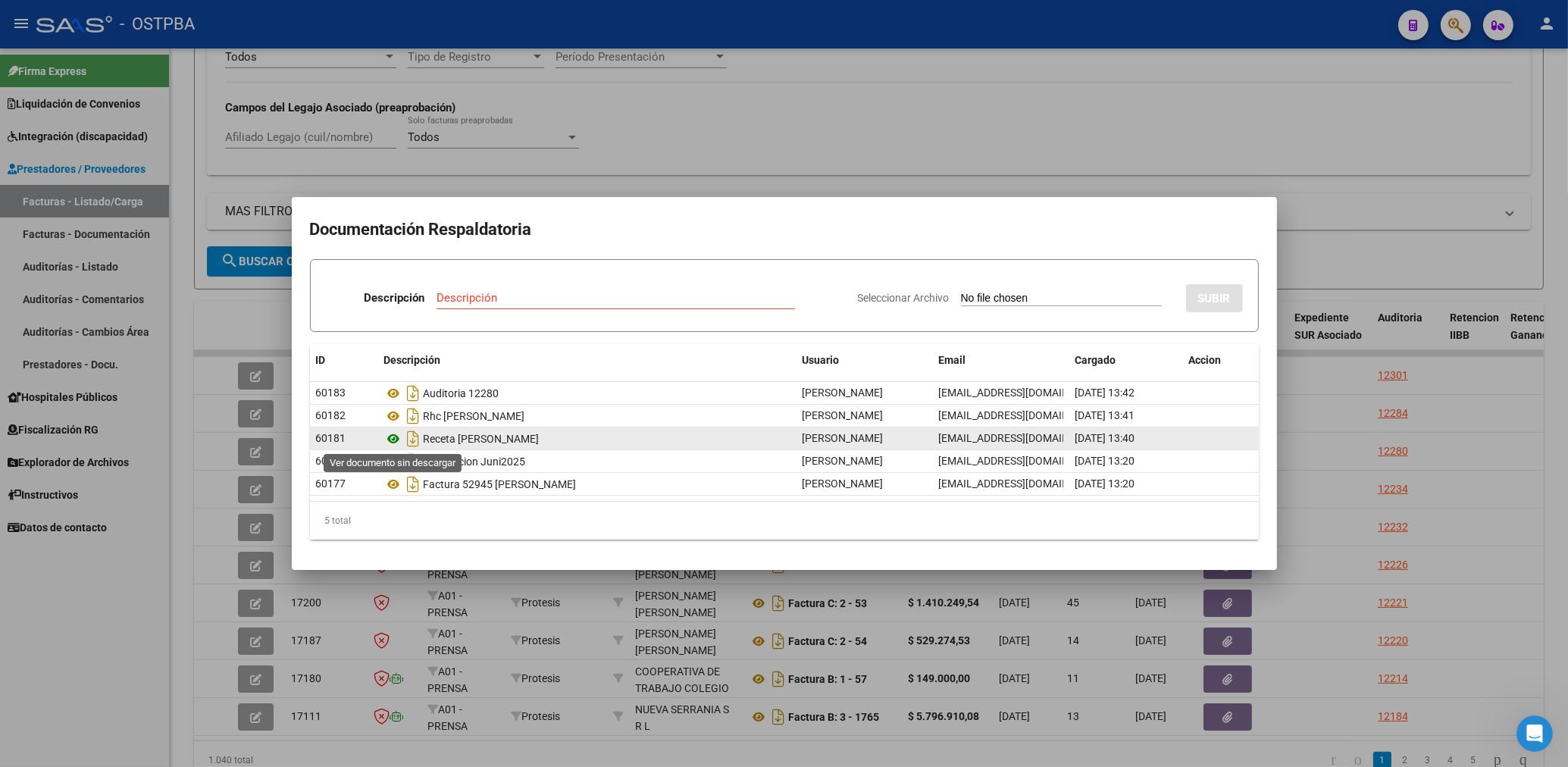
click at [397, 438] on icon at bounding box center [394, 438] width 20 height 18
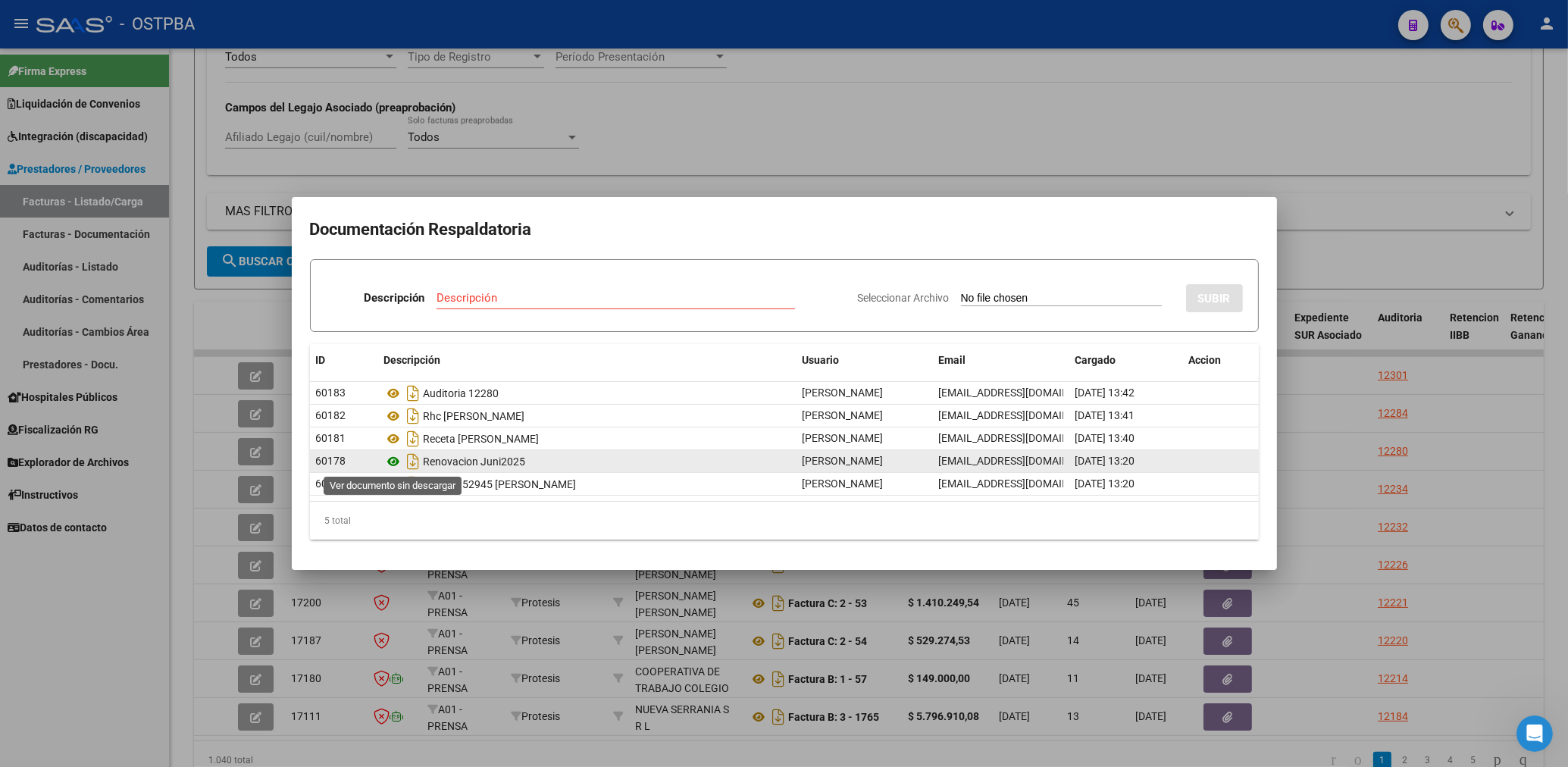
click at [389, 456] on icon at bounding box center [394, 461] width 20 height 18
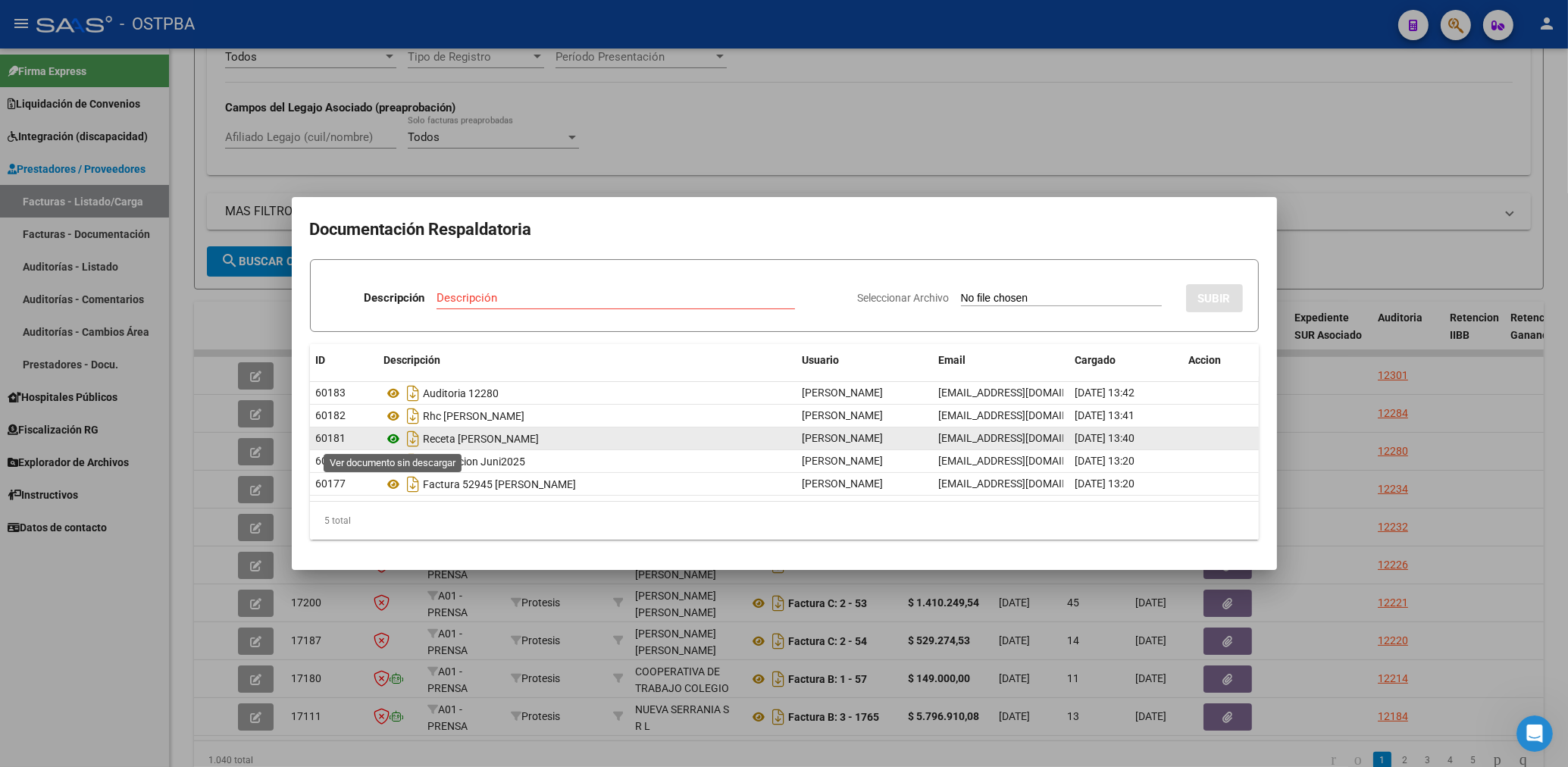
click at [394, 433] on icon at bounding box center [394, 438] width 20 height 18
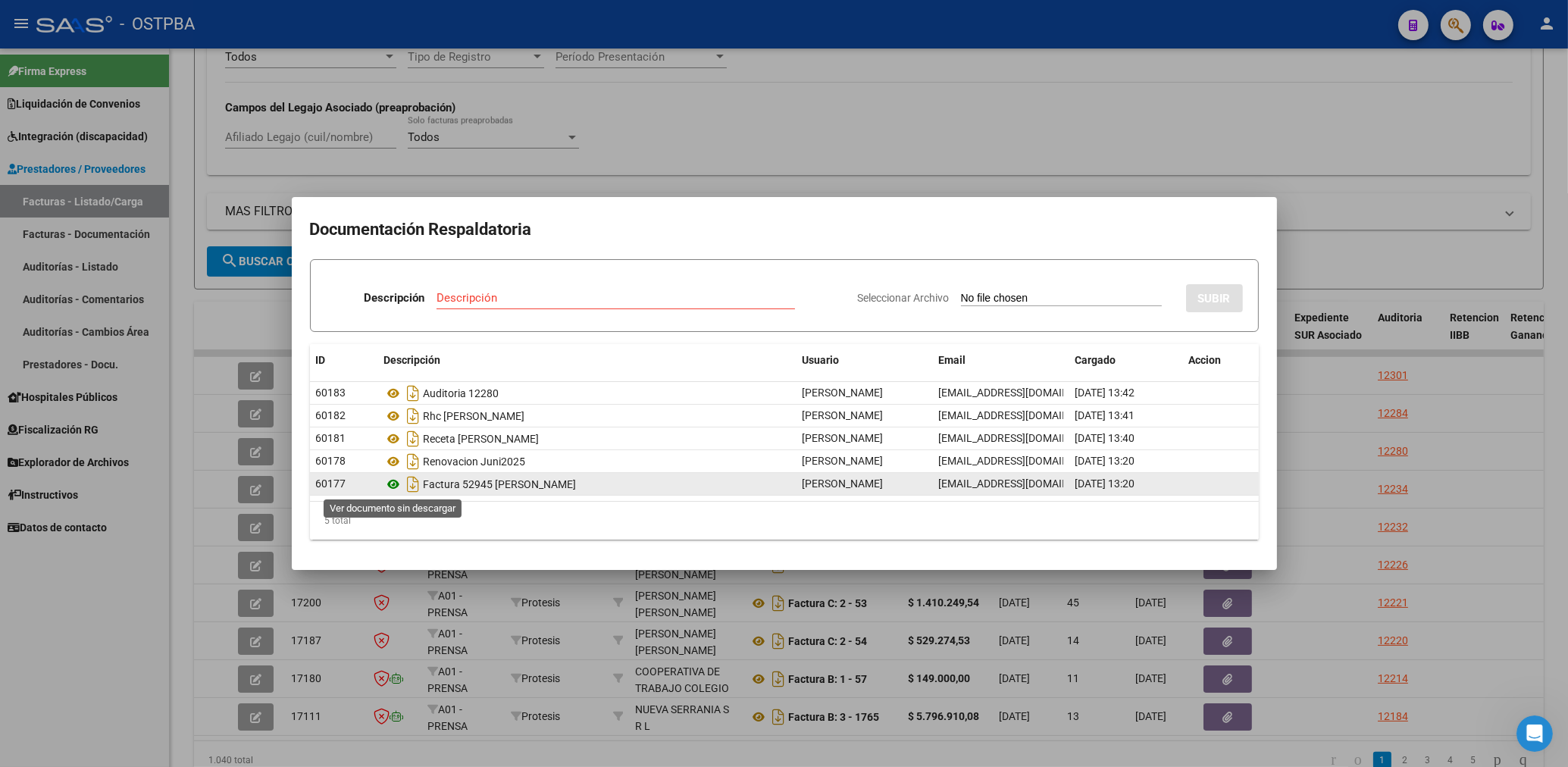
click at [395, 482] on icon at bounding box center [394, 483] width 20 height 18
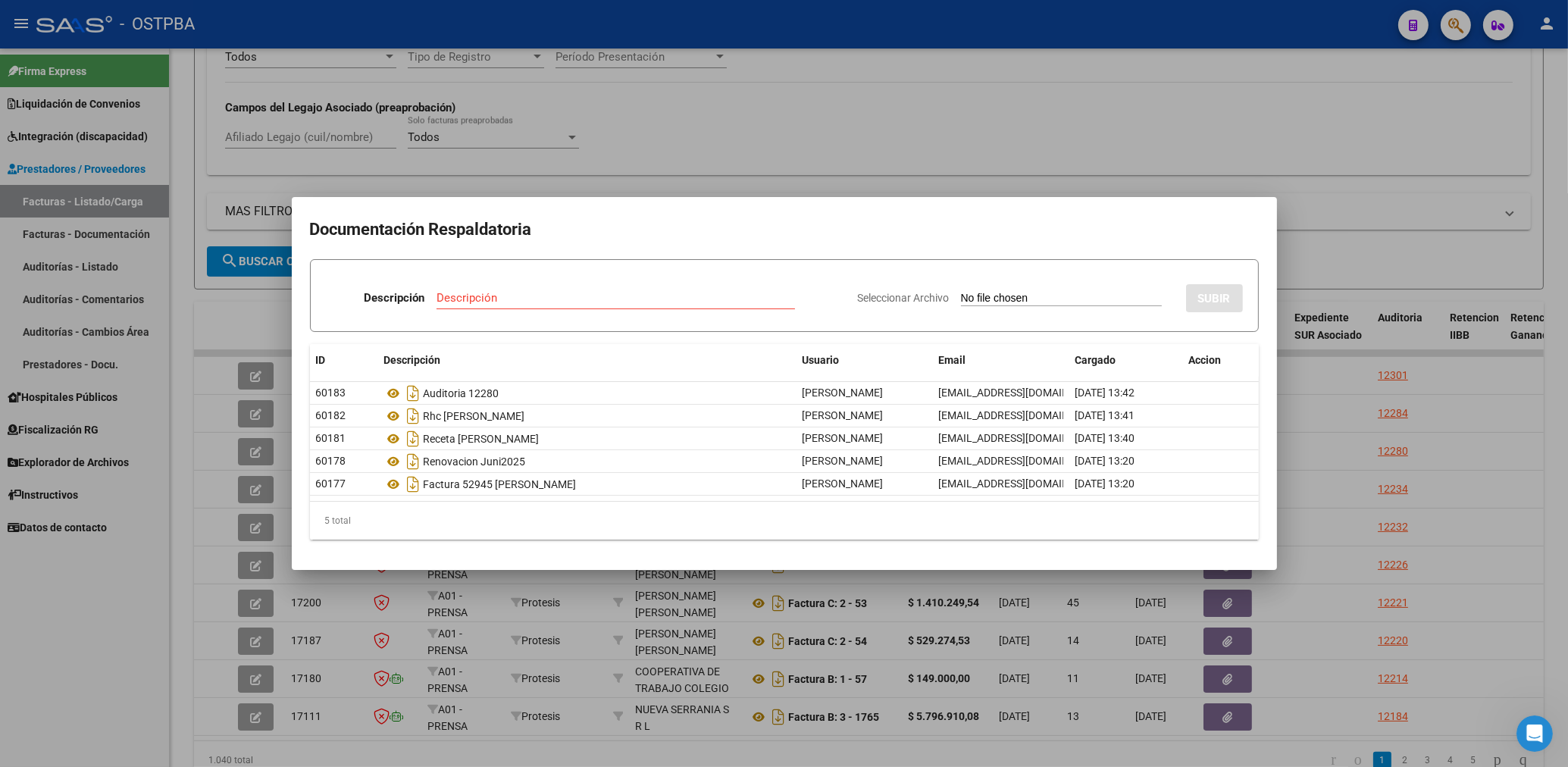
click at [833, 164] on div at bounding box center [784, 384] width 1568 height 767
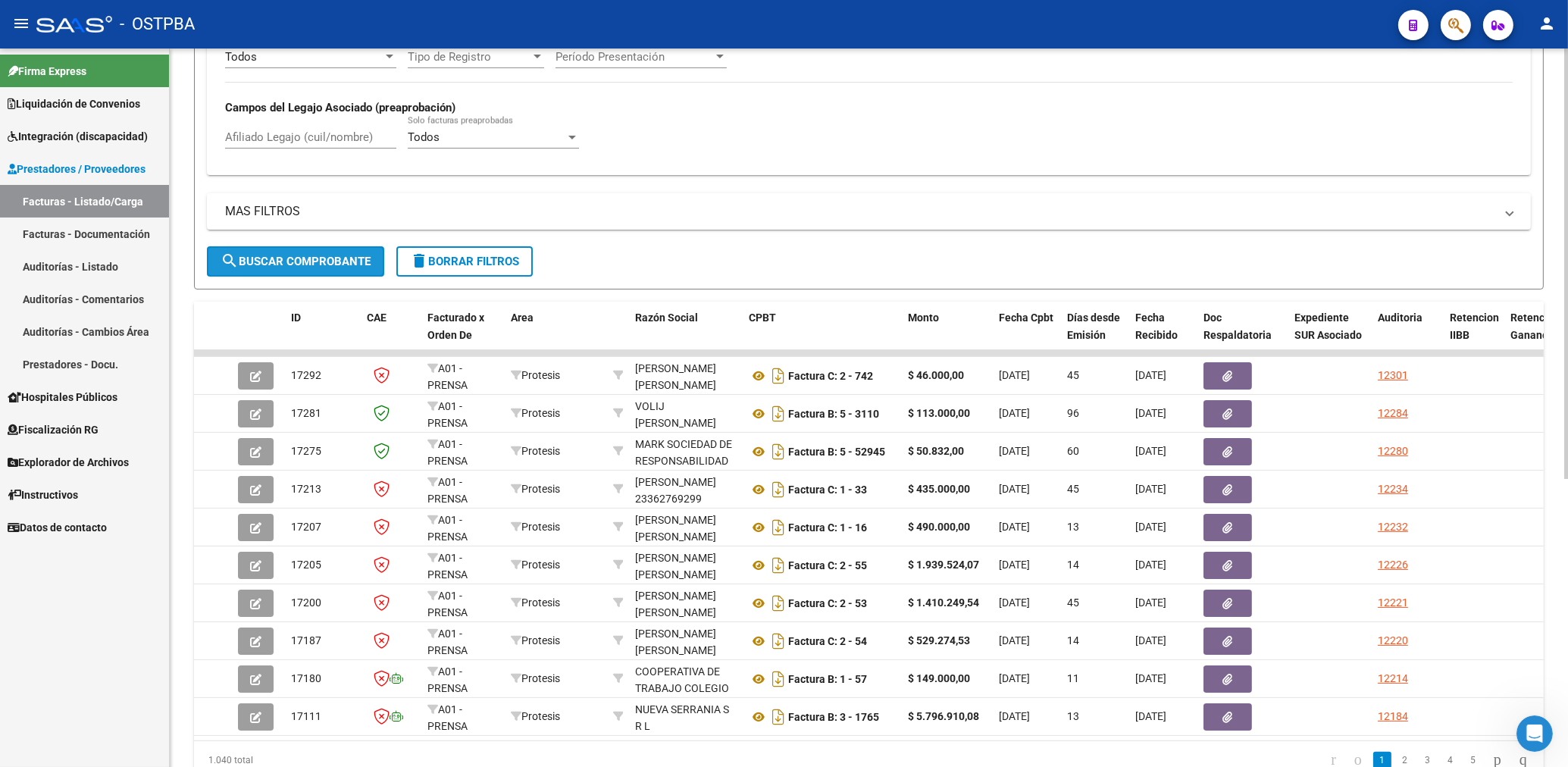
click at [334, 268] on span "search Buscar Comprobante" at bounding box center [295, 261] width 150 height 14
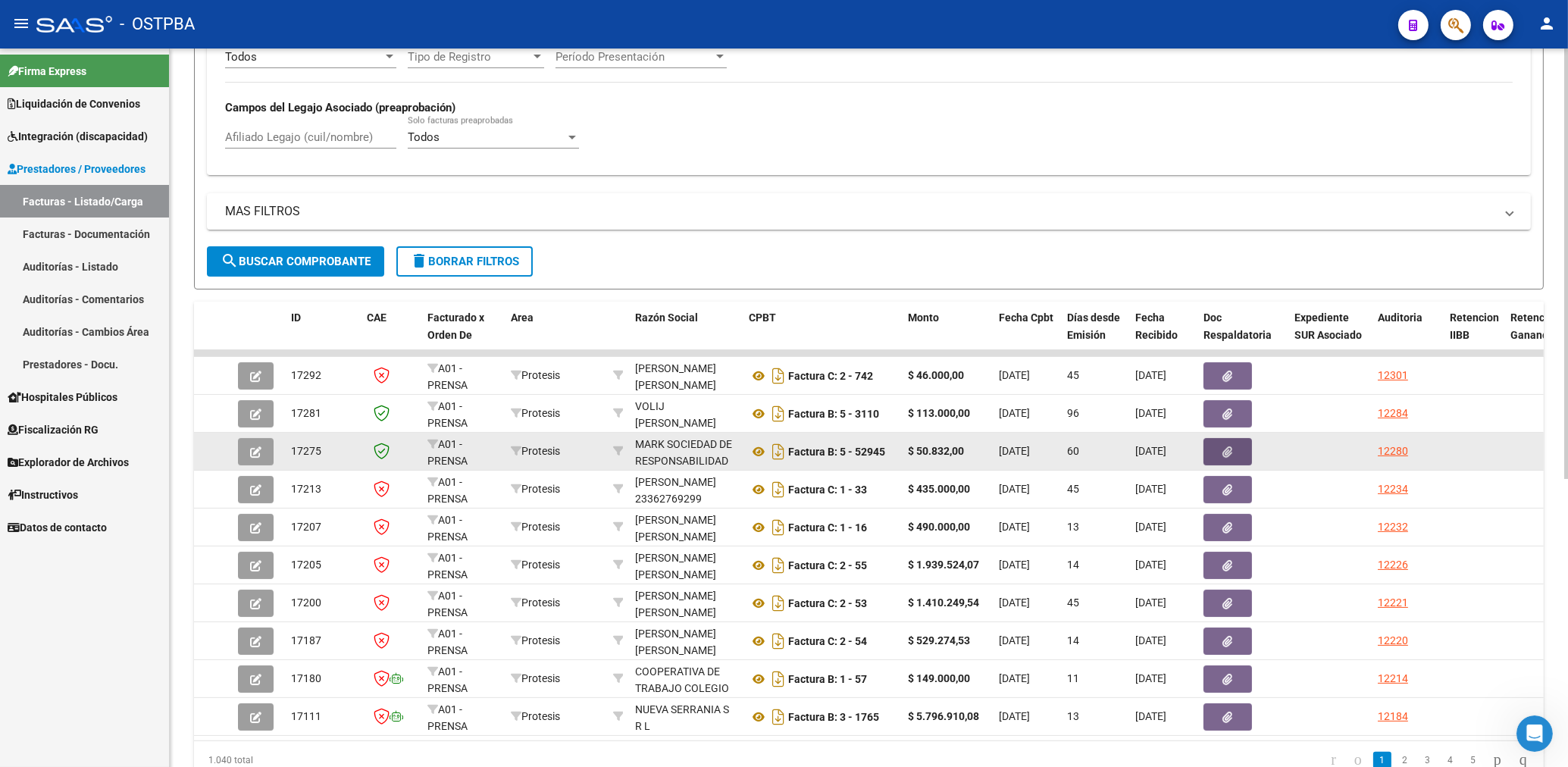
click at [1227, 449] on icon "button" at bounding box center [1227, 452] width 10 height 11
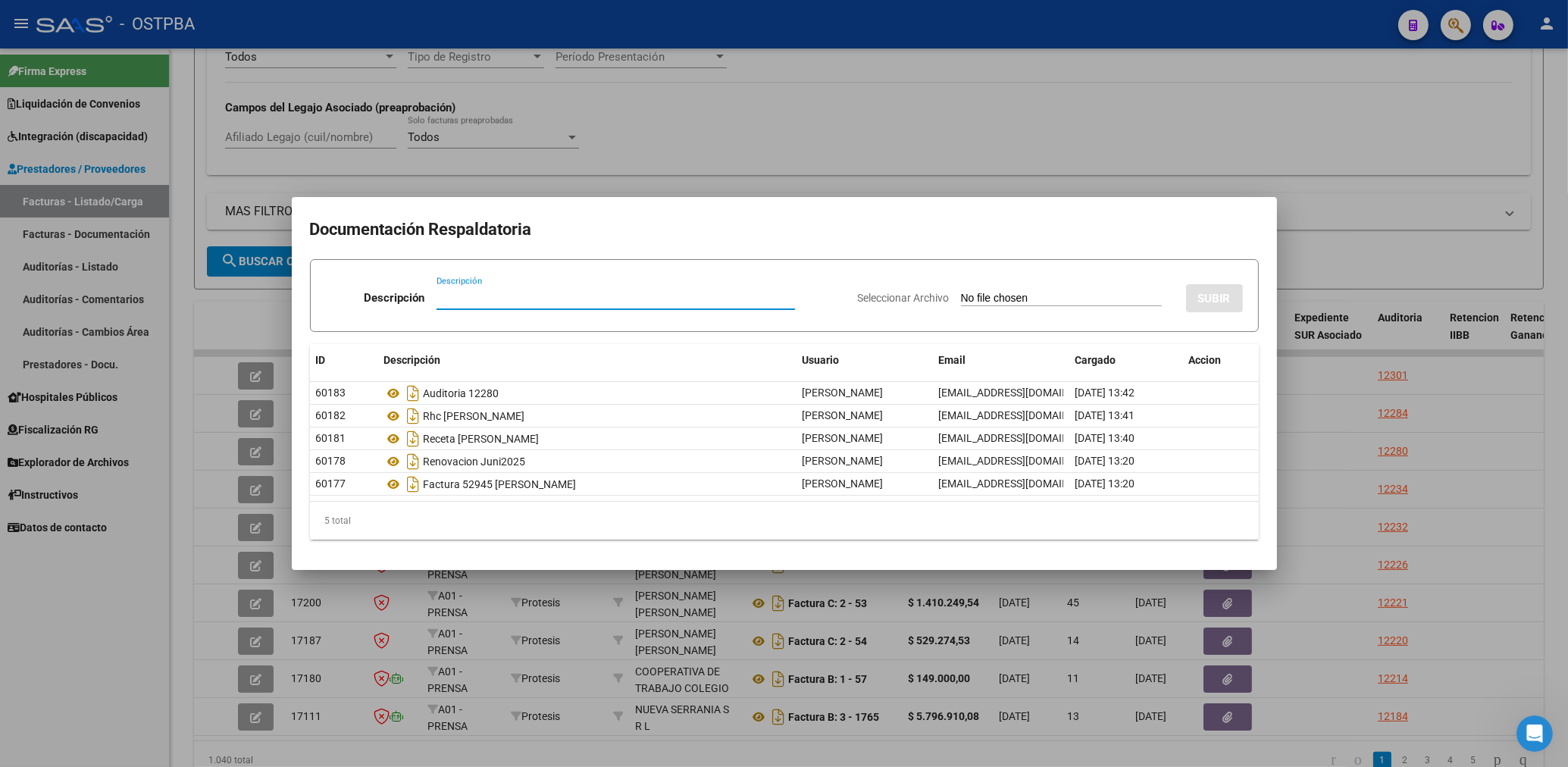
click at [701, 152] on div at bounding box center [784, 384] width 1568 height 767
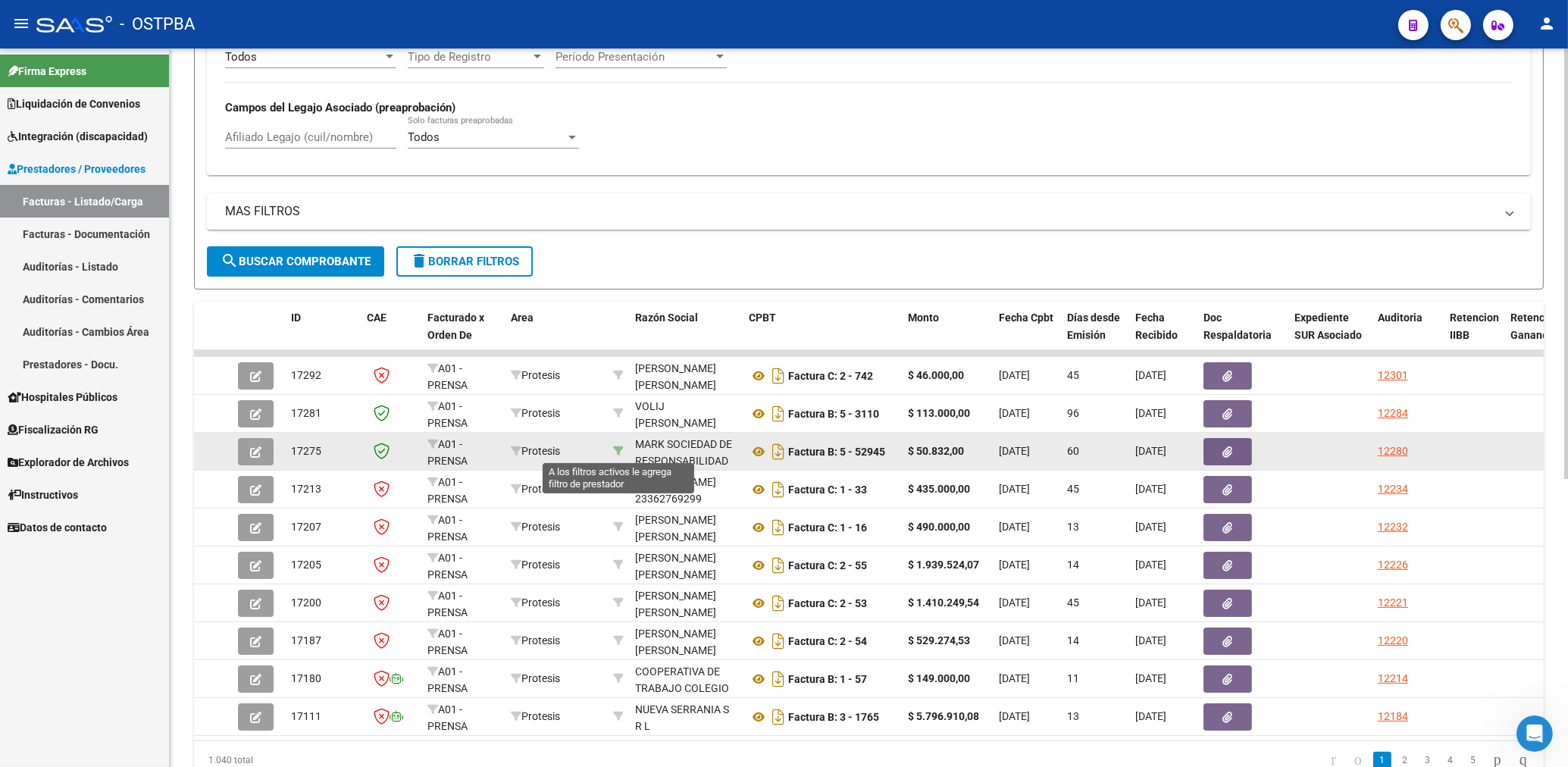
click at [618, 449] on icon at bounding box center [618, 450] width 10 height 10
type input "30583155542"
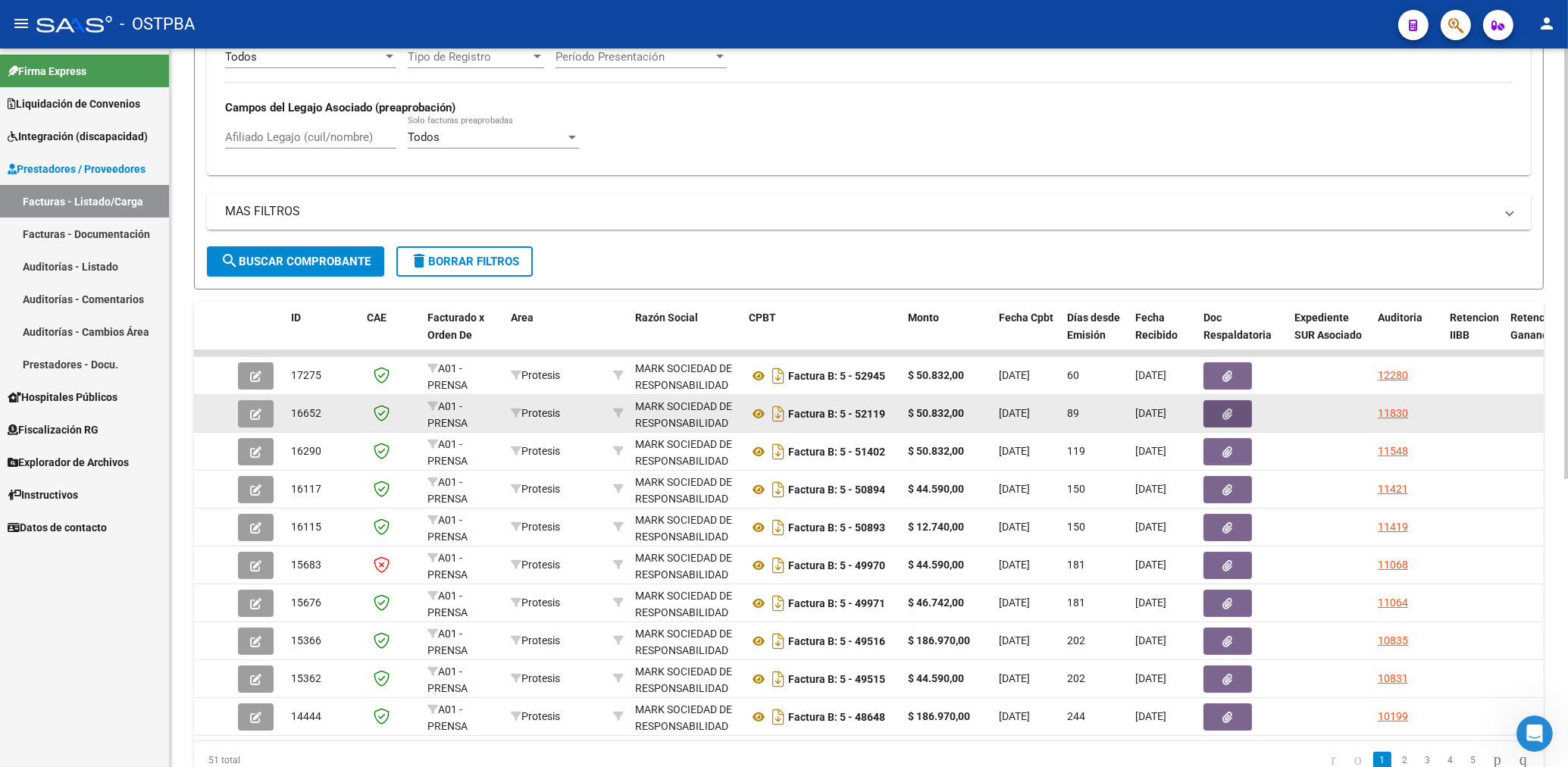
click at [1225, 413] on icon "button" at bounding box center [1227, 414] width 10 height 11
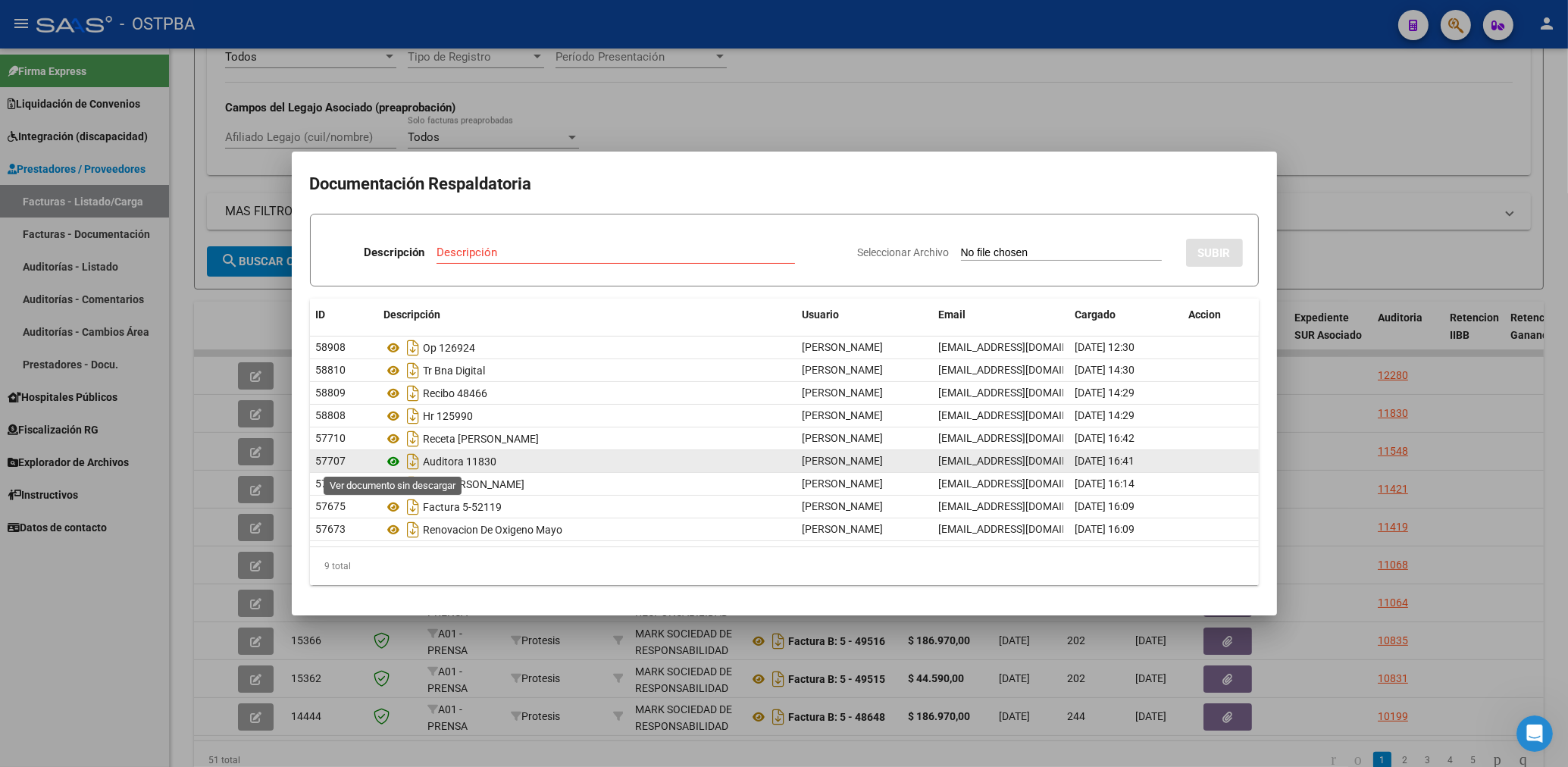
click at [395, 458] on icon at bounding box center [394, 461] width 20 height 18
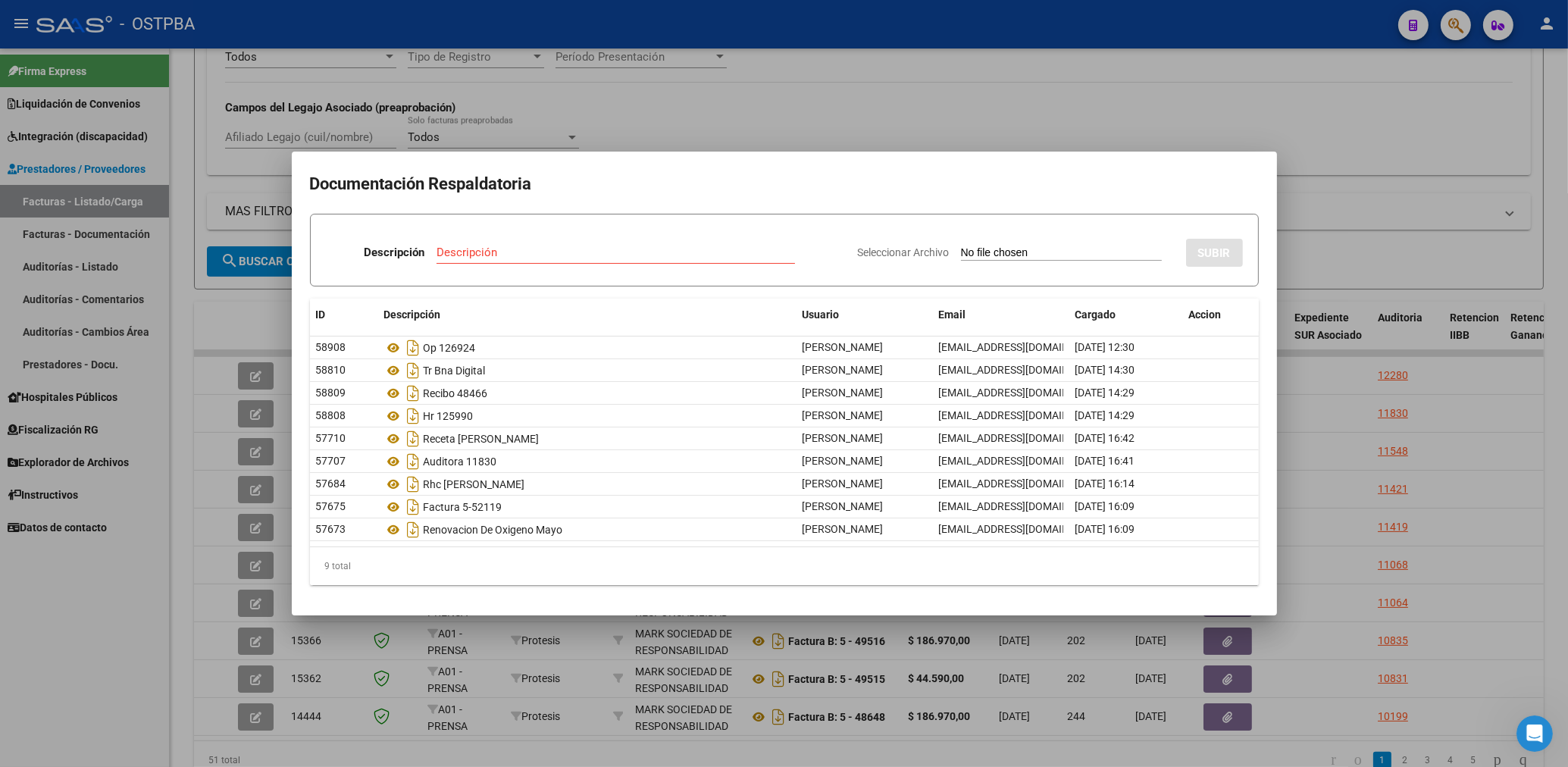
click at [982, 132] on div at bounding box center [784, 384] width 1568 height 767
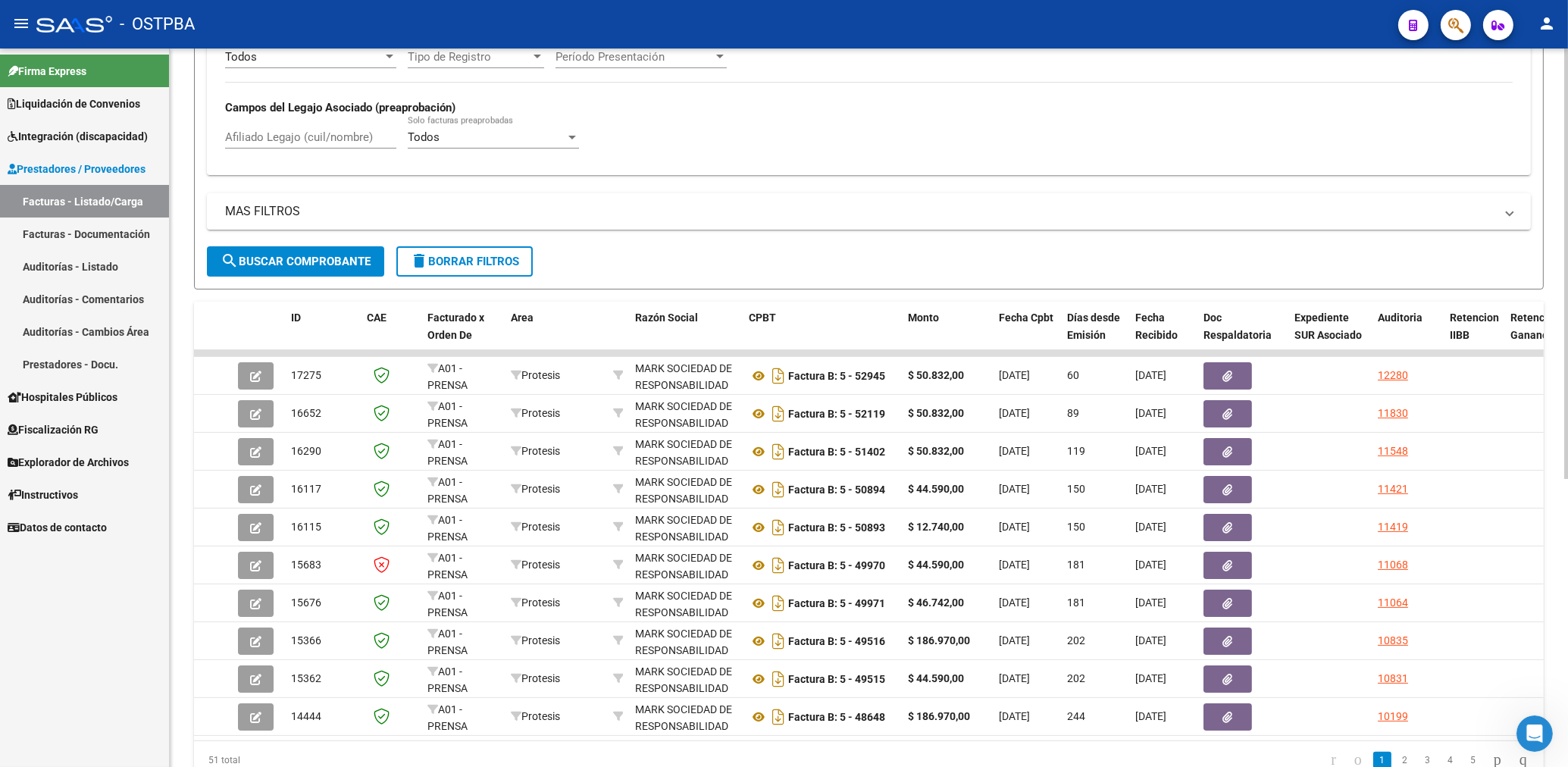
click at [433, 259] on span "delete Borrar Filtros" at bounding box center [464, 261] width 109 height 14
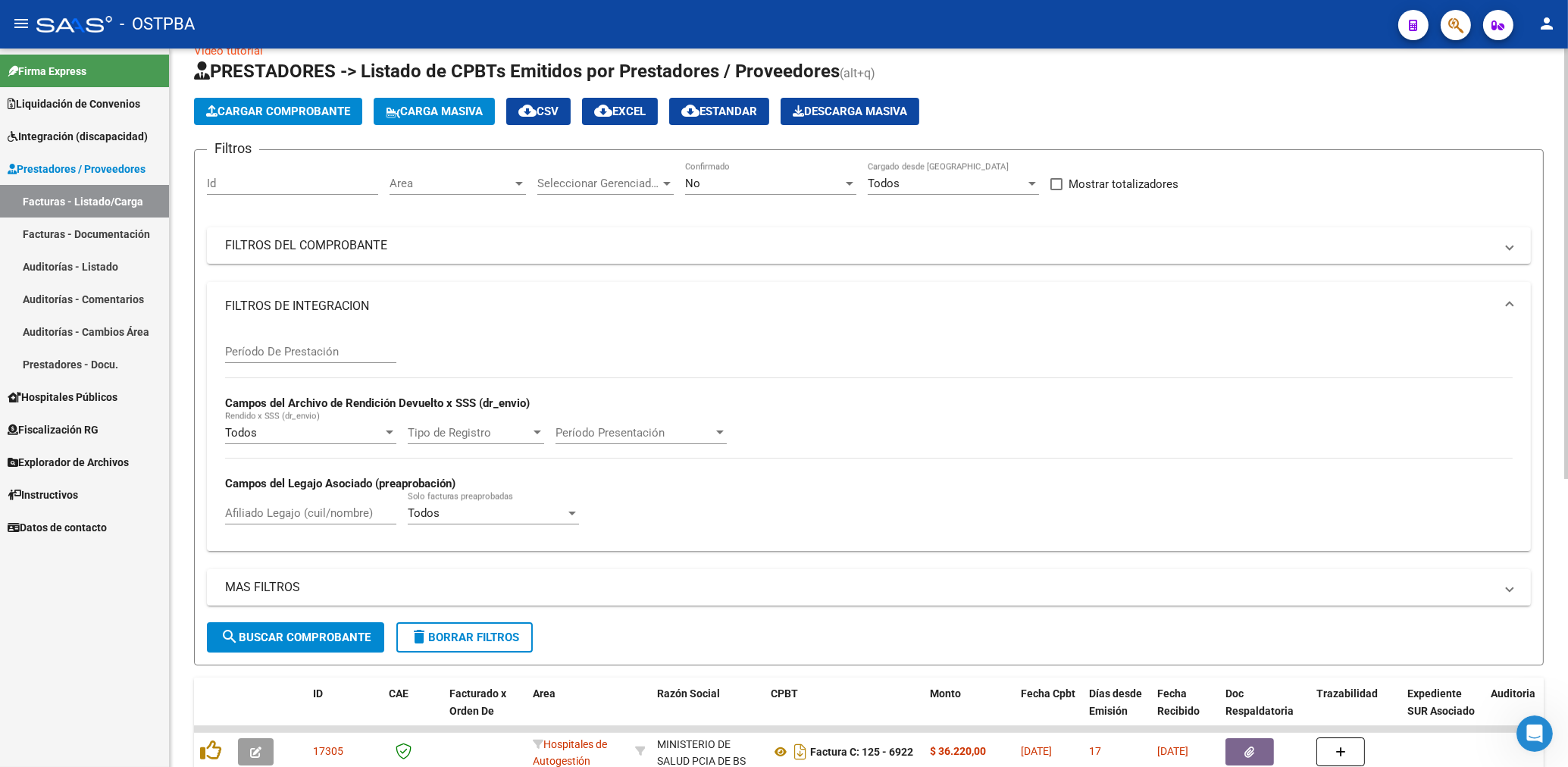
scroll to position [0, 0]
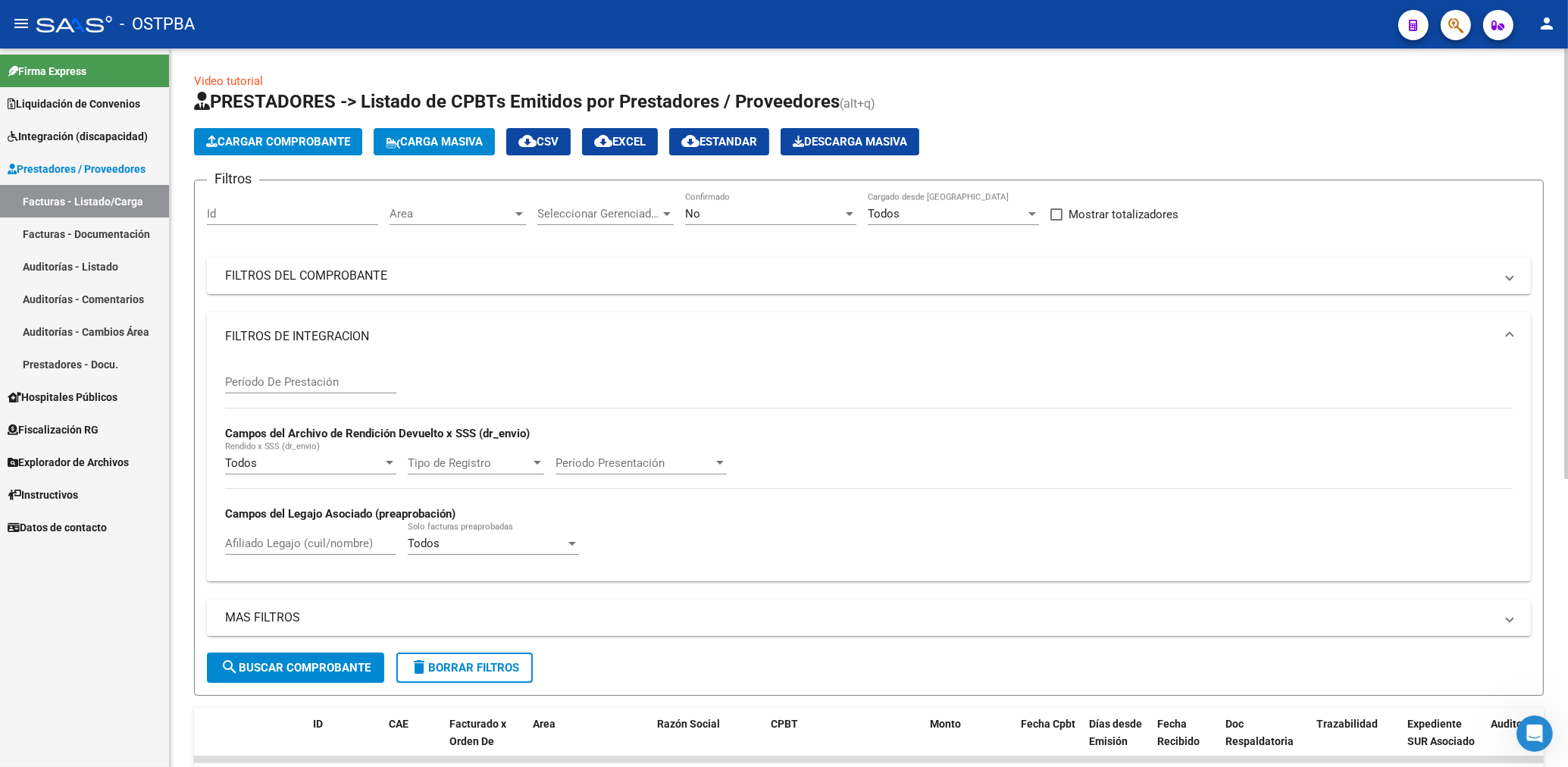
click at [473, 216] on span "Area" at bounding box center [451, 214] width 123 height 14
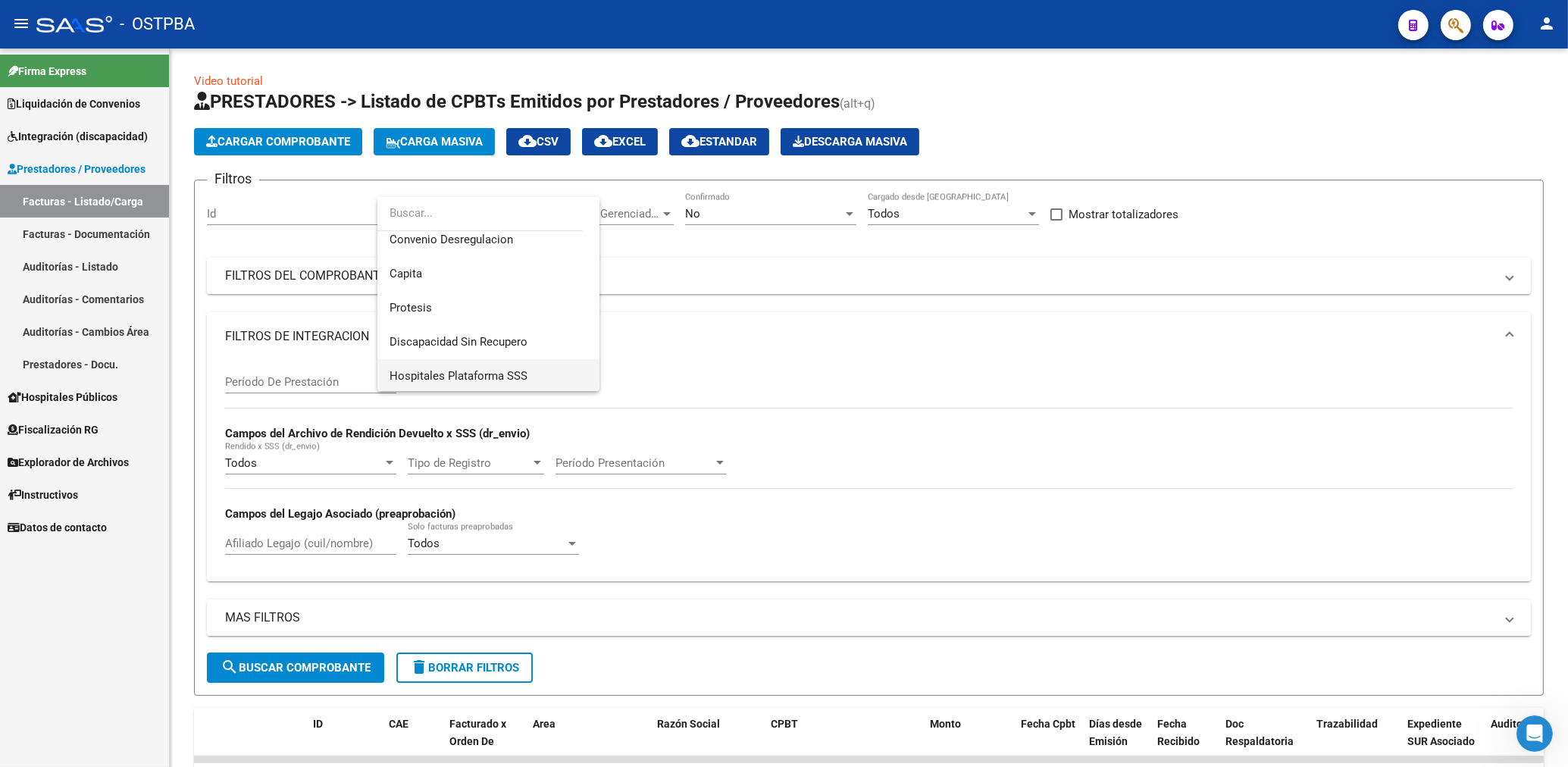
scroll to position [216, 0]
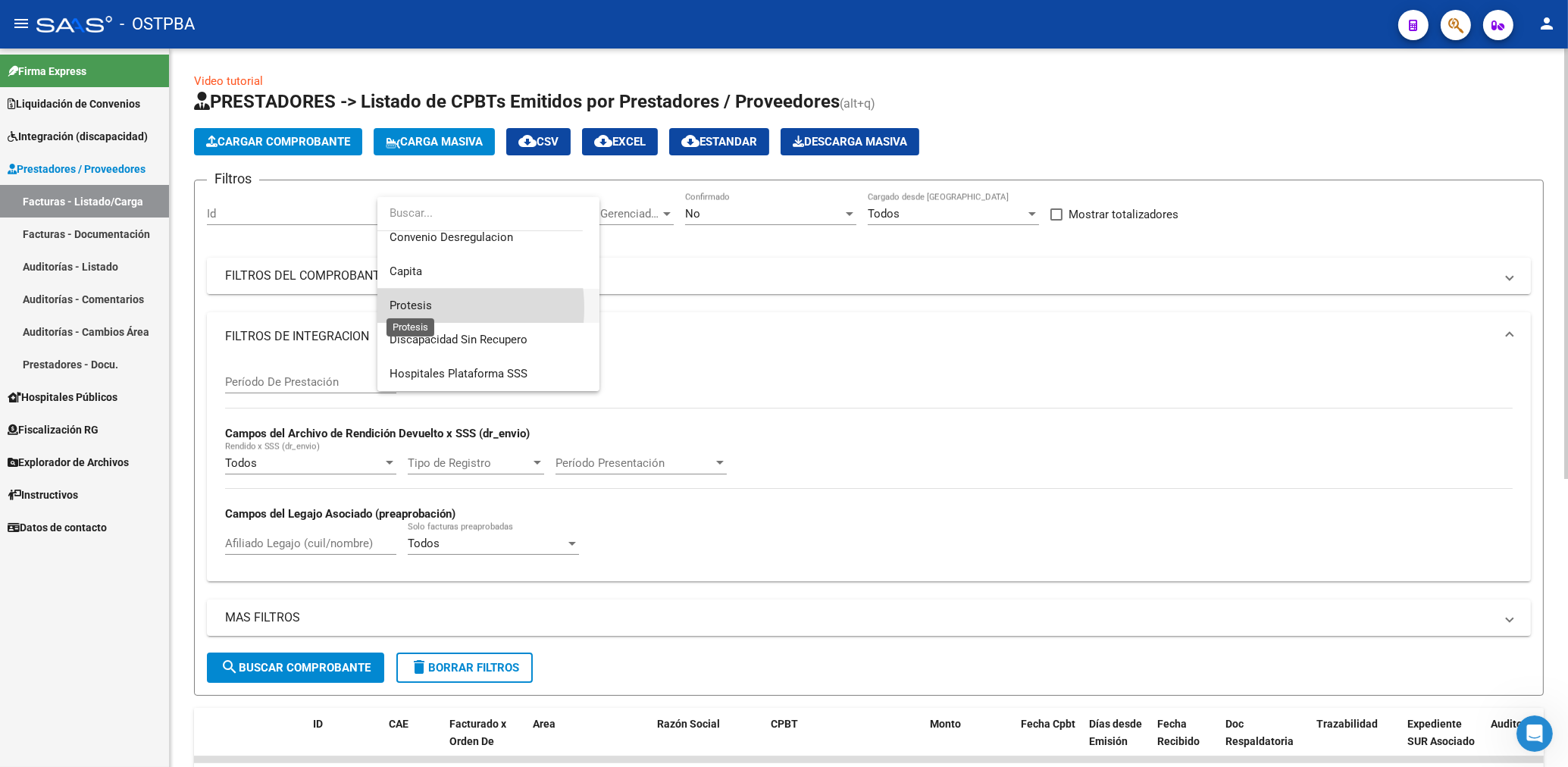
drag, startPoint x: 417, startPoint y: 308, endPoint x: 547, endPoint y: 276, distance: 133.9
click at [418, 307] on span "Protesis" at bounding box center [410, 305] width 42 height 14
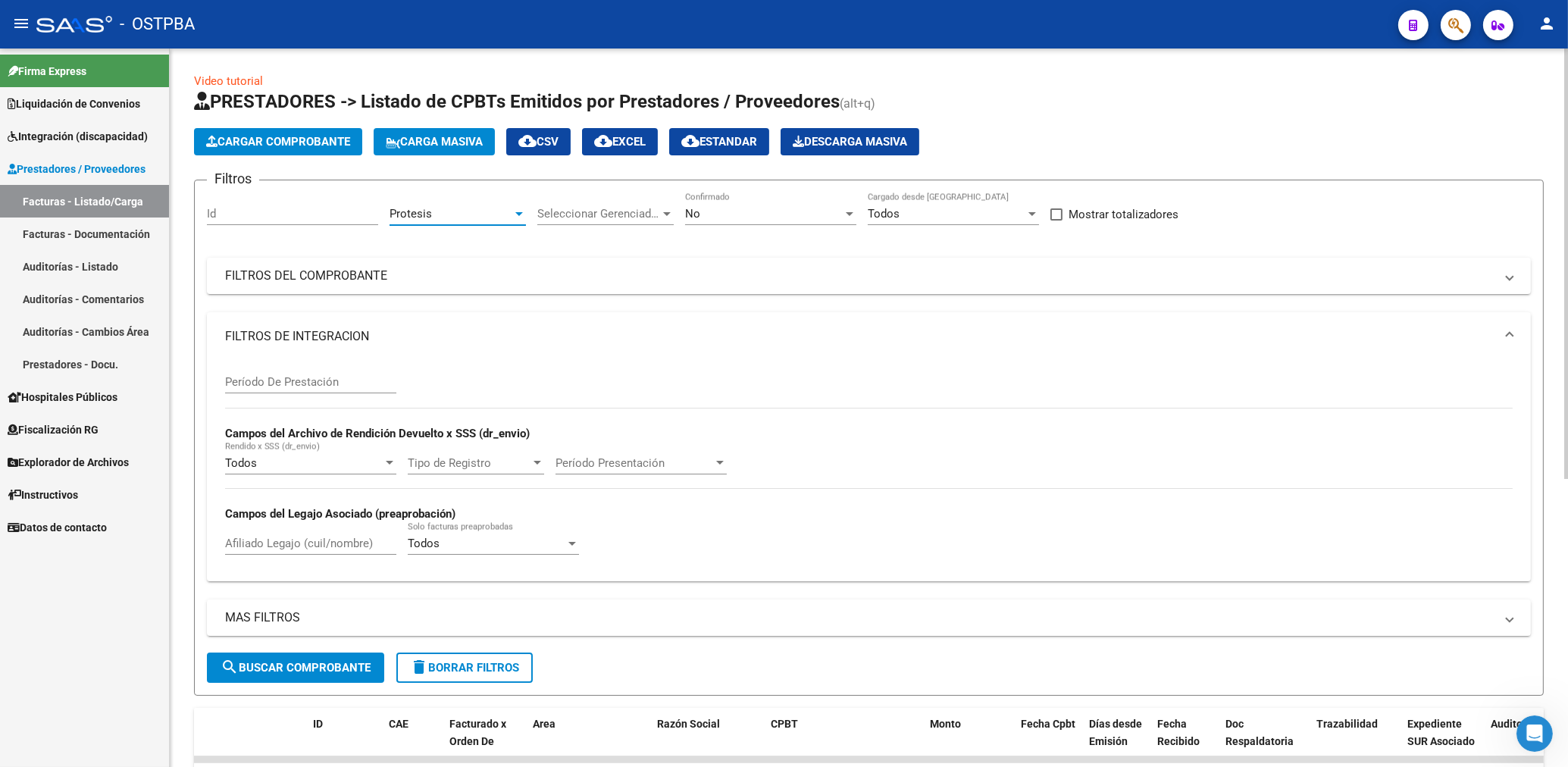
click at [723, 216] on div "No" at bounding box center [763, 214] width 158 height 14
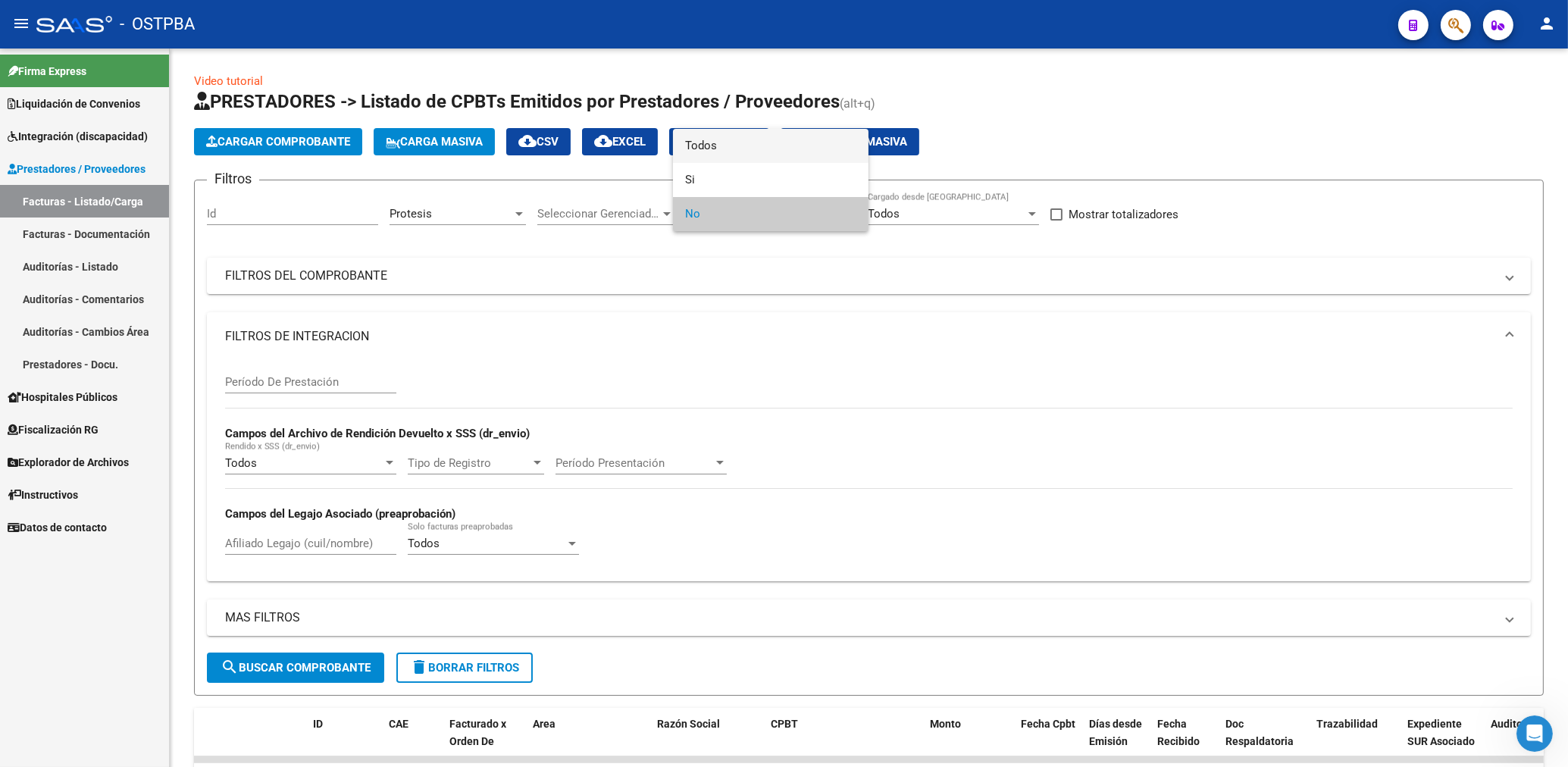
click at [707, 136] on span "Todos" at bounding box center [770, 146] width 171 height 35
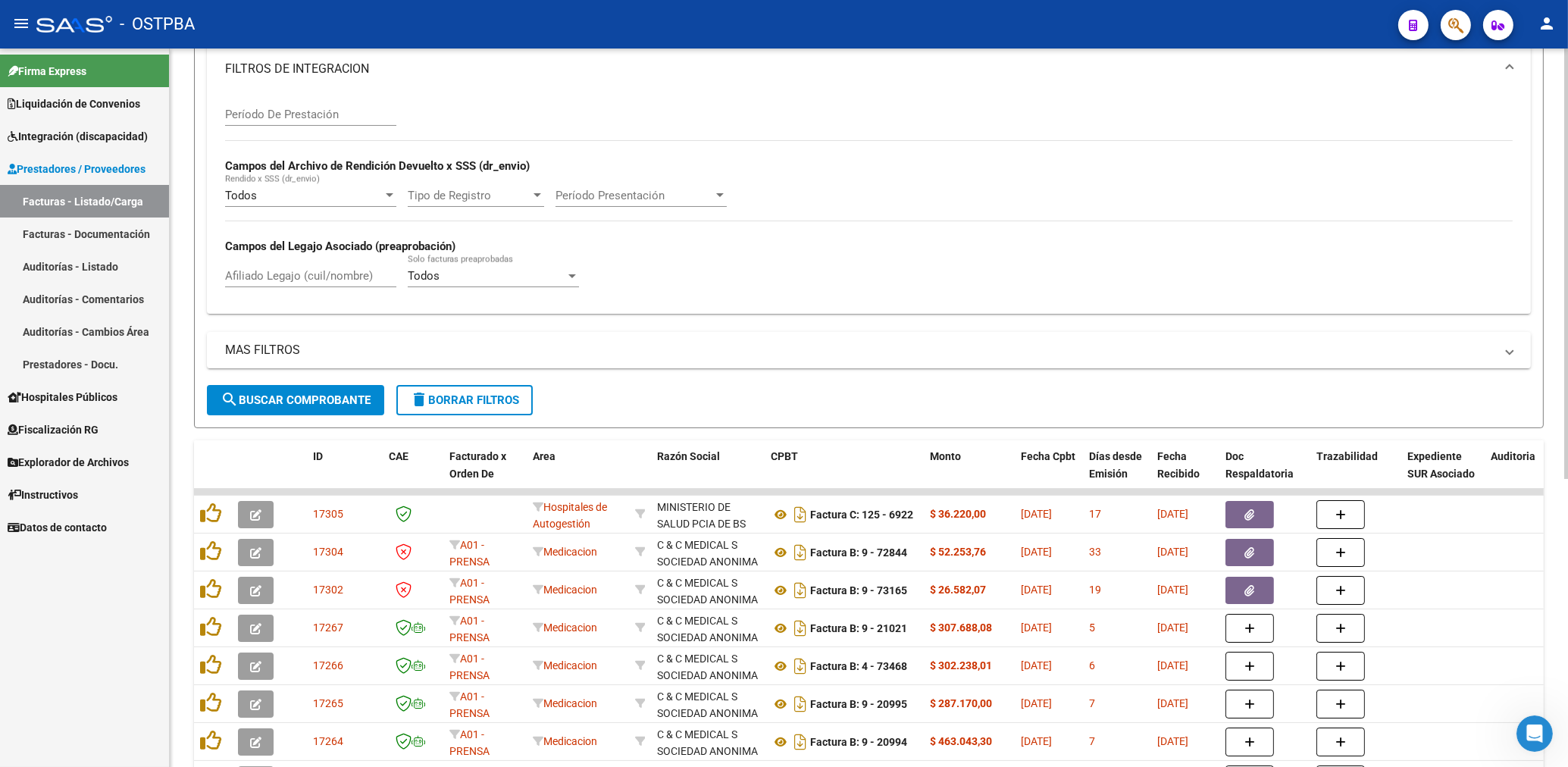
scroll to position [324, 0]
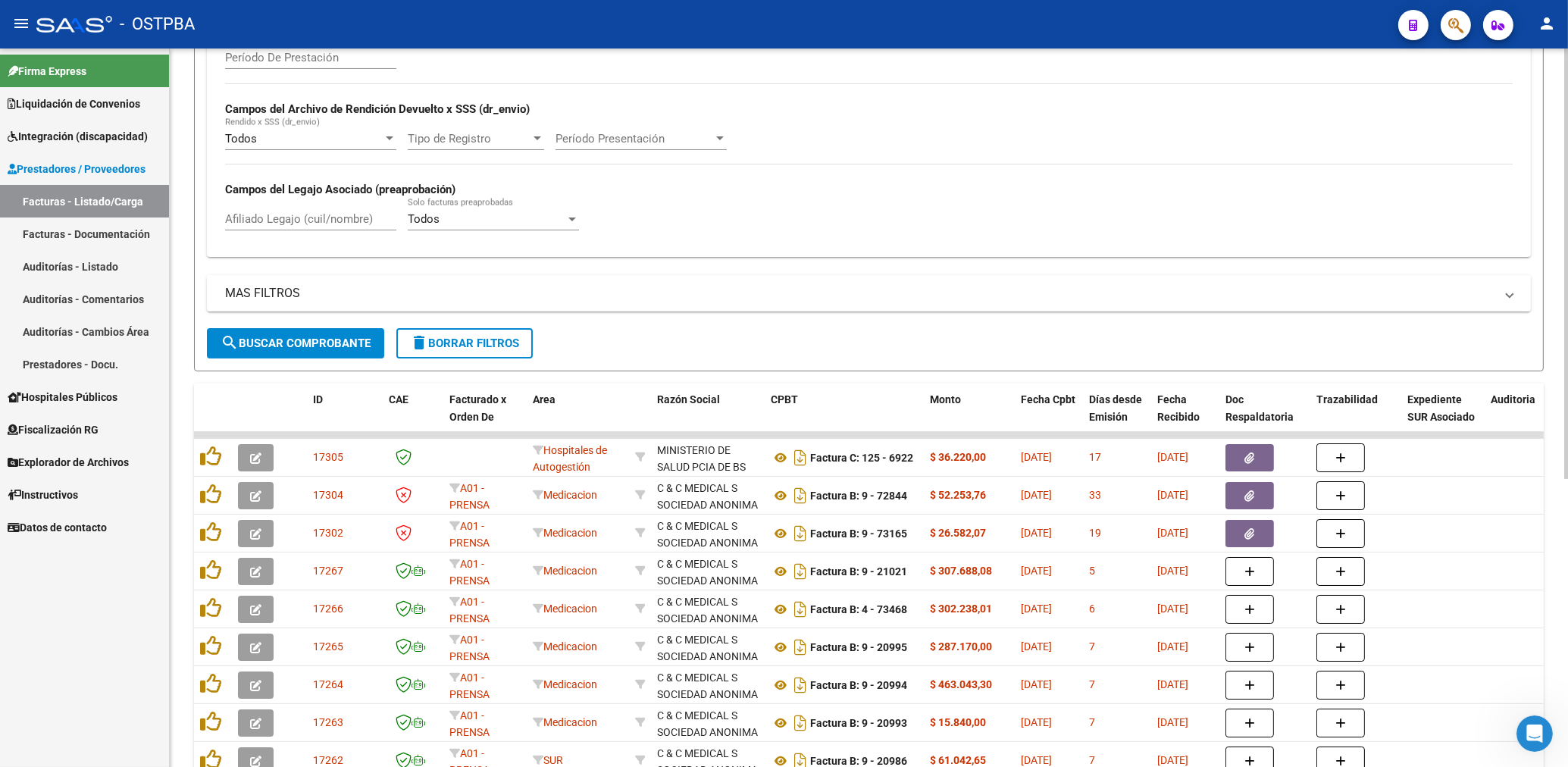
click at [339, 341] on span "search Buscar Comprobante" at bounding box center [295, 342] width 150 height 14
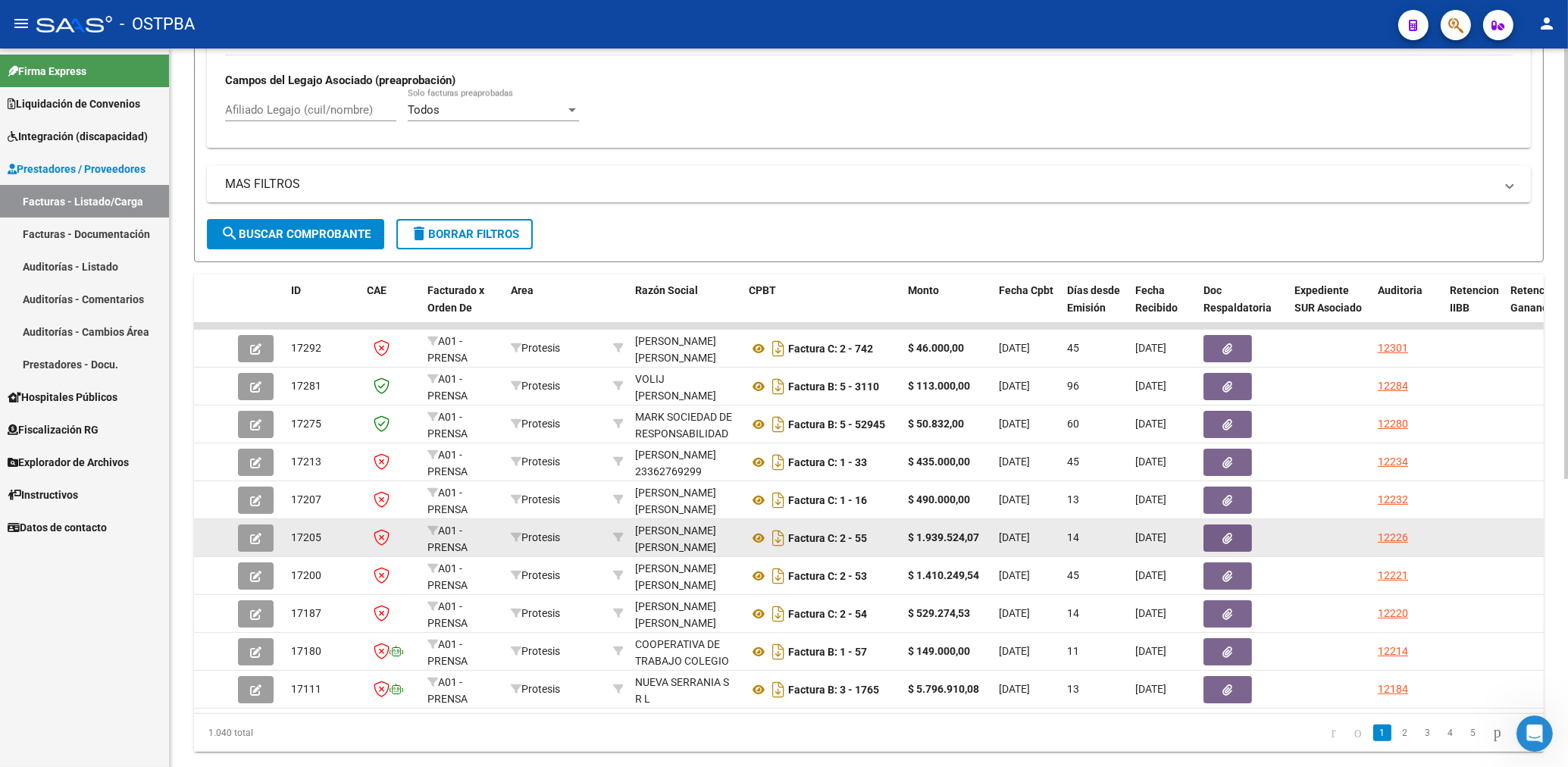
scroll to position [481, 0]
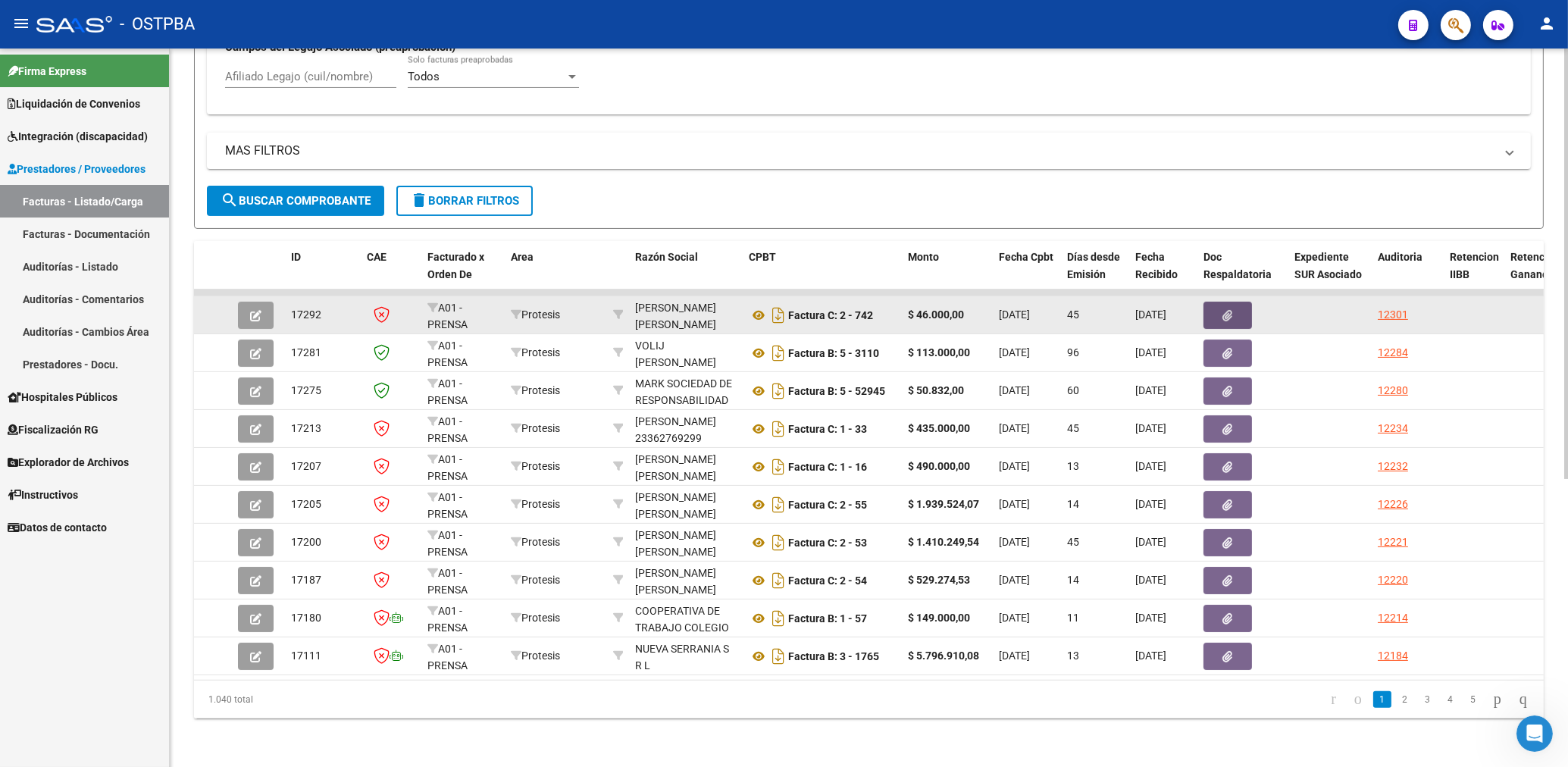
click at [1239, 301] on button "button" at bounding box center [1227, 314] width 49 height 27
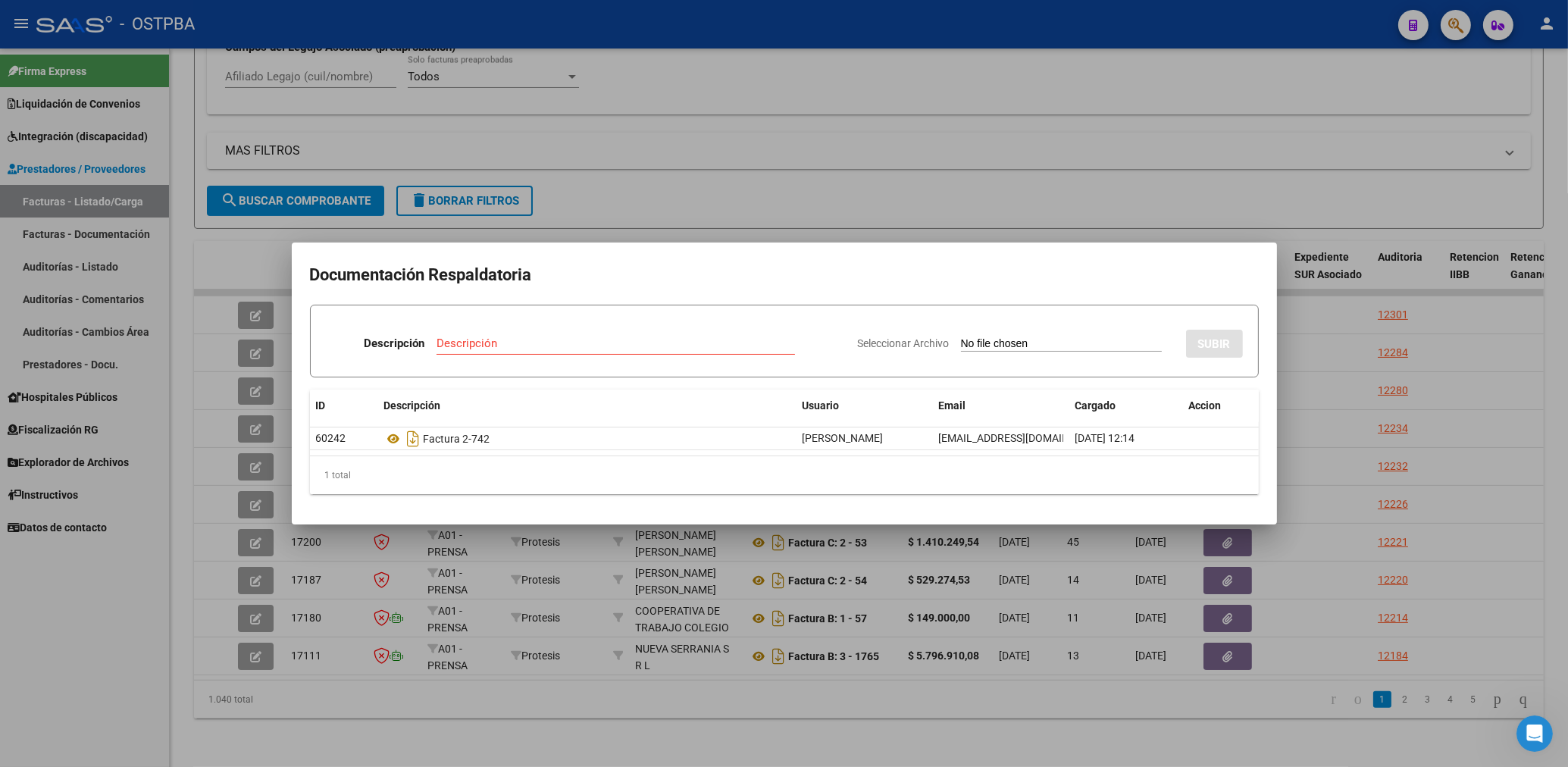
click at [1075, 123] on div at bounding box center [784, 384] width 1568 height 767
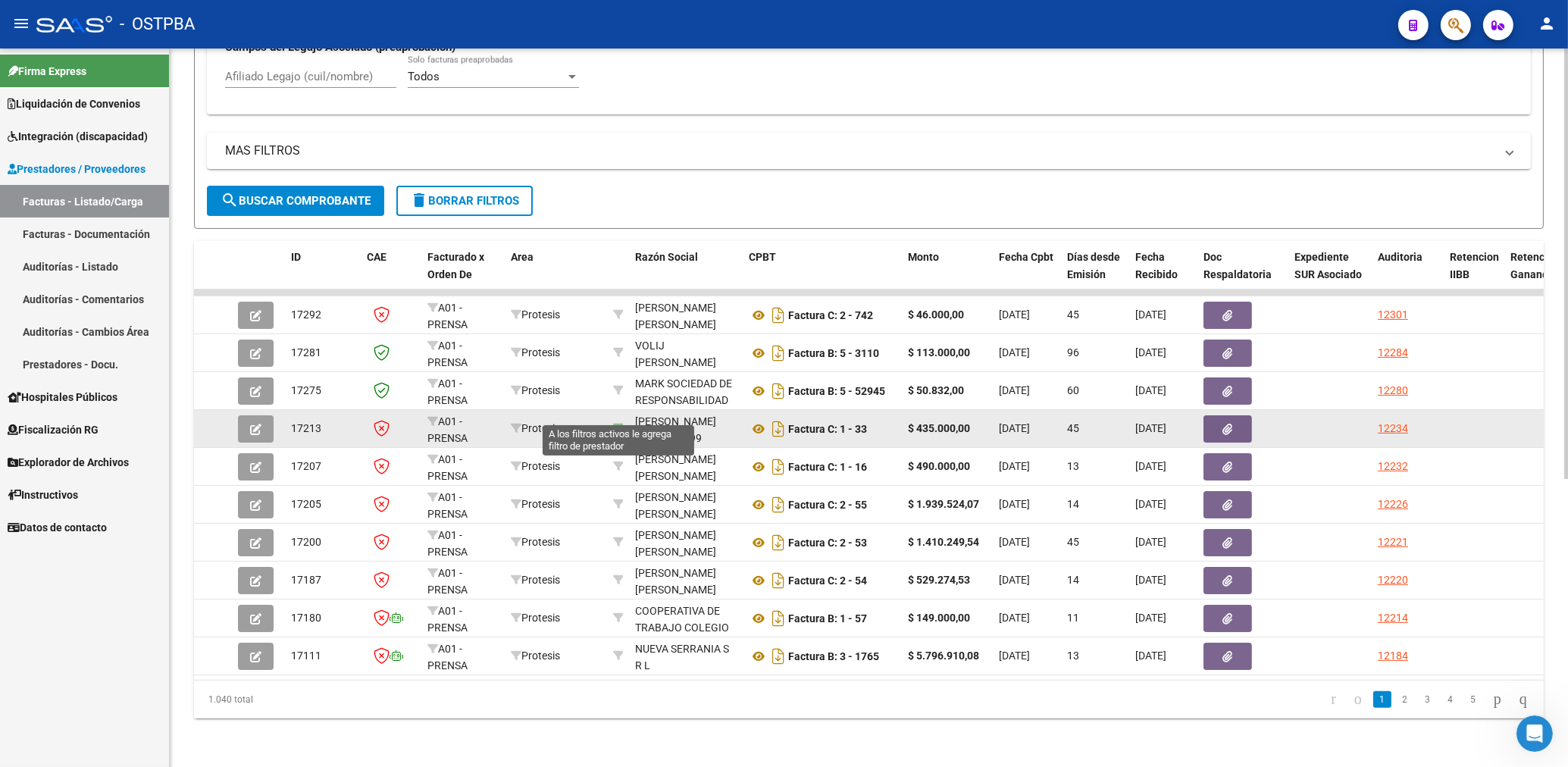
click at [618, 423] on icon at bounding box center [618, 427] width 10 height 10
type input "23362769299"
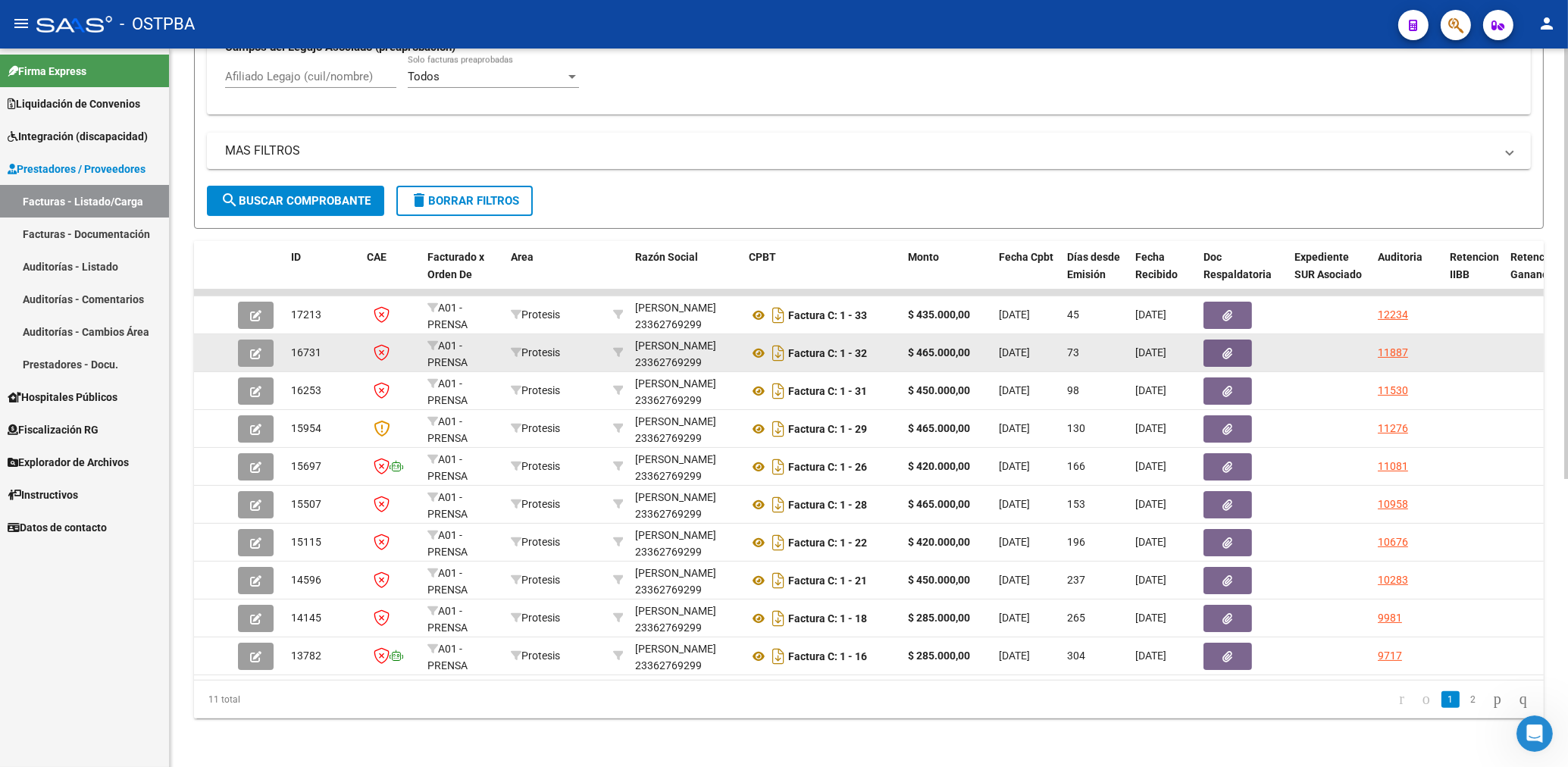
click at [1226, 348] on icon "button" at bounding box center [1227, 354] width 10 height 11
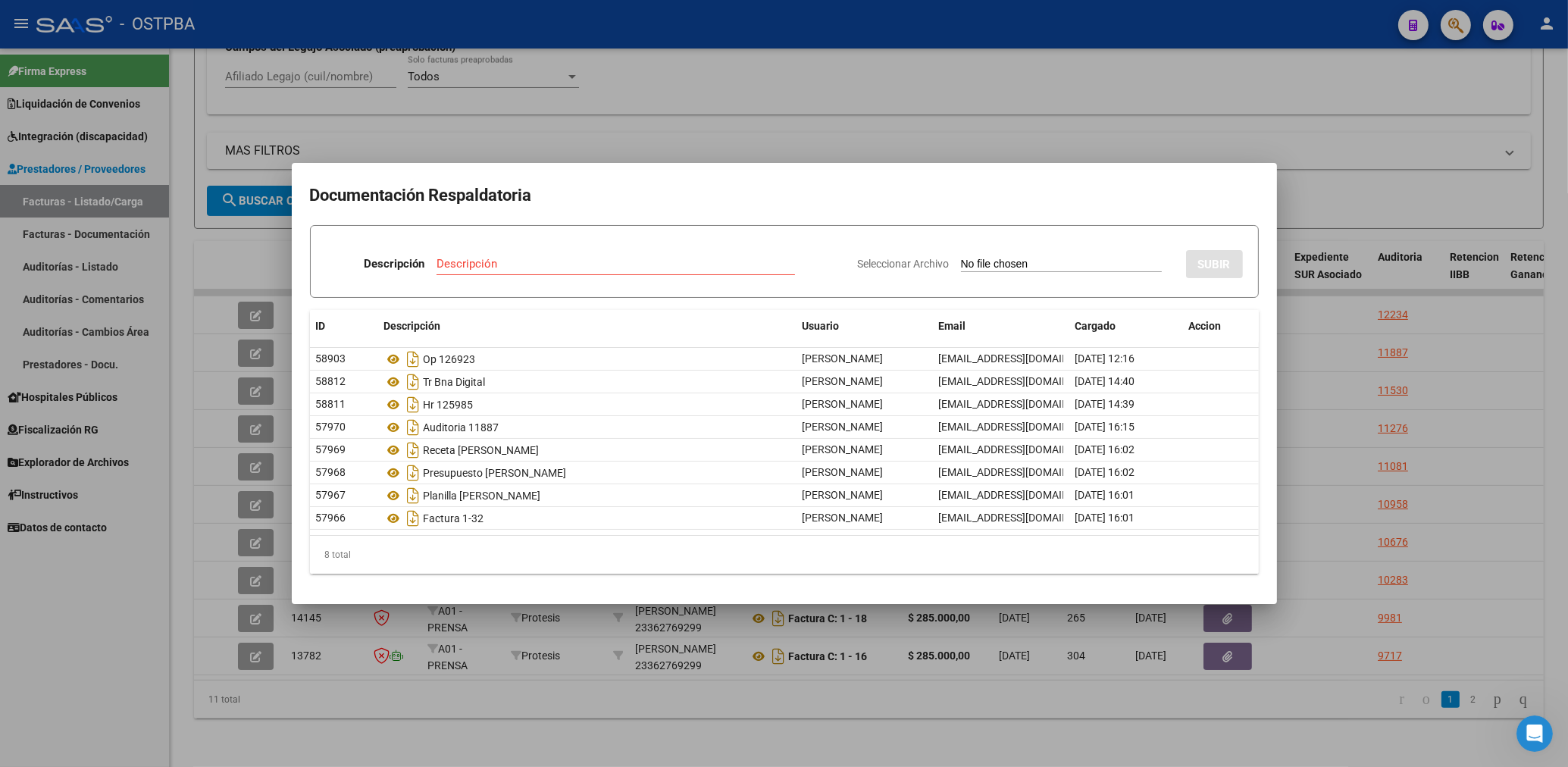
click at [904, 35] on div at bounding box center [784, 384] width 1568 height 767
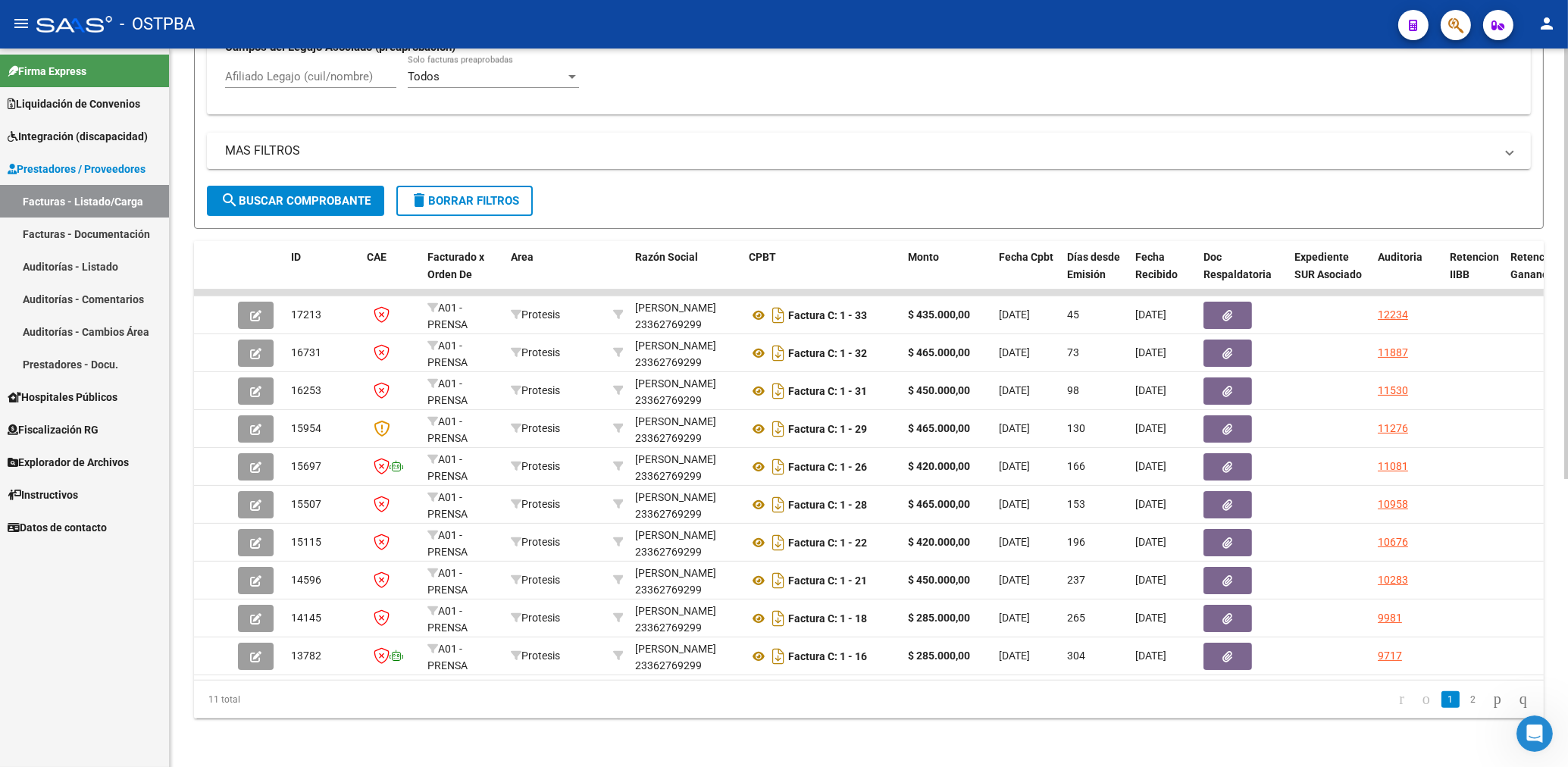
click at [501, 194] on span "delete Borrar Filtros" at bounding box center [464, 201] width 109 height 14
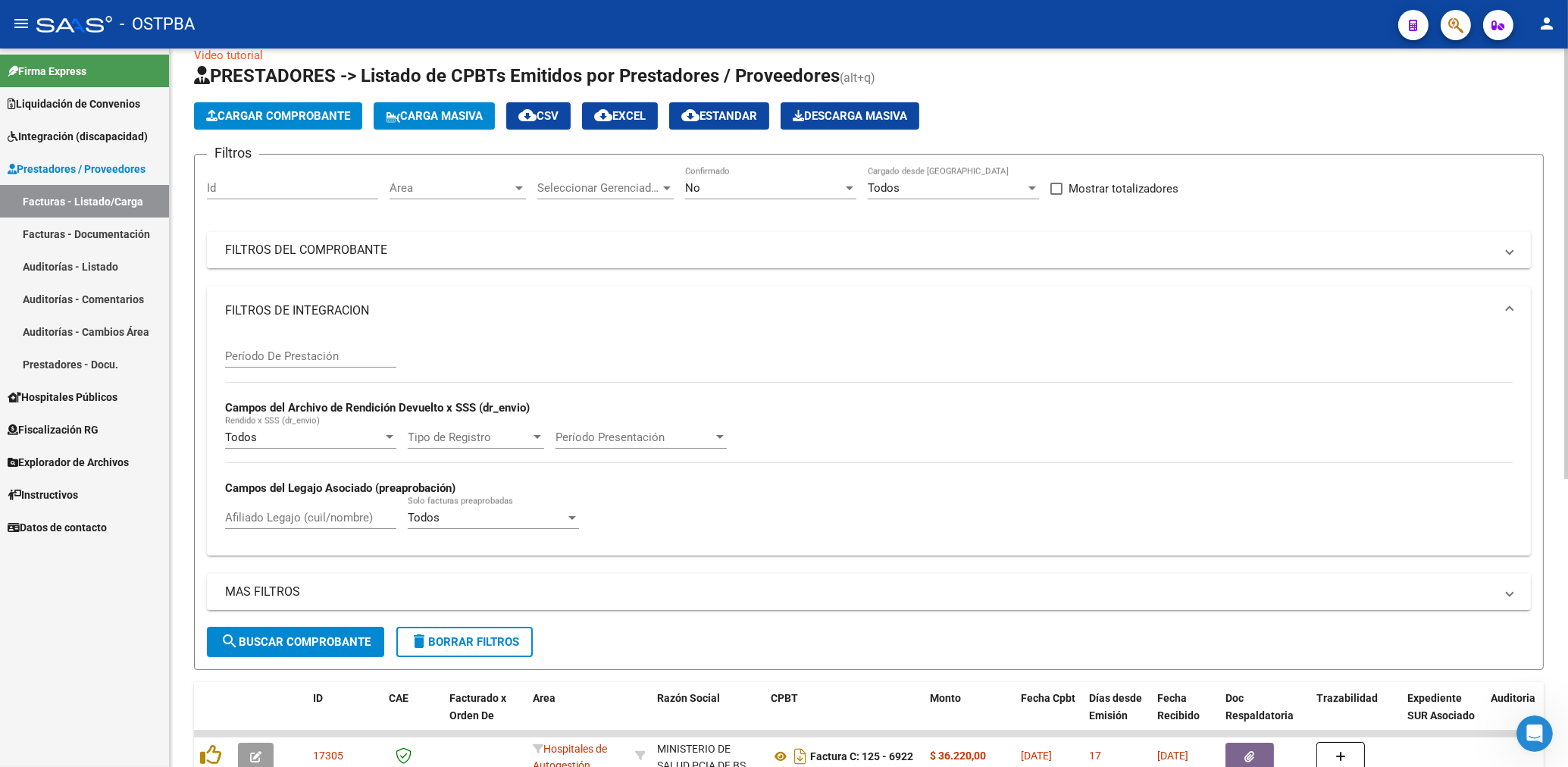
scroll to position [0, 0]
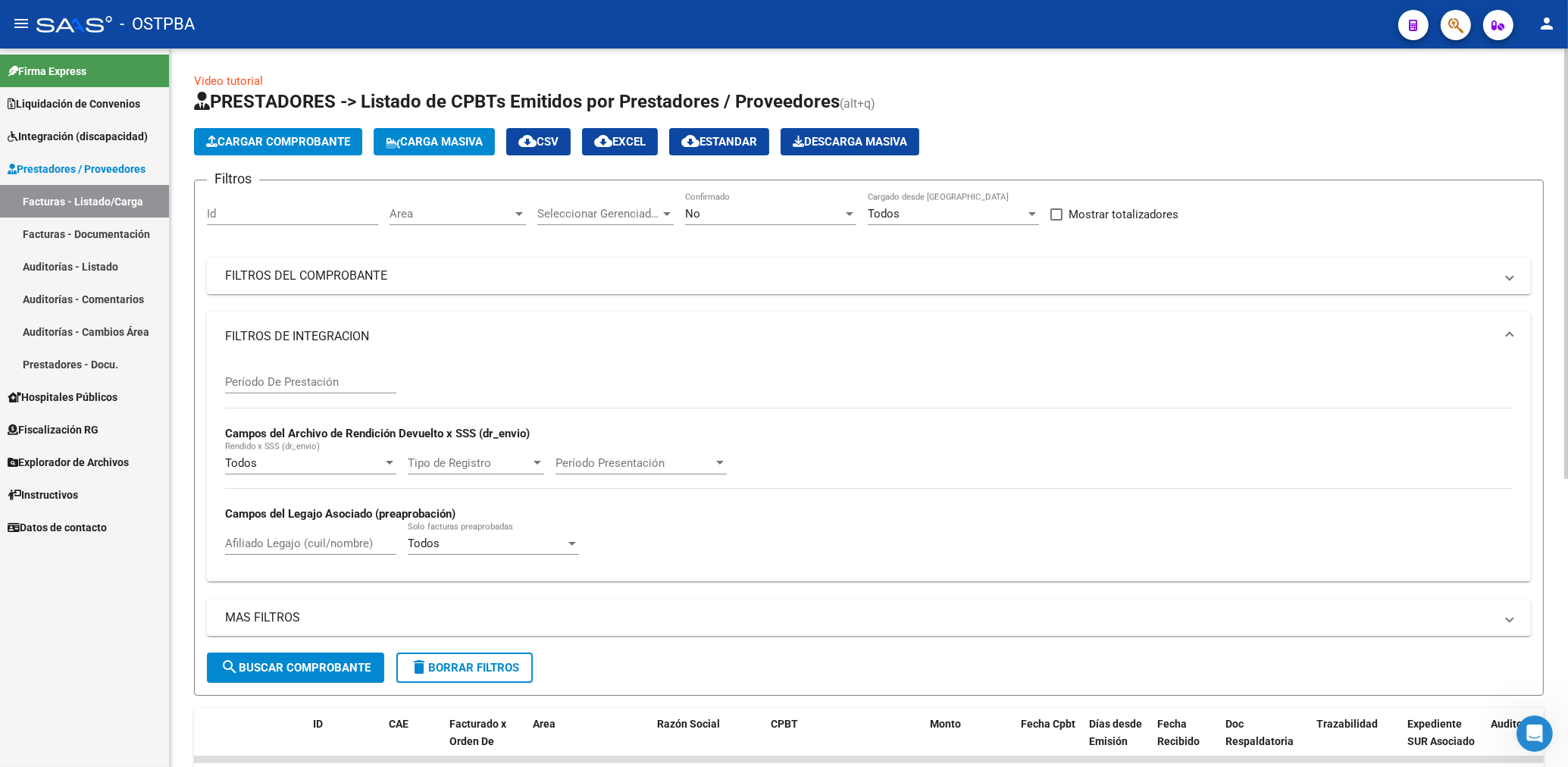
click at [499, 216] on span "Area" at bounding box center [451, 214] width 123 height 14
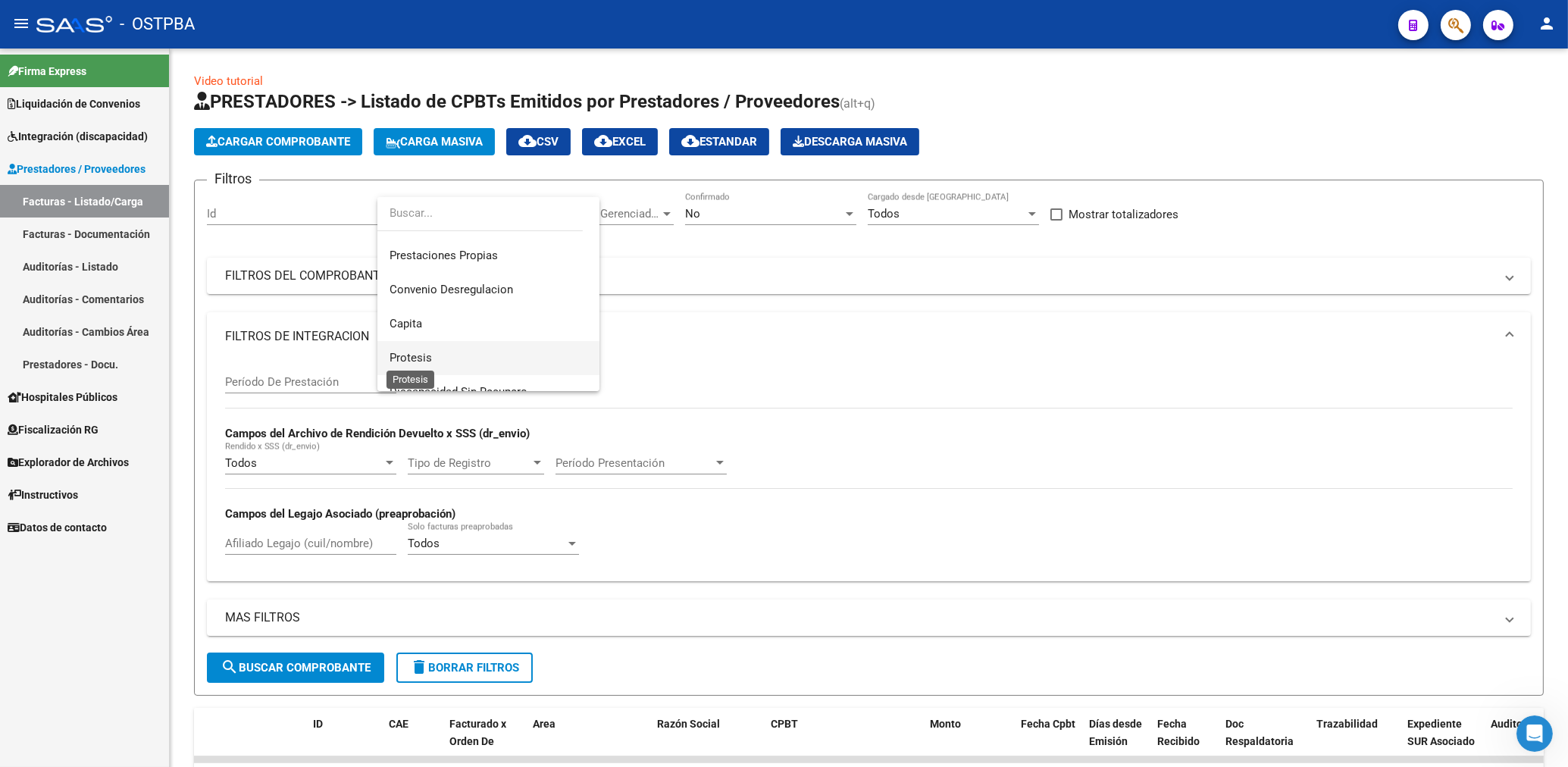
click at [409, 355] on span "Protesis" at bounding box center [410, 357] width 42 height 14
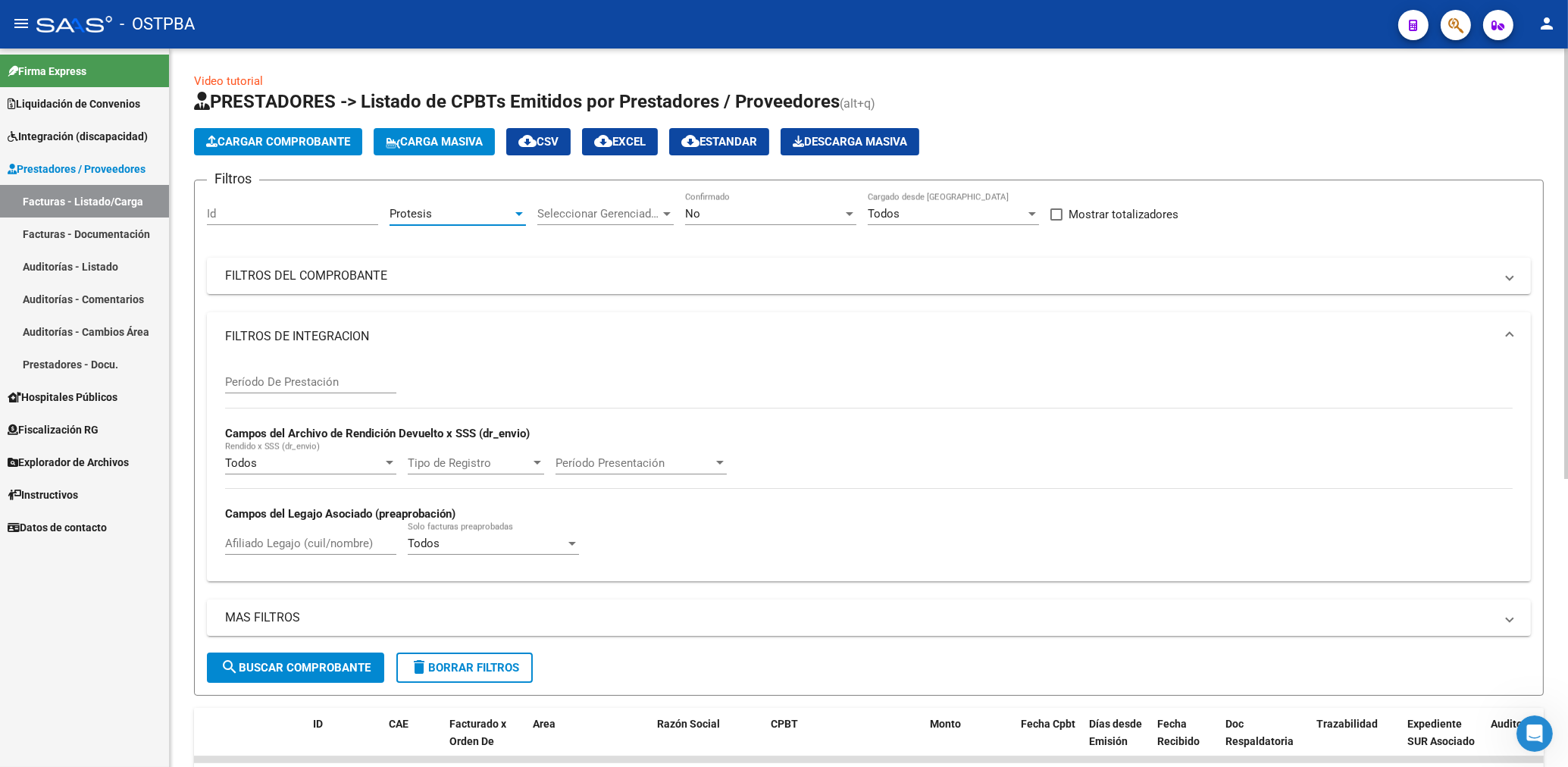
click at [776, 215] on div "No" at bounding box center [763, 214] width 158 height 14
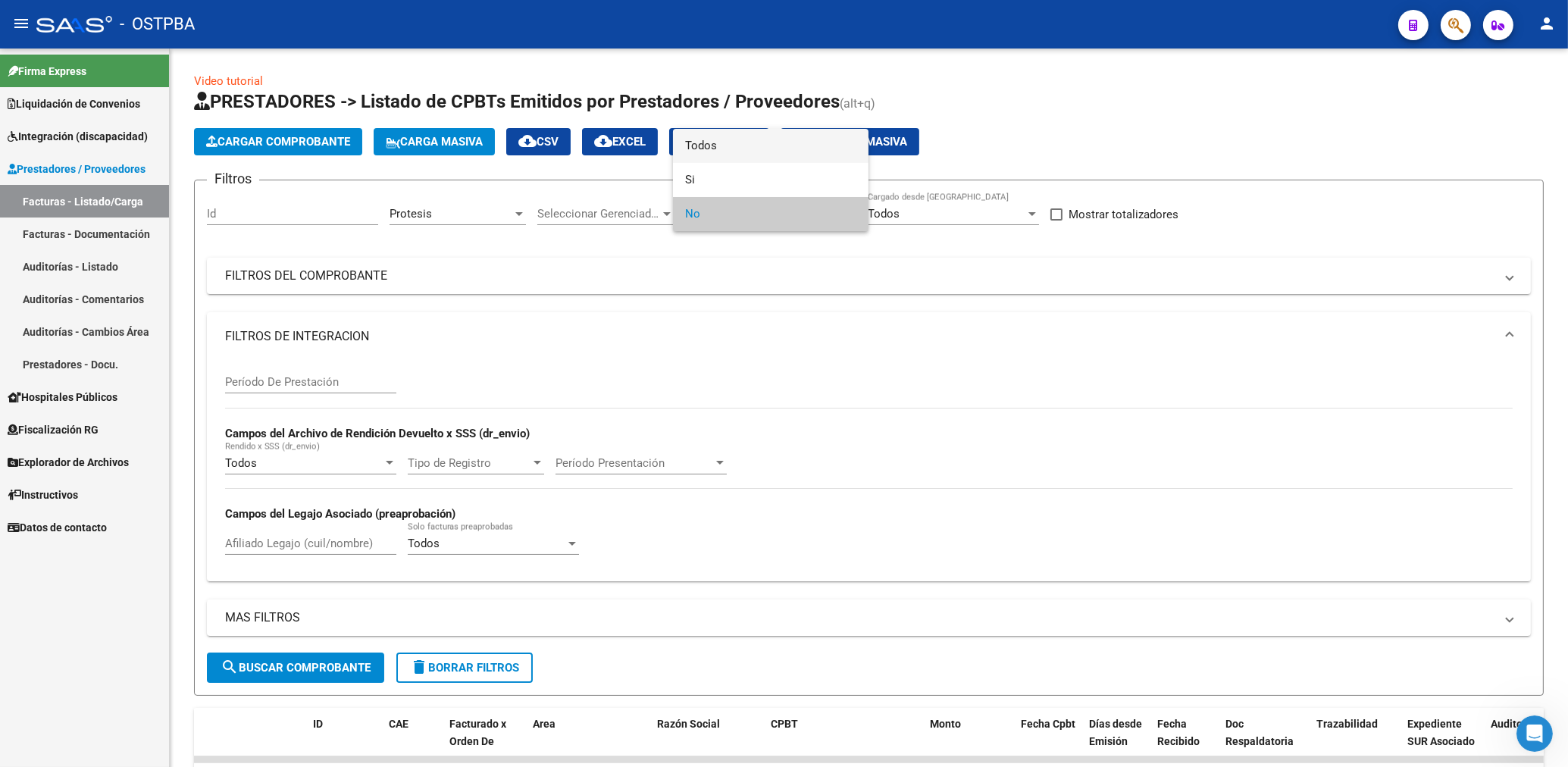
click at [709, 143] on span "Todos" at bounding box center [770, 146] width 171 height 35
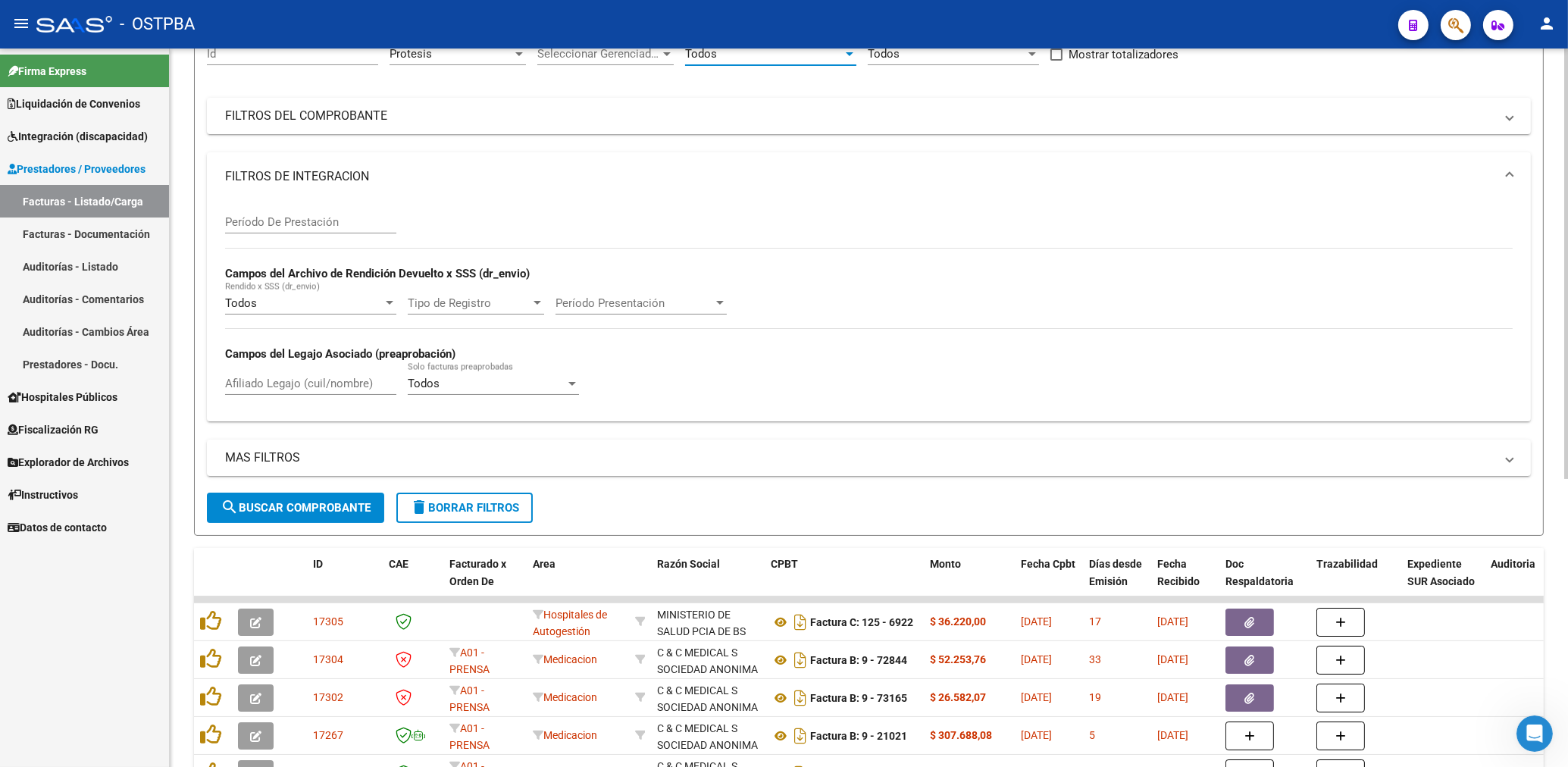
scroll to position [244, 0]
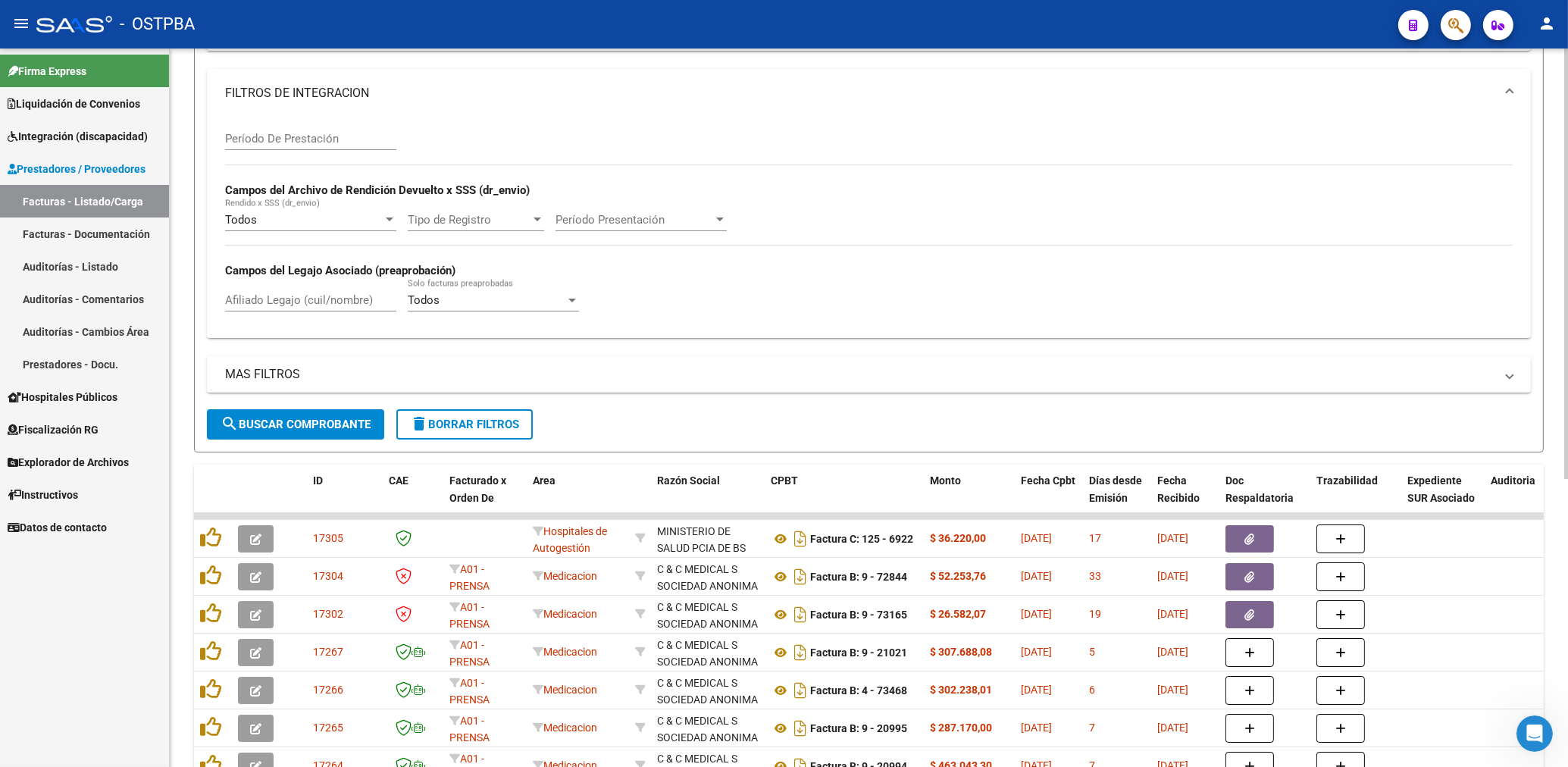
click at [298, 425] on span "search Buscar Comprobante" at bounding box center [295, 424] width 150 height 14
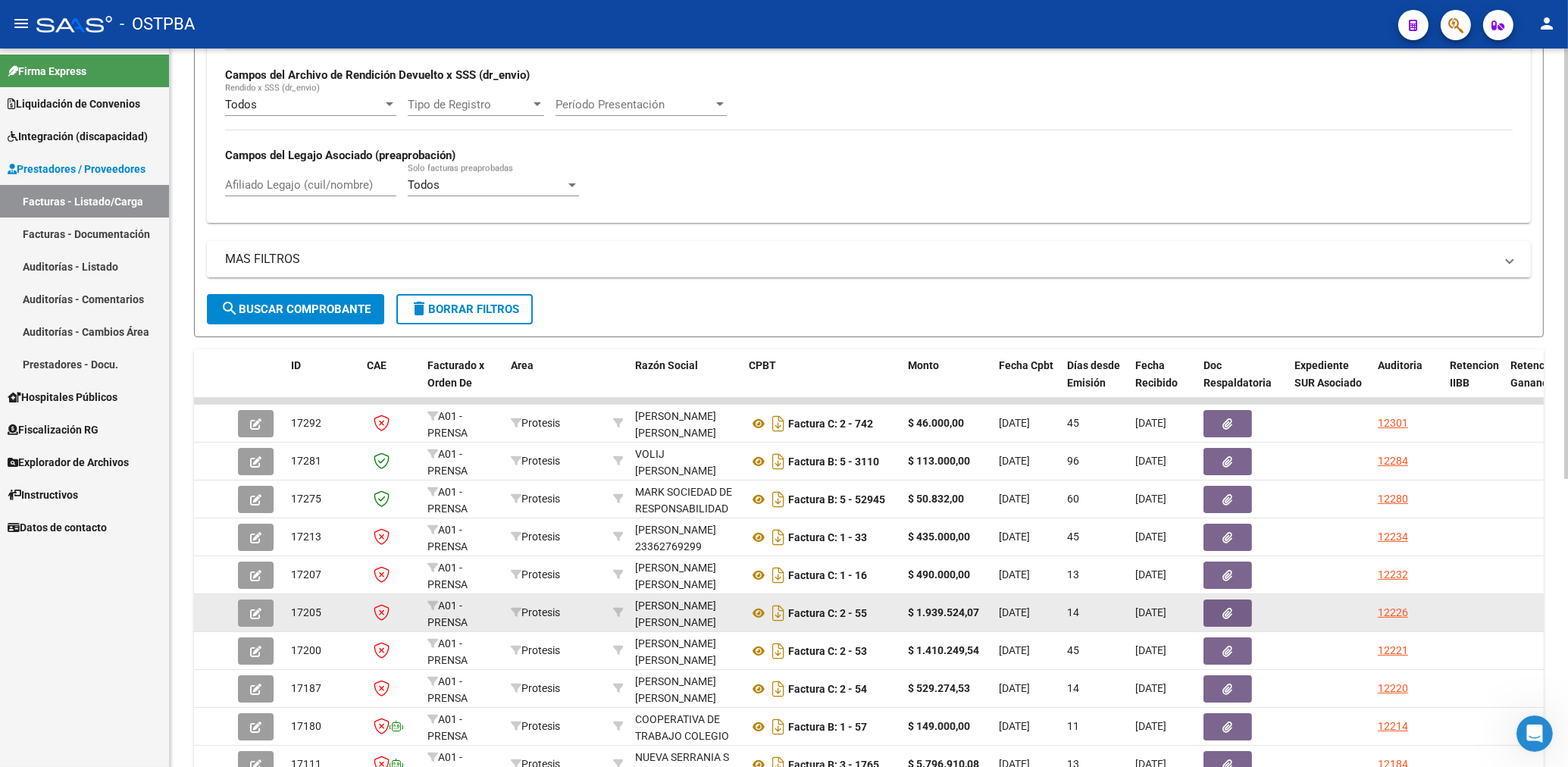
scroll to position [481, 0]
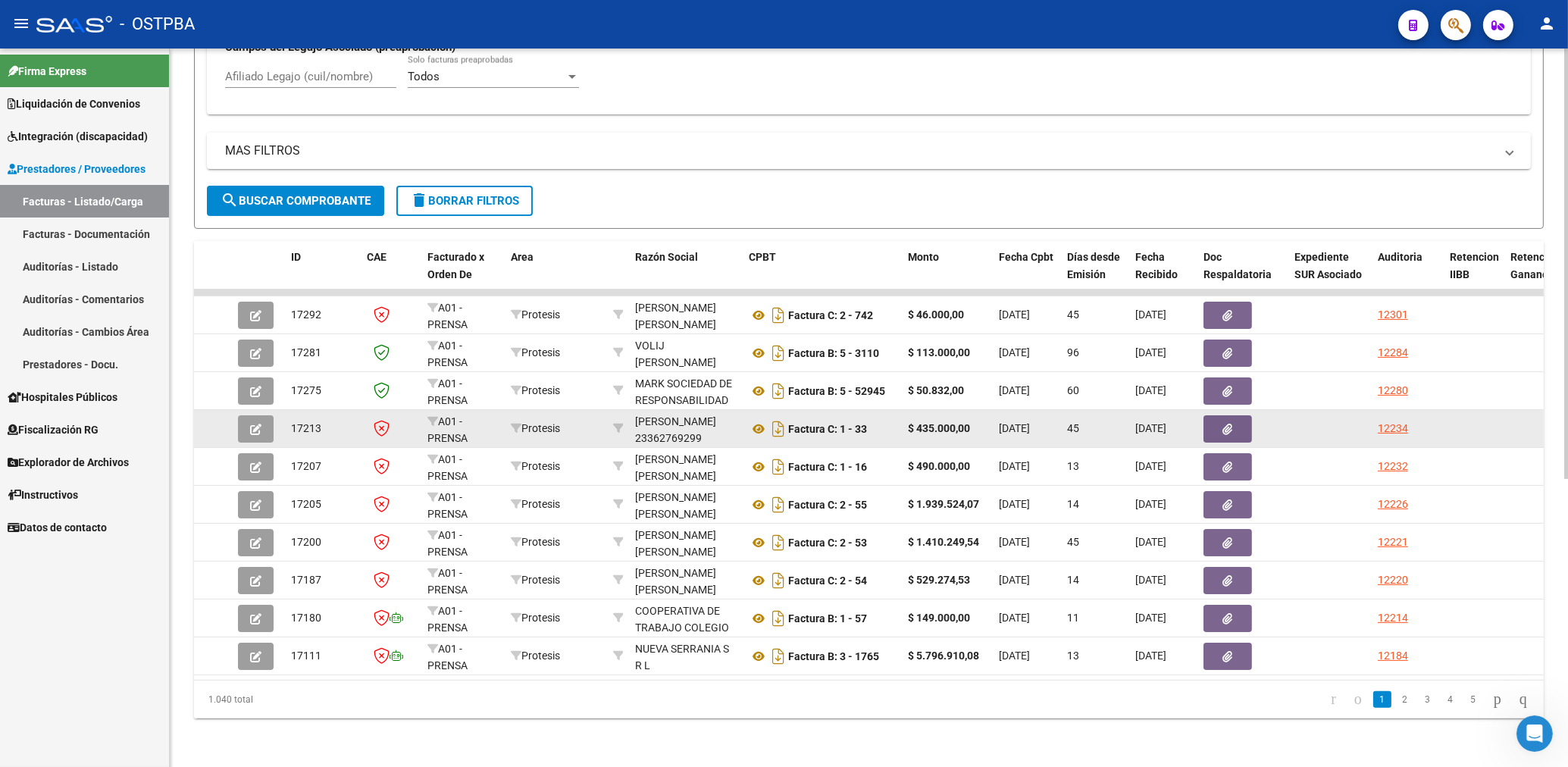
click at [1234, 421] on button "button" at bounding box center [1227, 428] width 49 height 27
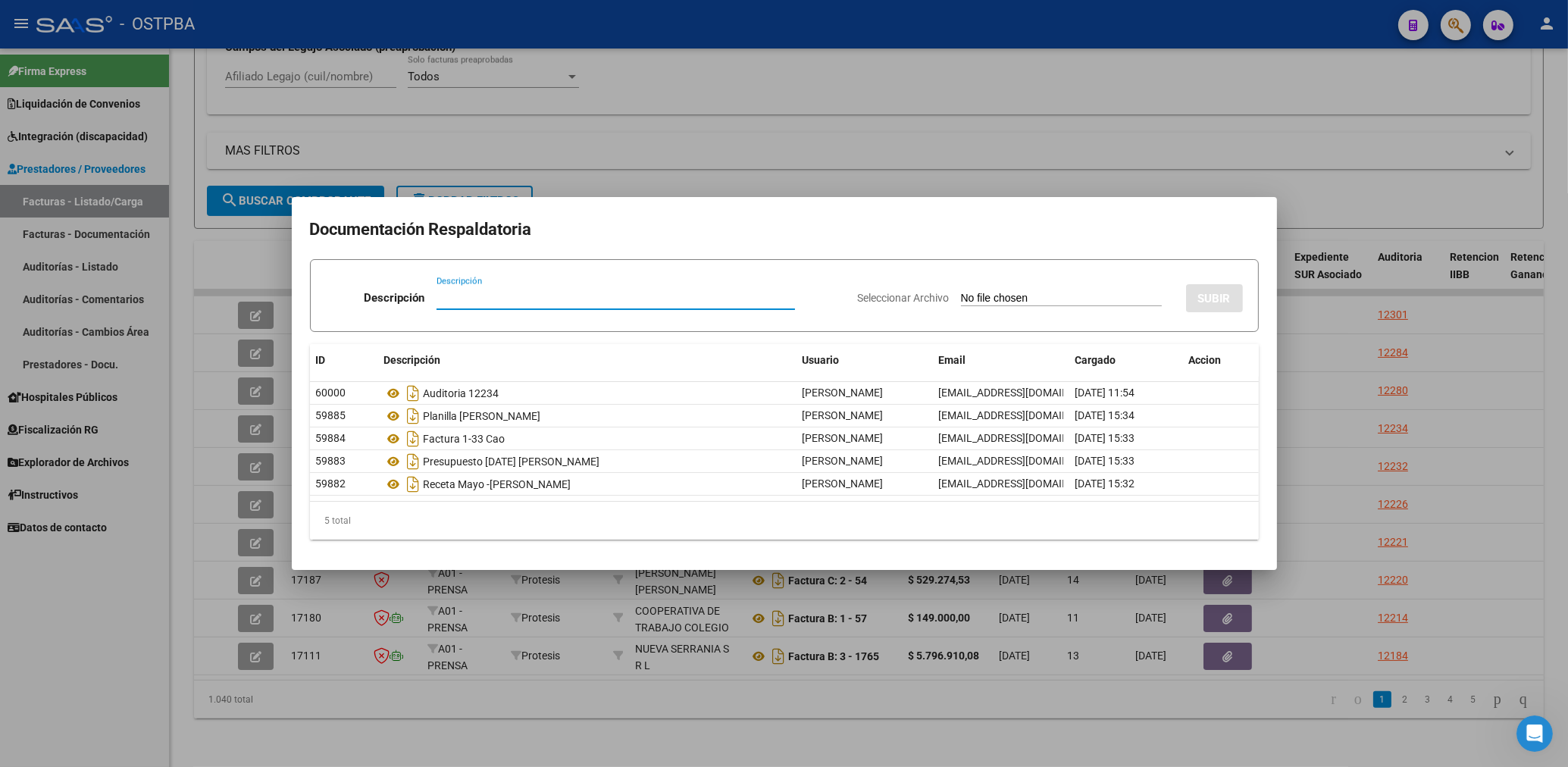
click at [819, 159] on div at bounding box center [784, 384] width 1568 height 767
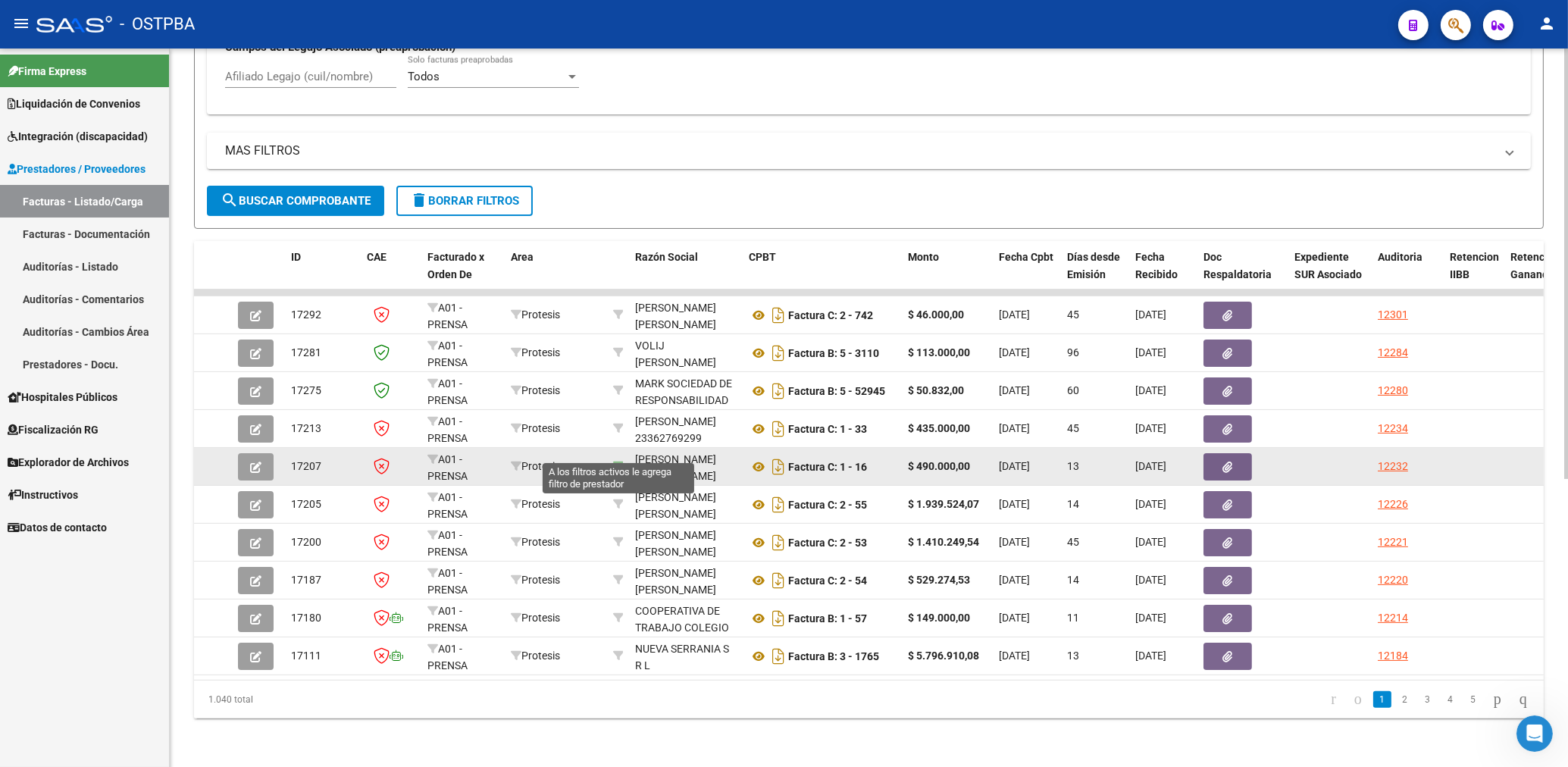
click at [618, 461] on icon at bounding box center [618, 466] width 10 height 10
type input "20929582668"
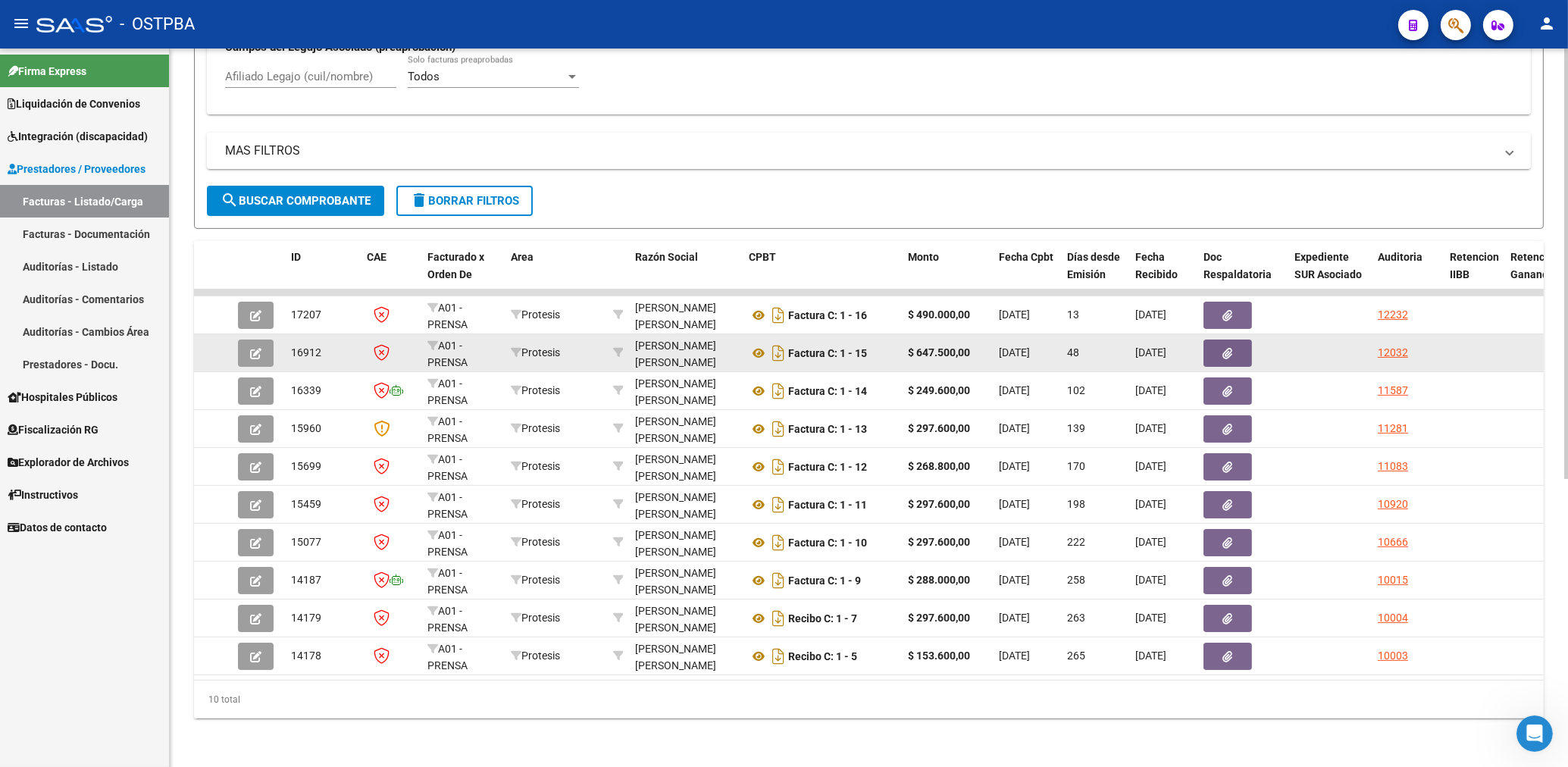
click at [1220, 340] on button "button" at bounding box center [1227, 353] width 49 height 27
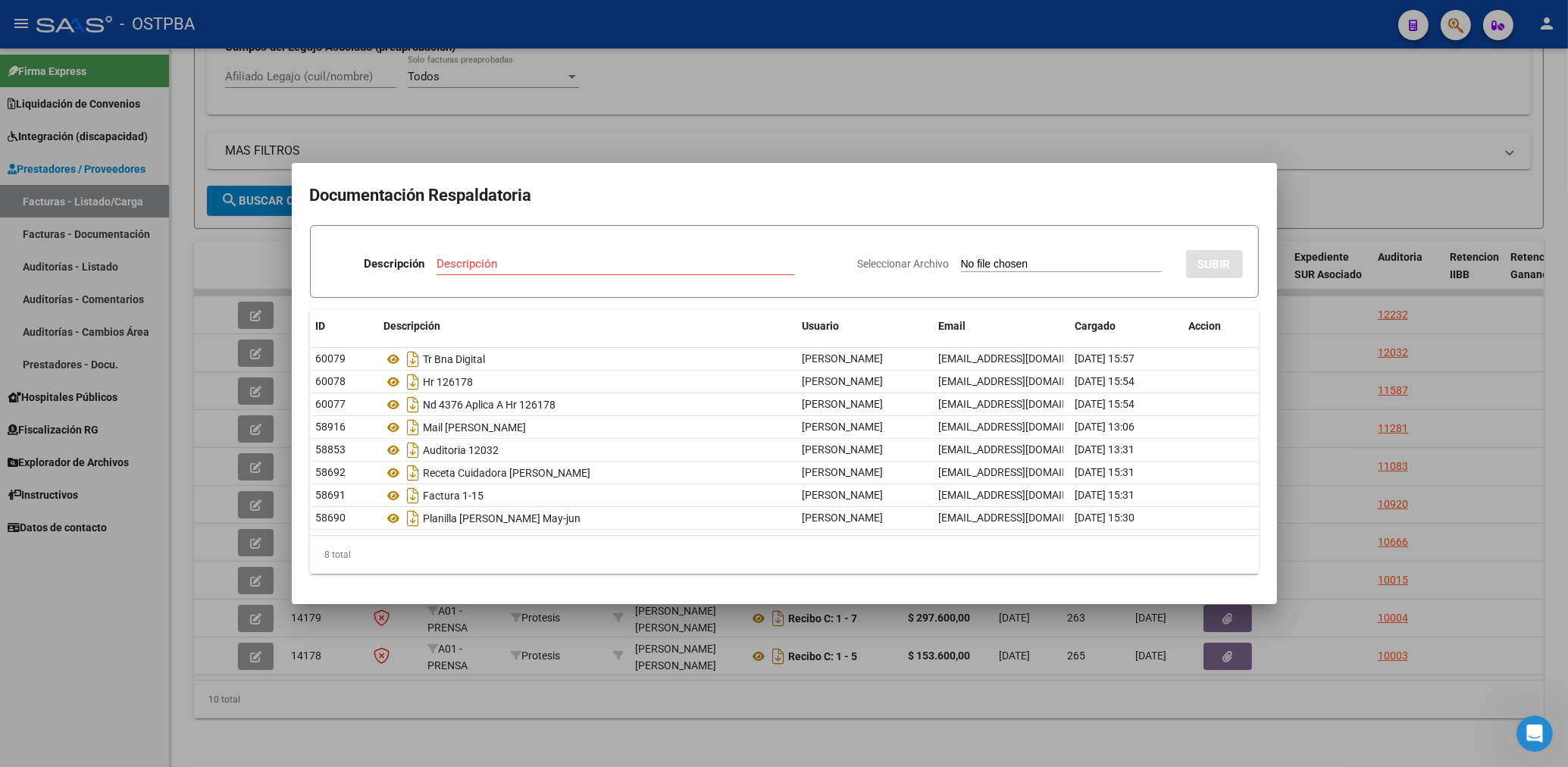
click at [672, 119] on div at bounding box center [784, 384] width 1568 height 767
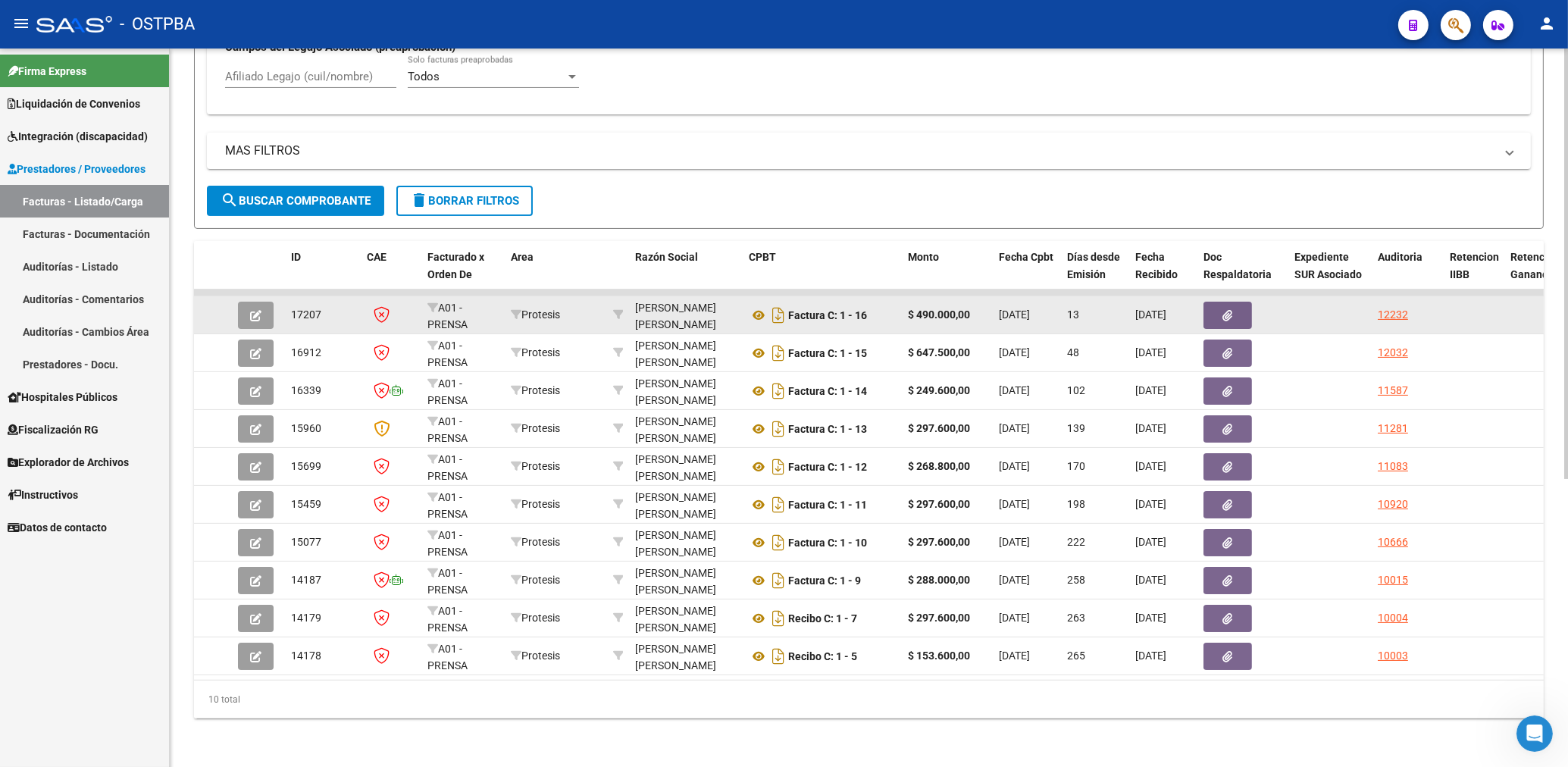
click at [1230, 310] on icon "button" at bounding box center [1227, 315] width 10 height 11
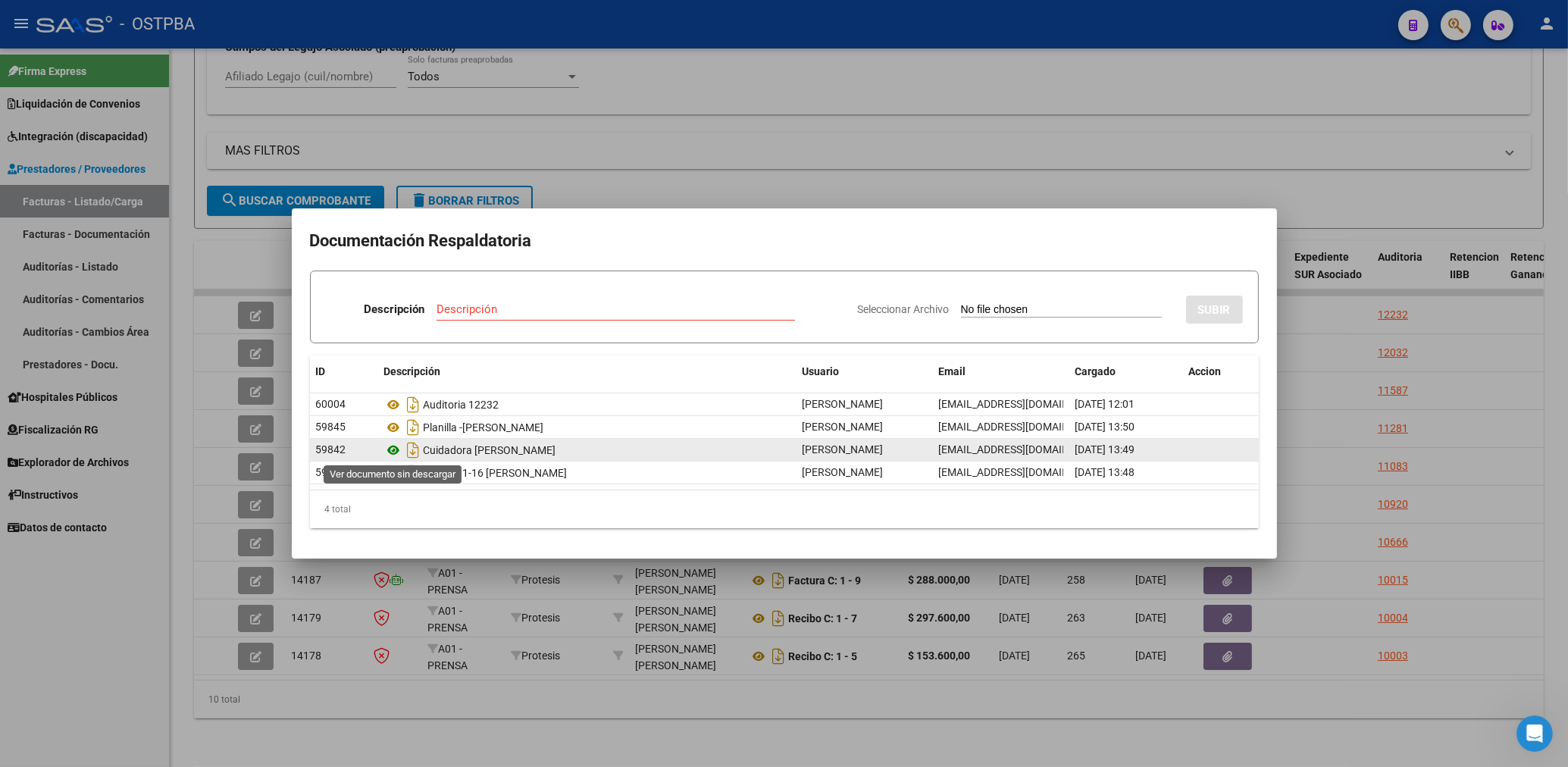
click at [397, 449] on icon at bounding box center [394, 450] width 20 height 18
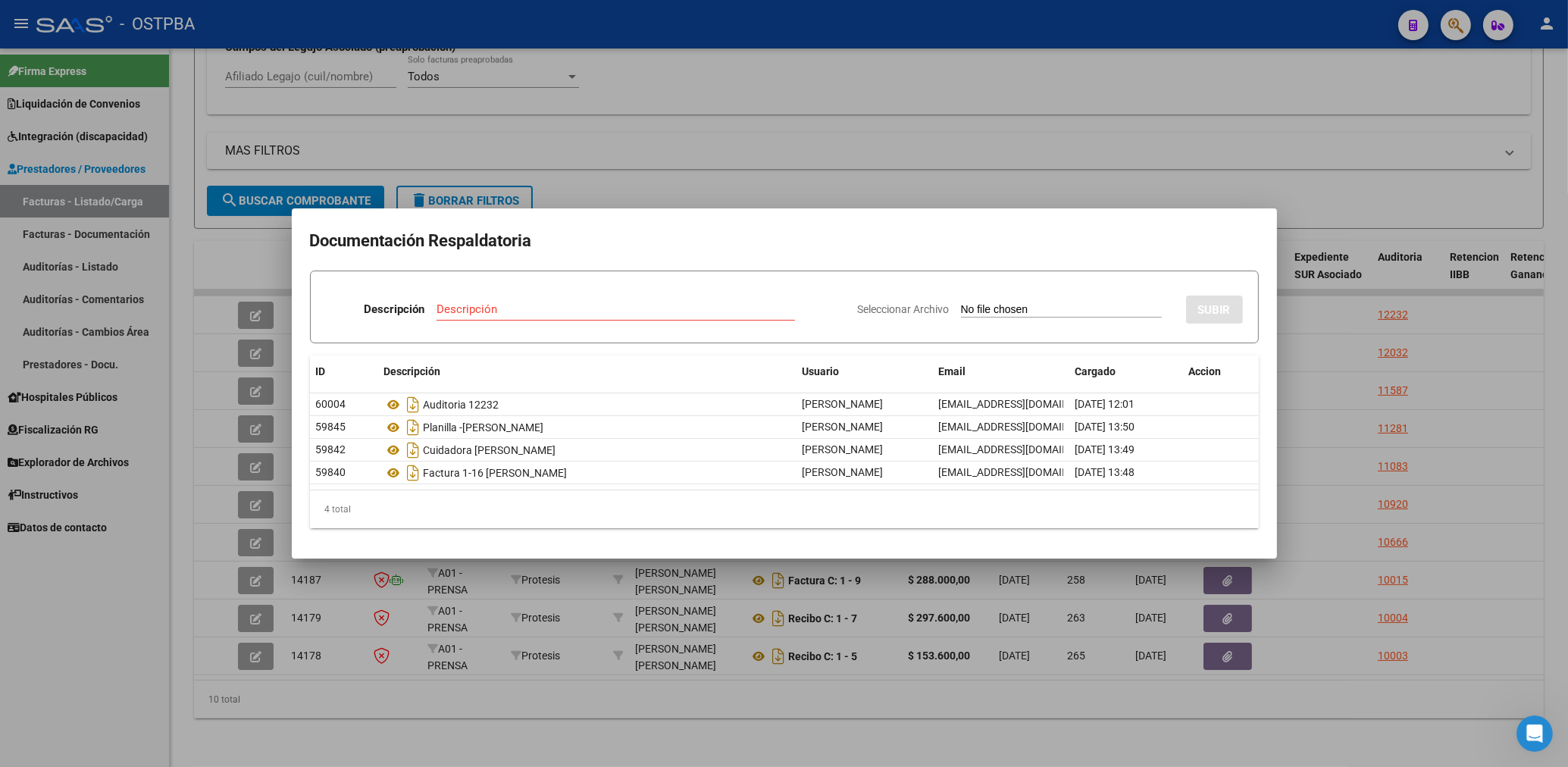
click at [698, 85] on div at bounding box center [784, 384] width 1568 height 767
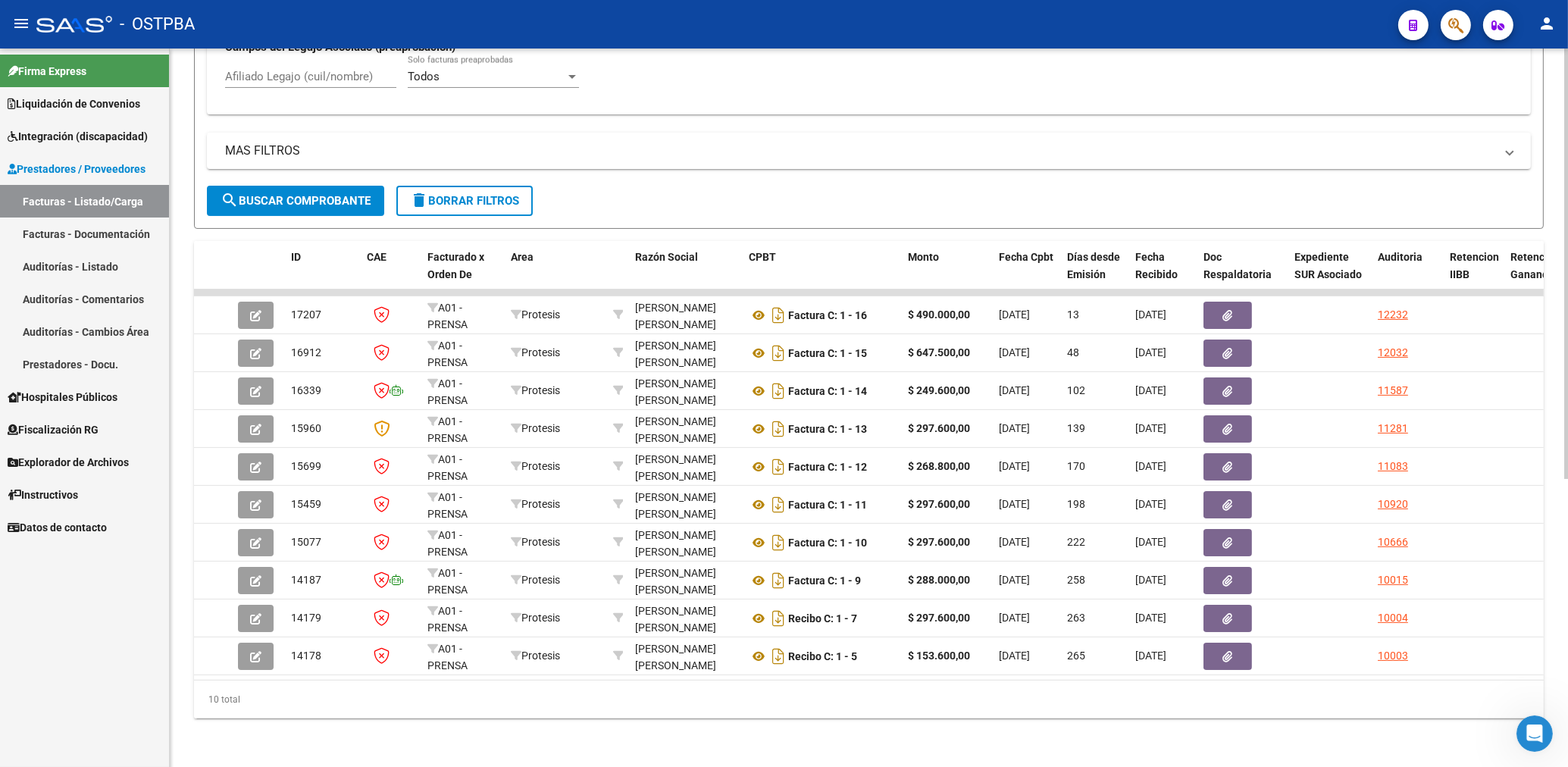
click at [520, 196] on button "delete Borrar Filtros" at bounding box center [465, 201] width 136 height 30
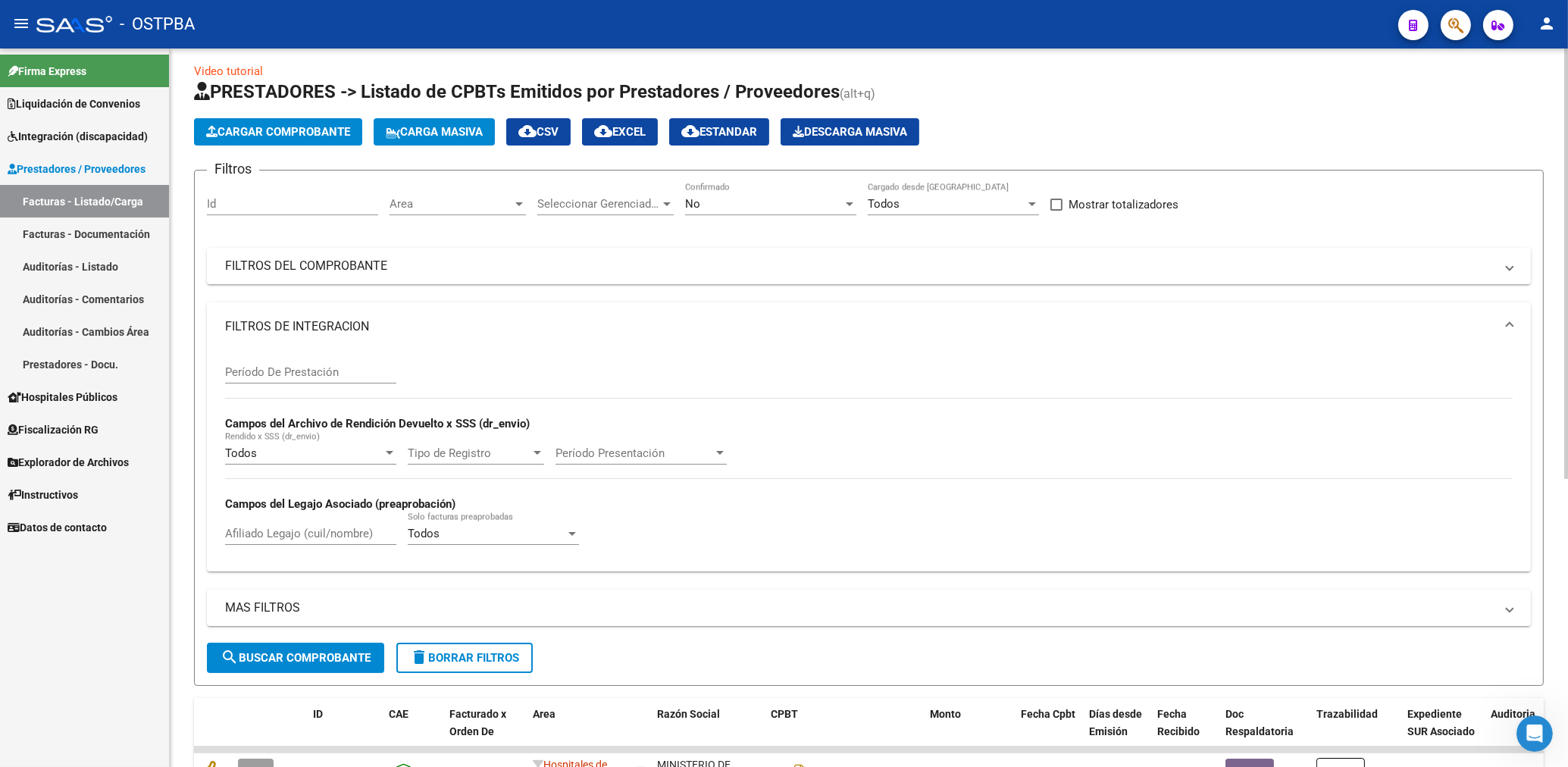
scroll to position [0, 0]
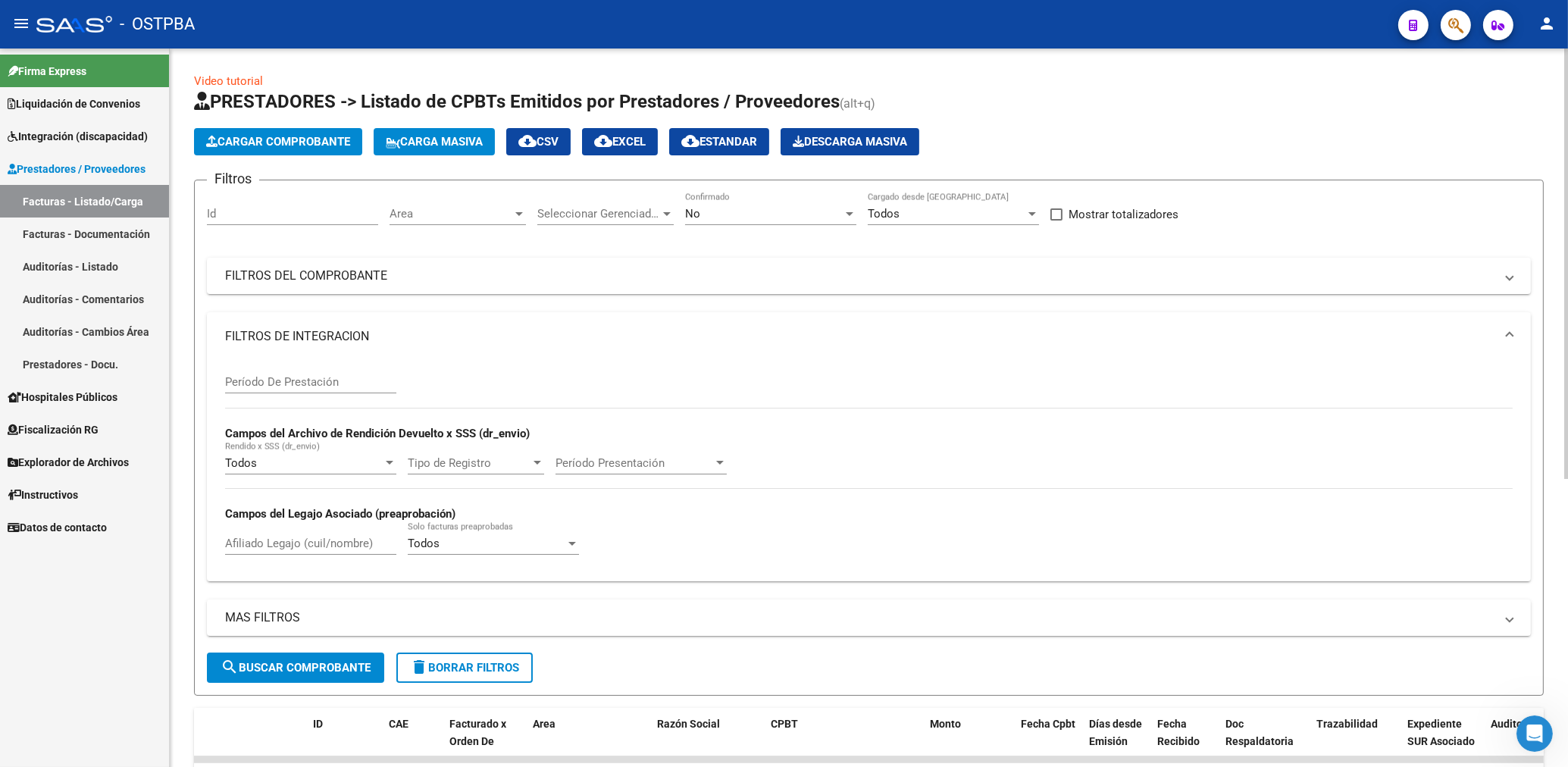
click at [463, 224] on div "Area Area" at bounding box center [457, 208] width 136 height 33
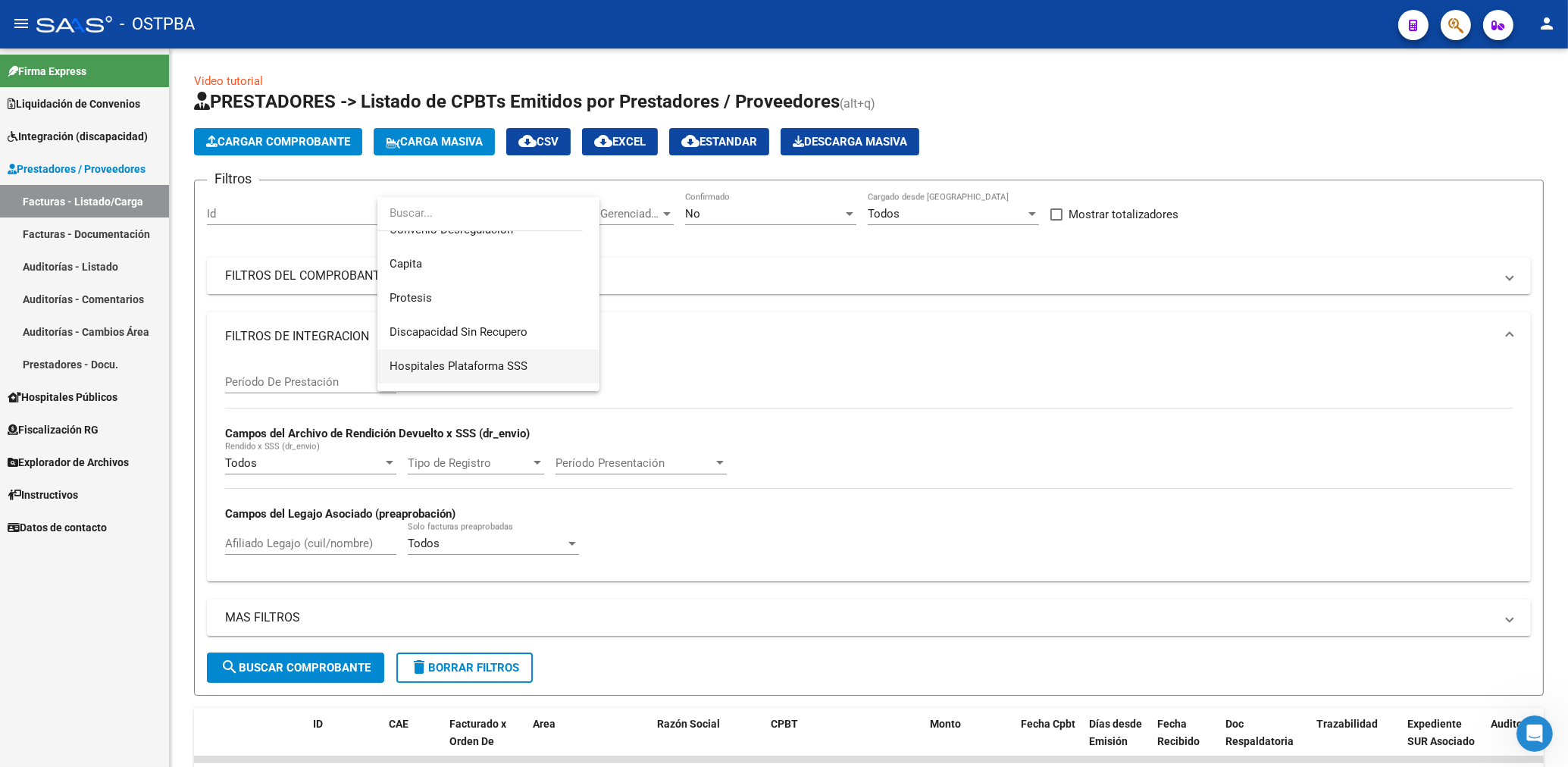
scroll to position [237, 0]
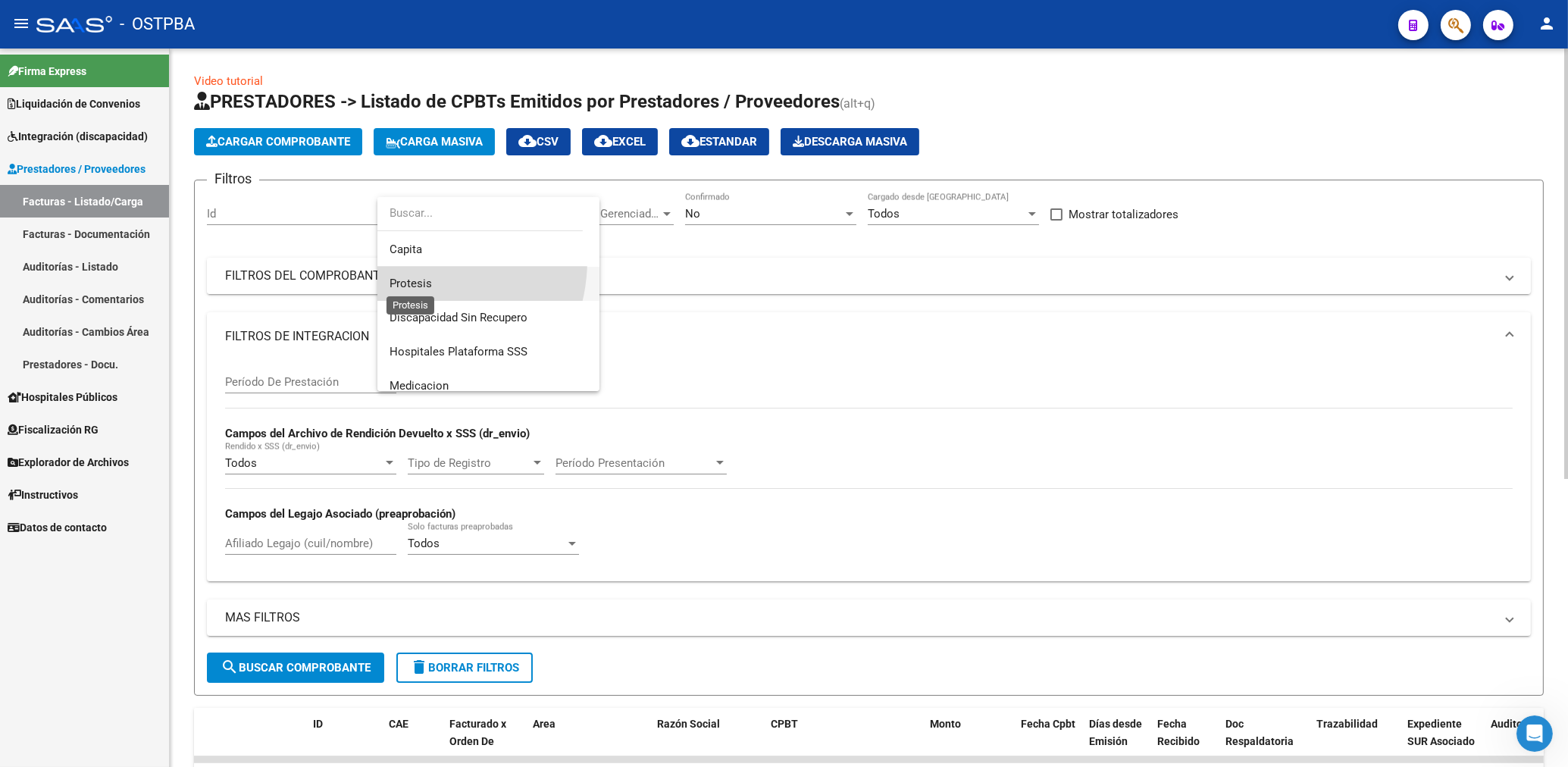
drag, startPoint x: 409, startPoint y: 281, endPoint x: 600, endPoint y: 275, distance: 191.1
click at [413, 284] on span "Protesis" at bounding box center [410, 283] width 42 height 14
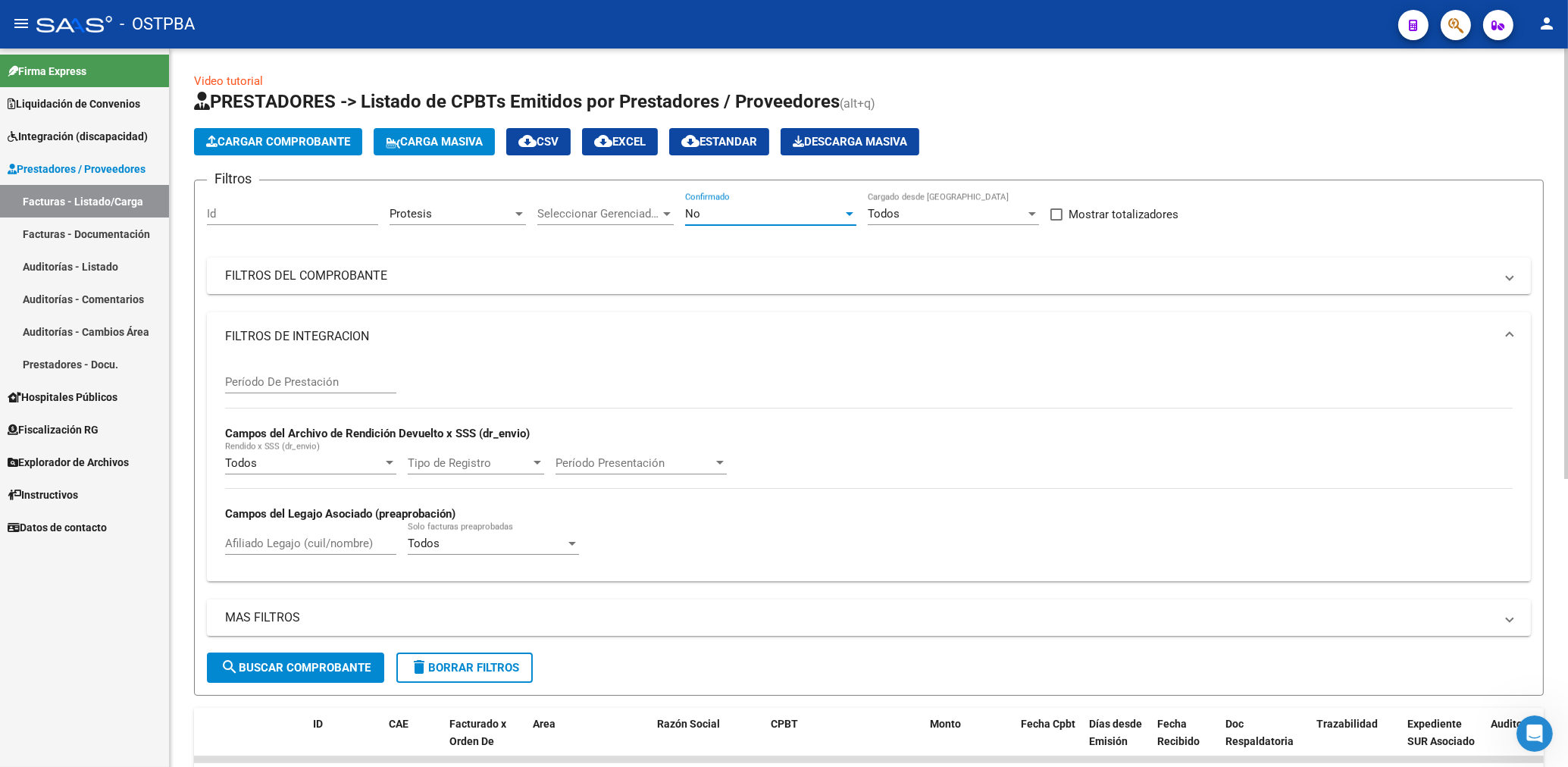
click at [710, 215] on div "No" at bounding box center [763, 214] width 158 height 14
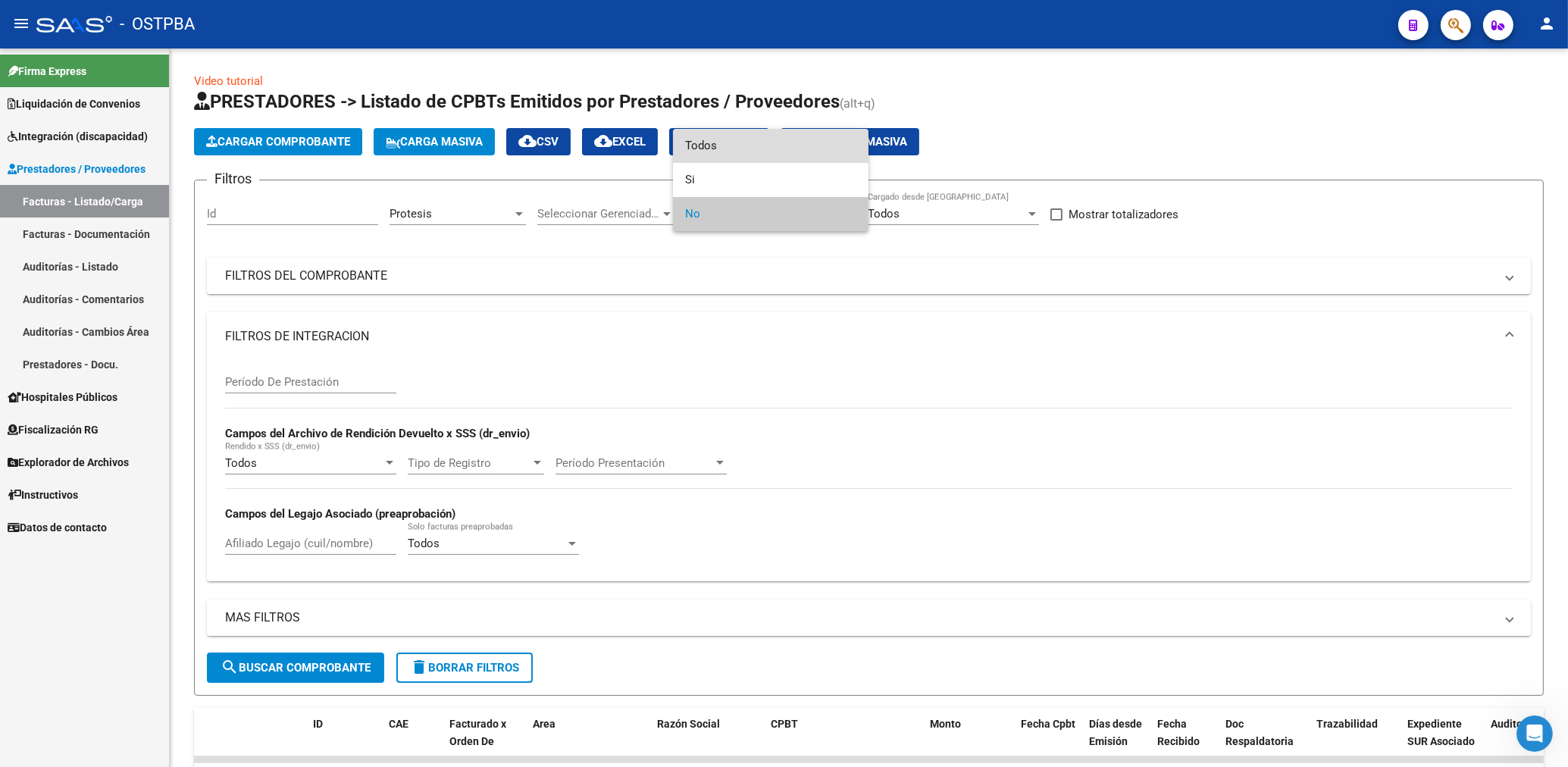
click at [707, 146] on span "Todos" at bounding box center [770, 146] width 171 height 35
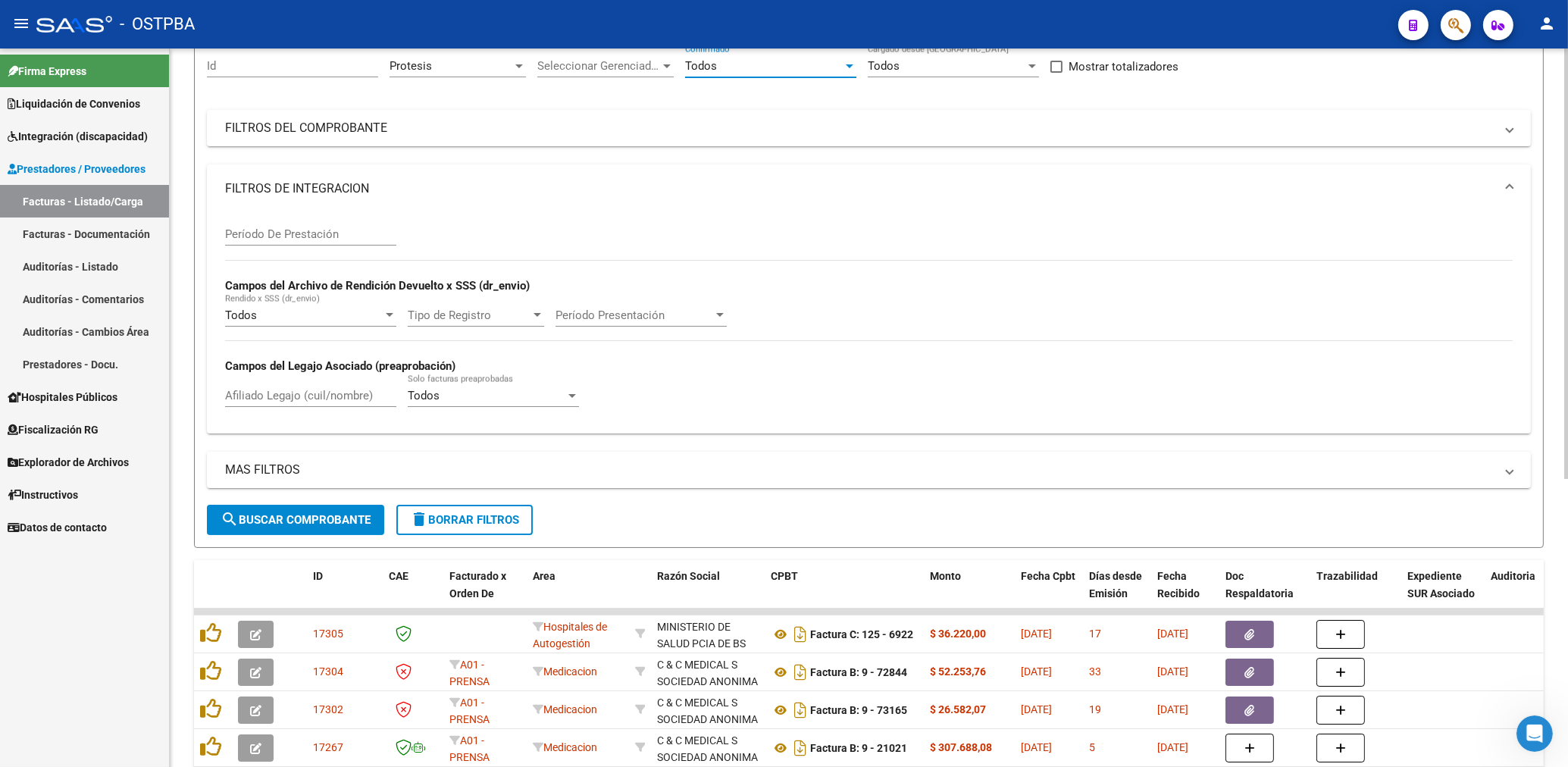
scroll to position [324, 0]
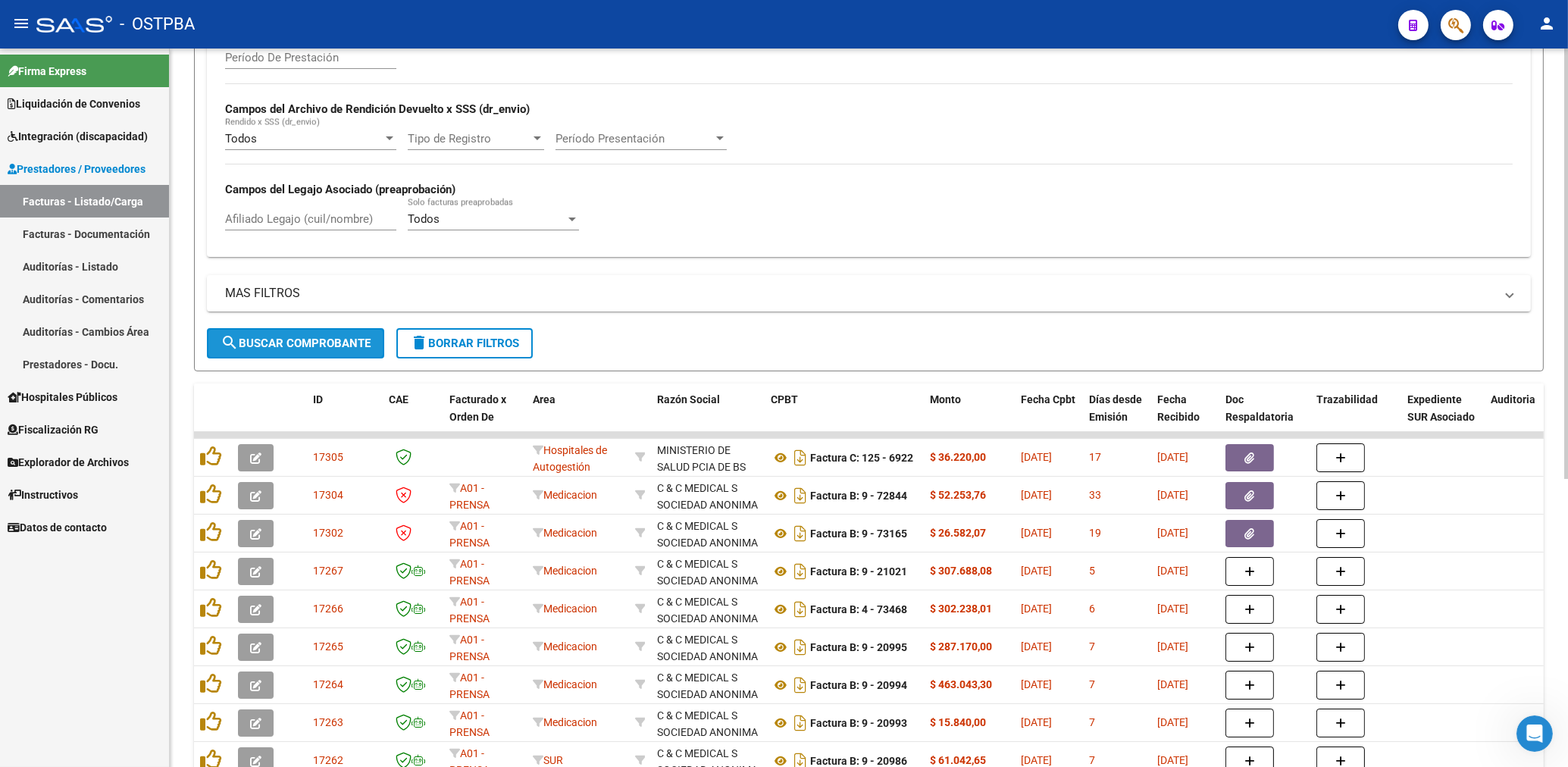
click at [319, 347] on span "search Buscar Comprobante" at bounding box center [295, 342] width 150 height 14
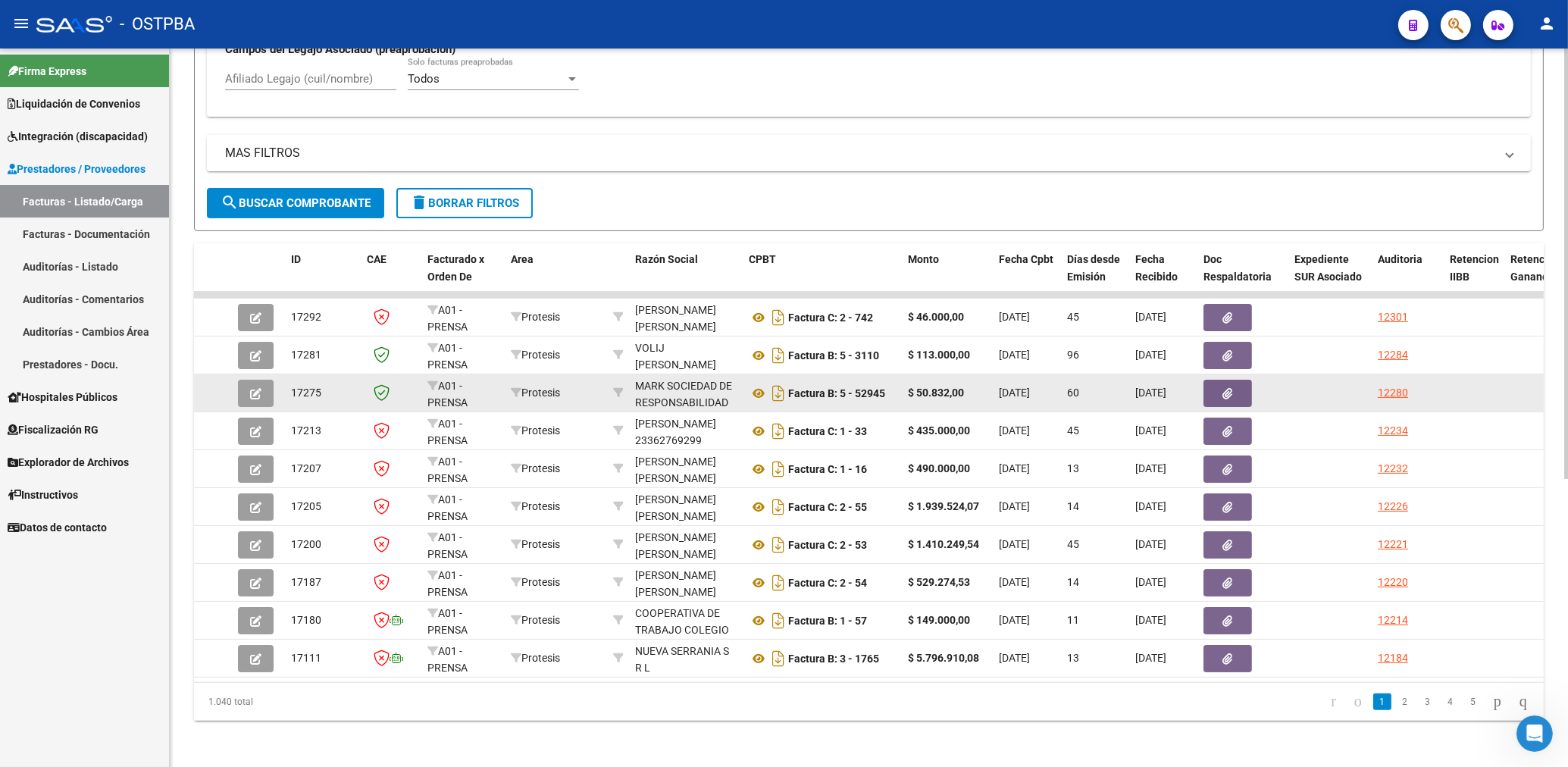
scroll to position [481, 0]
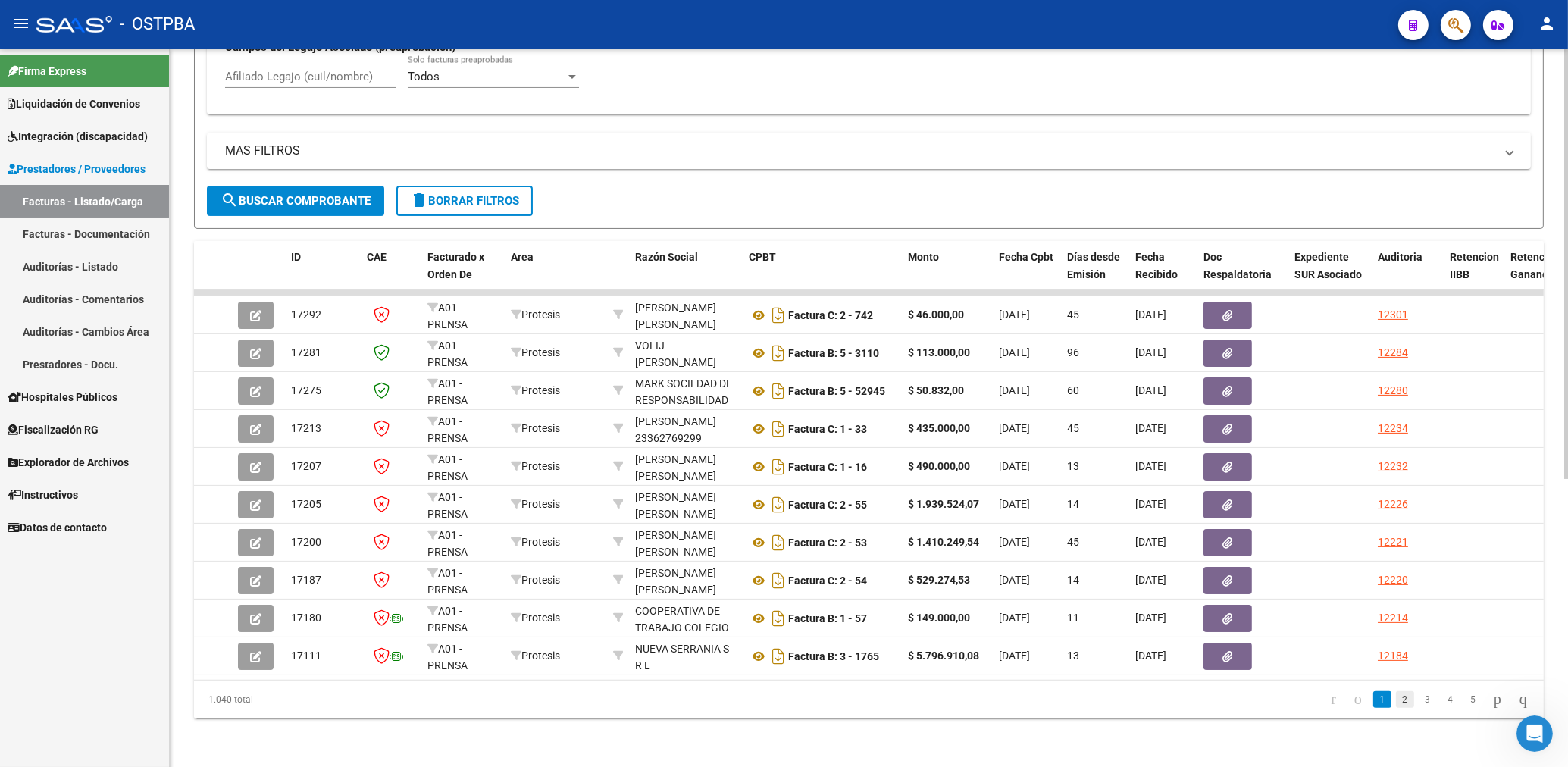
click at [1395, 697] on link "2" at bounding box center [1404, 699] width 18 height 17
